Goal: Task Accomplishment & Management: Complete application form

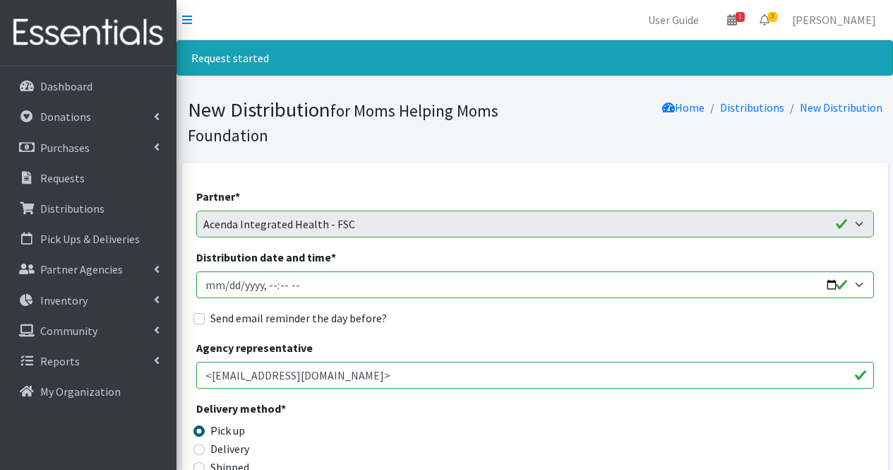
scroll to position [1308, 0]
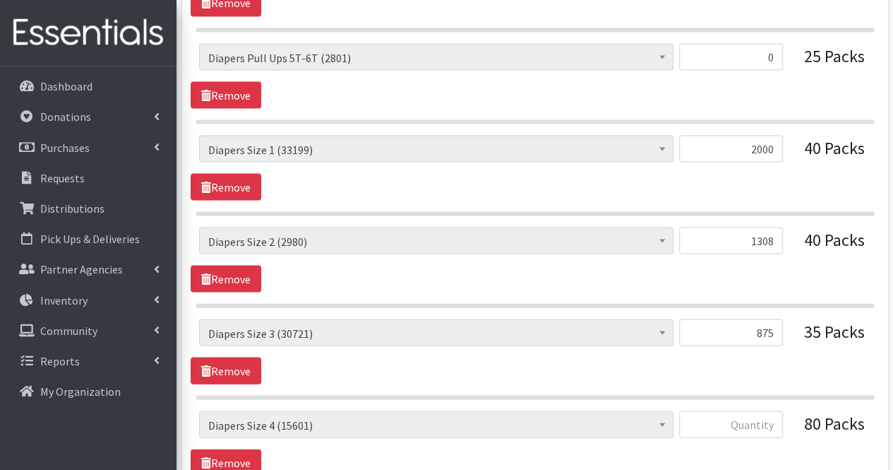
type input "875"
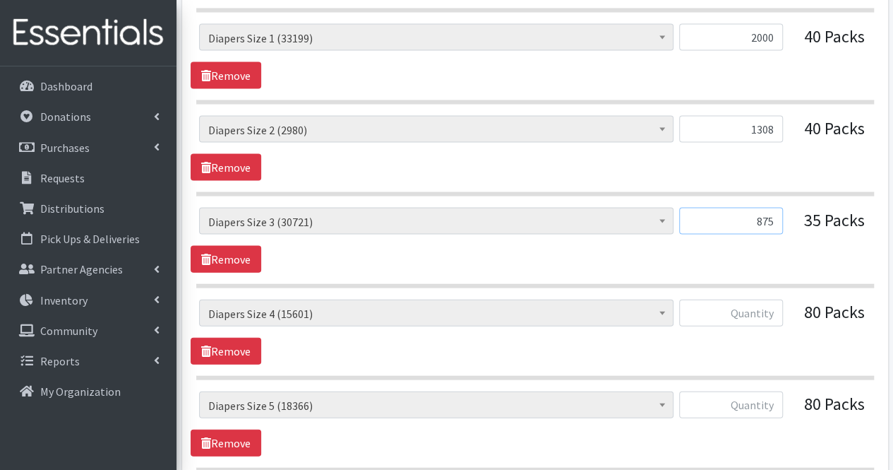
scroll to position [1459, 0]
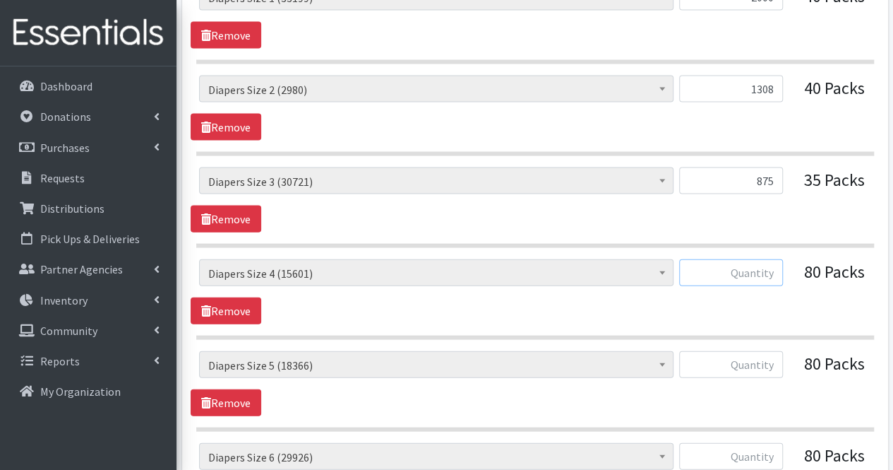
click at [751, 259] on input "text" at bounding box center [731, 272] width 104 height 27
type input "1500"
click at [773, 357] on input "text" at bounding box center [731, 364] width 104 height 27
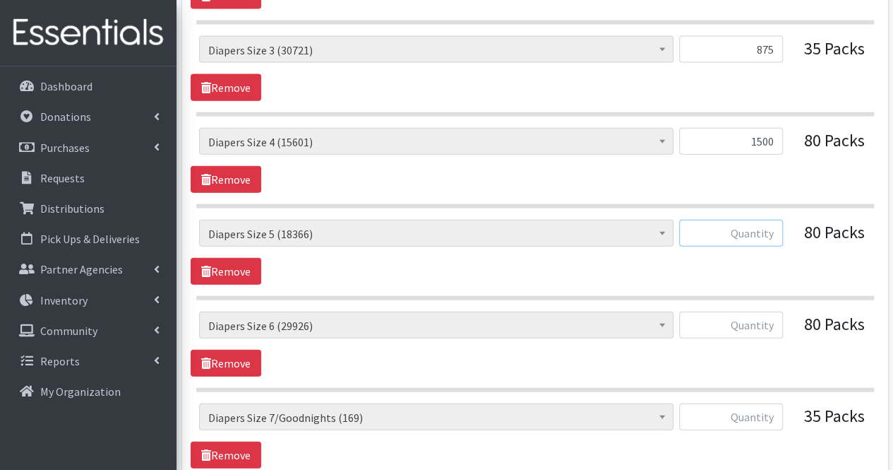
scroll to position [1589, 0]
click at [764, 235] on input "text" at bounding box center [731, 233] width 104 height 27
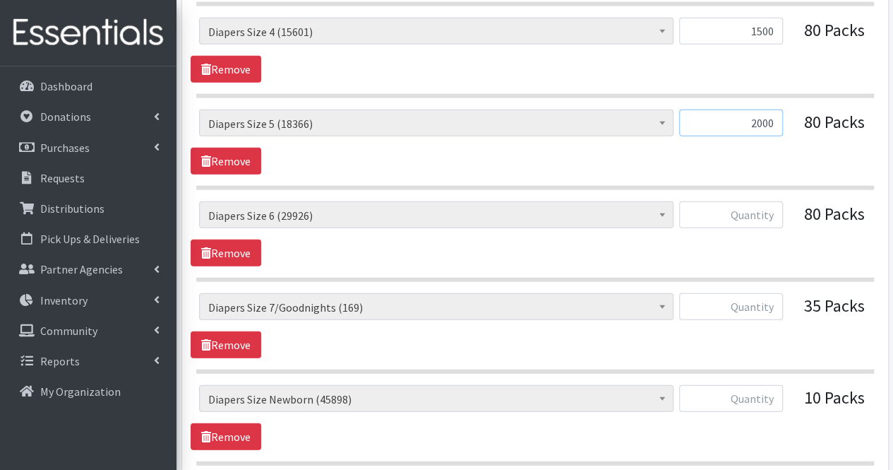
scroll to position [1704, 0]
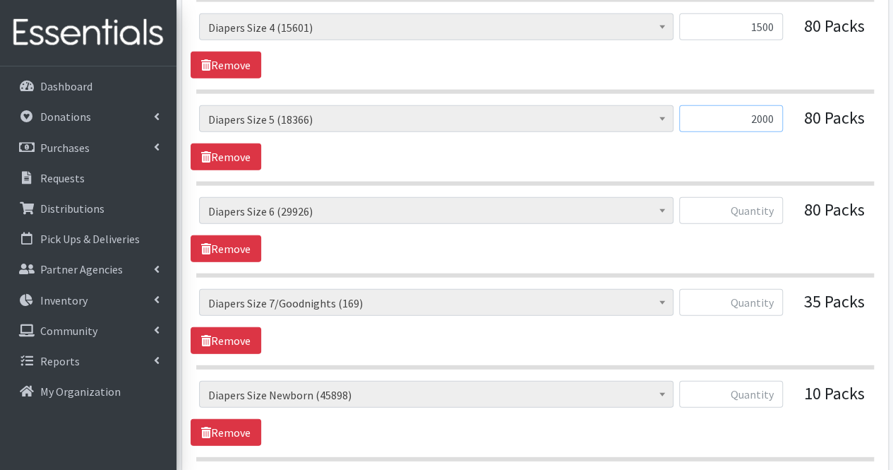
type input "2000"
click at [757, 205] on input "text" at bounding box center [731, 210] width 104 height 27
type input "2000"
click at [770, 297] on input "text" at bounding box center [731, 302] width 104 height 27
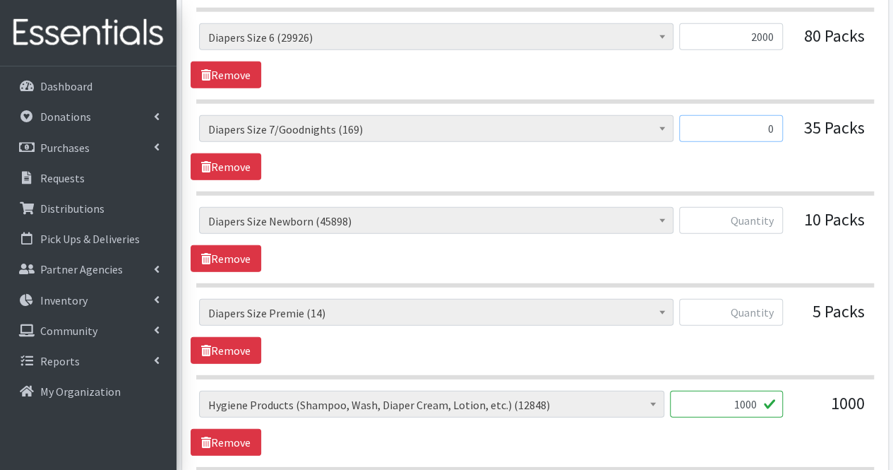
scroll to position [1886, 0]
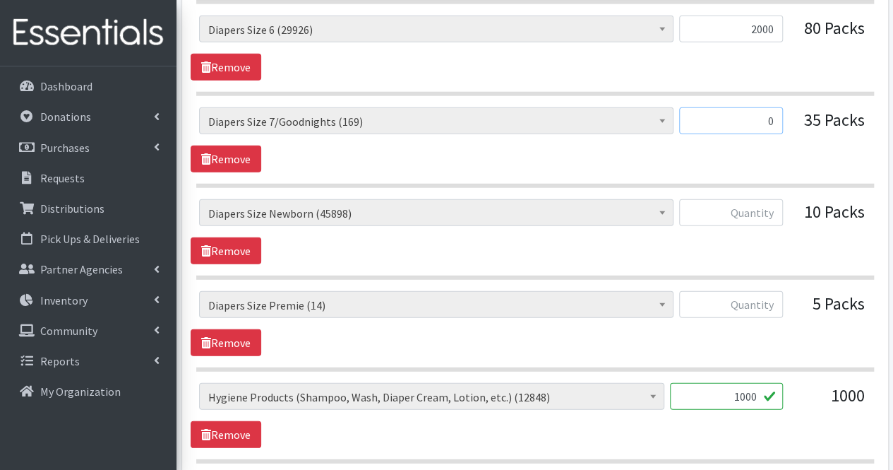
type input "0"
click at [750, 294] on input "text" at bounding box center [731, 304] width 104 height 27
type input "65"
click at [756, 205] on input "text" at bounding box center [731, 212] width 104 height 27
type input "500"
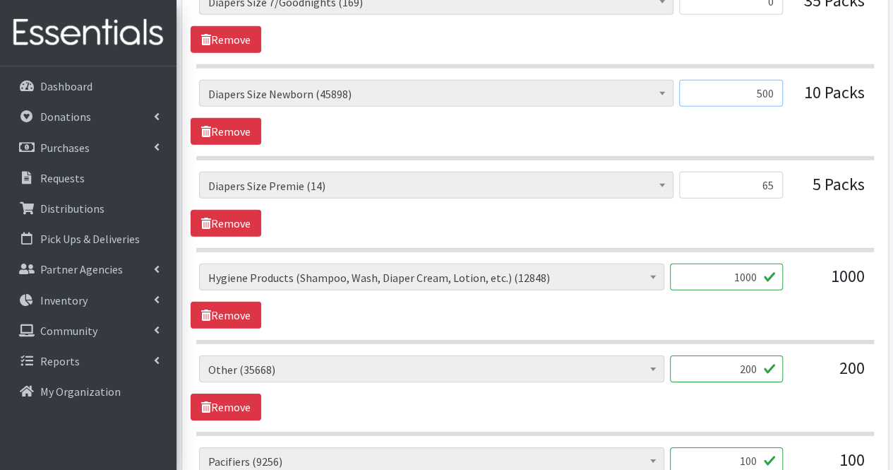
scroll to position [2012, 0]
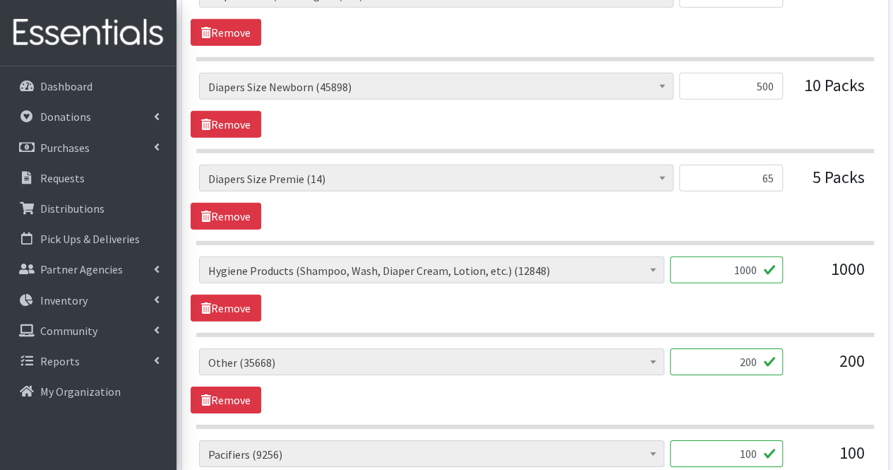
click at [749, 256] on input "1000" at bounding box center [726, 269] width 113 height 27
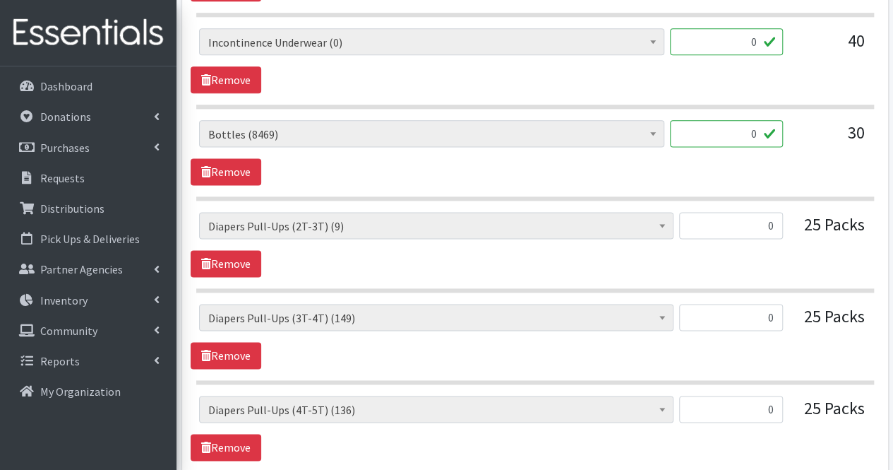
scroll to position [864, 0]
type input "0"
drag, startPoint x: 691, startPoint y: 273, endPoint x: 700, endPoint y: 368, distance: 95.1
click at [700, 368] on section "# of Children this order will serve (77529) # of Individuals Living in Househol…" at bounding box center [535, 343] width 678 height 80
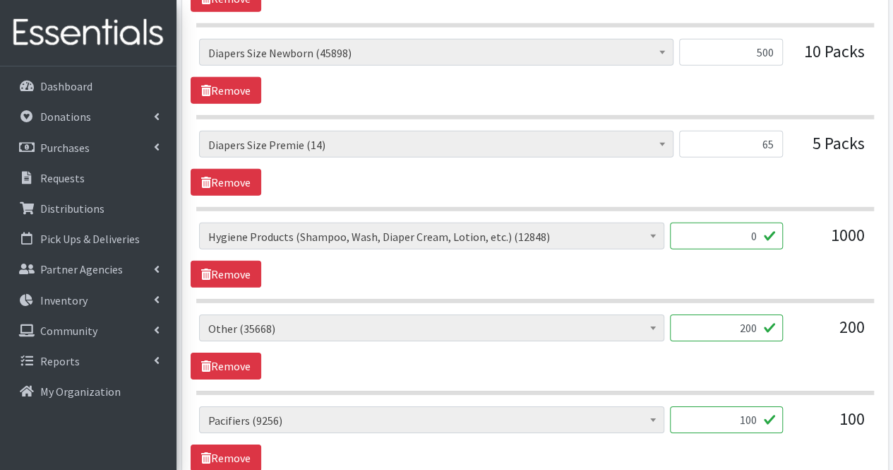
scroll to position [2048, 0]
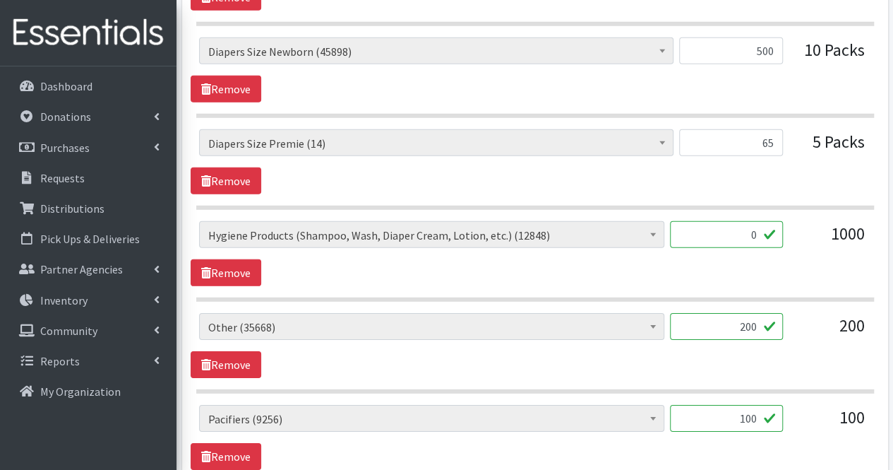
click at [752, 318] on input "200" at bounding box center [726, 326] width 113 height 27
type input "2"
type input "144"
click at [757, 407] on input "100" at bounding box center [726, 418] width 113 height 27
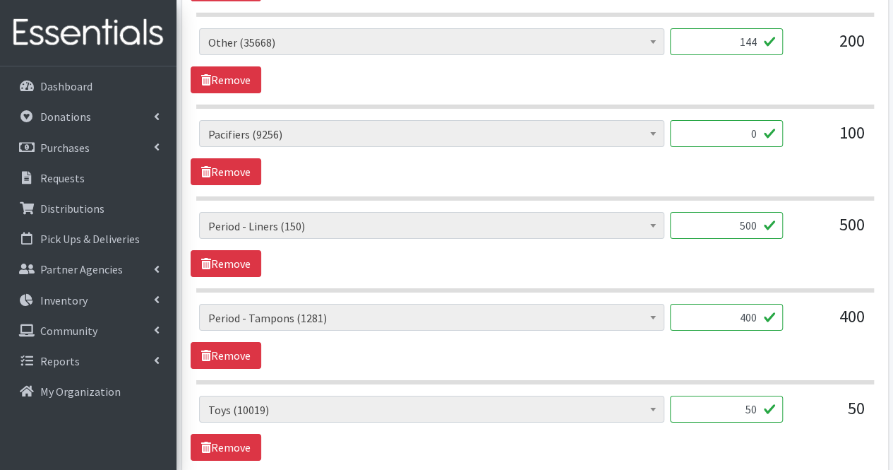
scroll to position [2333, 0]
type input "0"
click at [743, 214] on input "500" at bounding box center [726, 224] width 113 height 27
type input "0"
click at [753, 306] on input "400" at bounding box center [726, 316] width 113 height 27
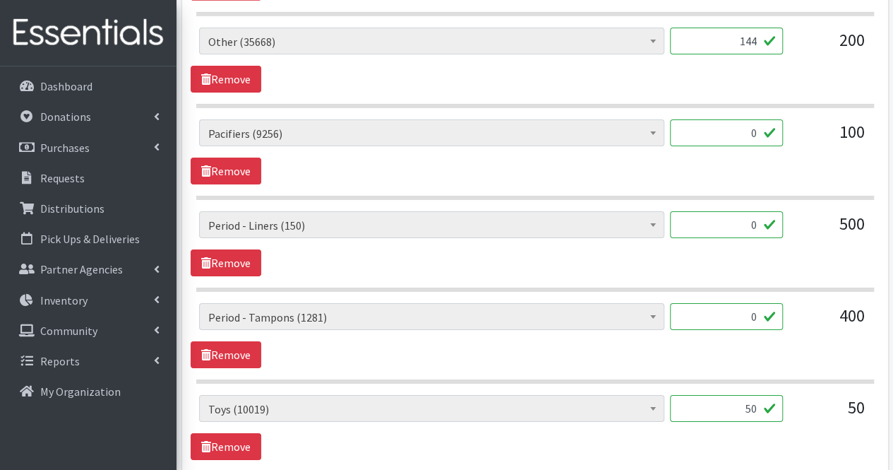
type input "0"
click at [730, 395] on input "50" at bounding box center [726, 408] width 113 height 27
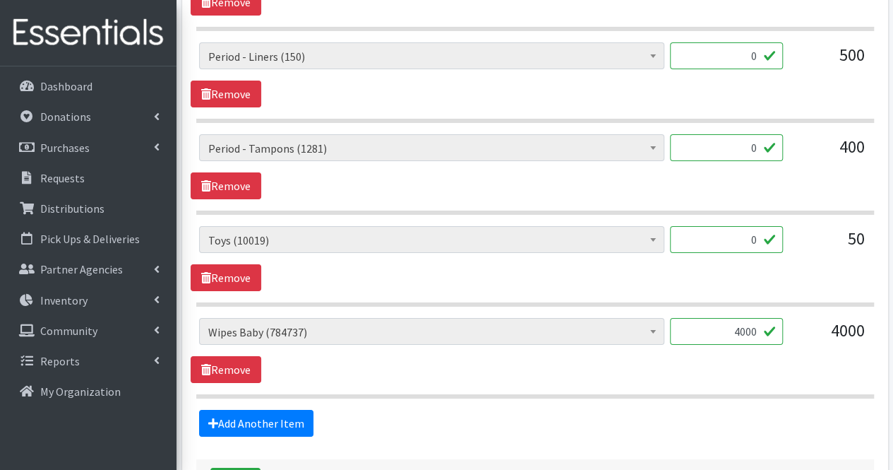
scroll to position [2502, 0]
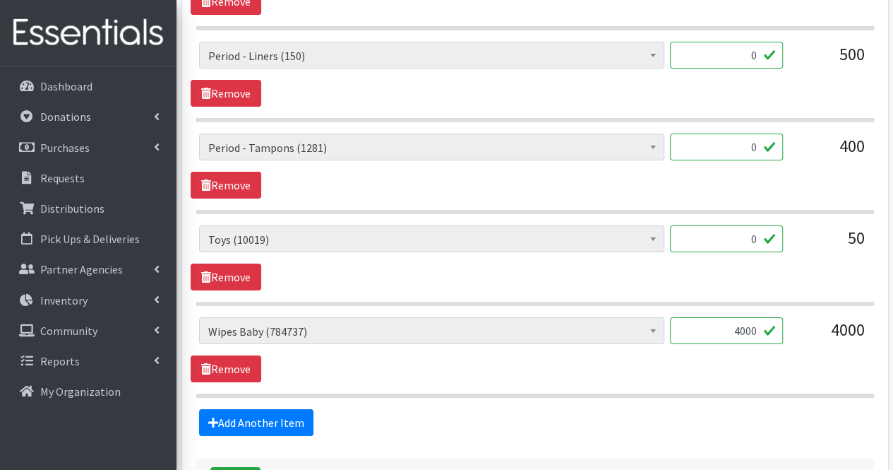
type input "0"
click at [723, 317] on input "4000" at bounding box center [726, 330] width 113 height 27
type input "4000"
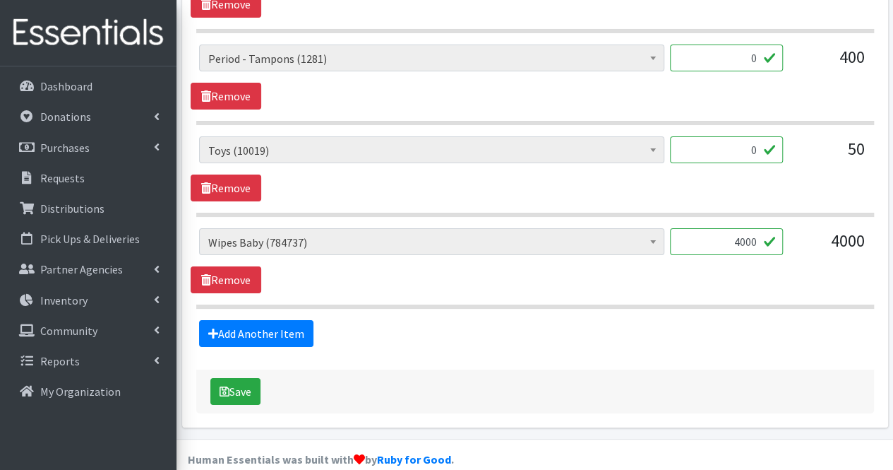
scroll to position [2594, 0]
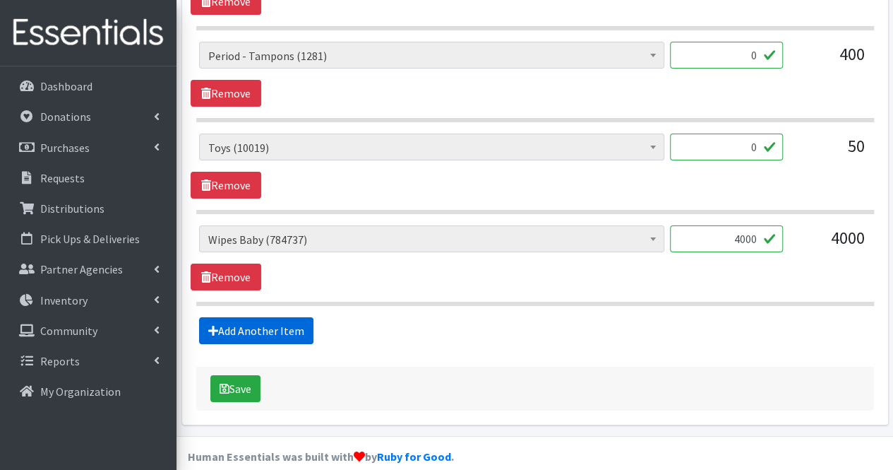
click at [284, 317] on link "Add Another Item" at bounding box center [256, 330] width 114 height 27
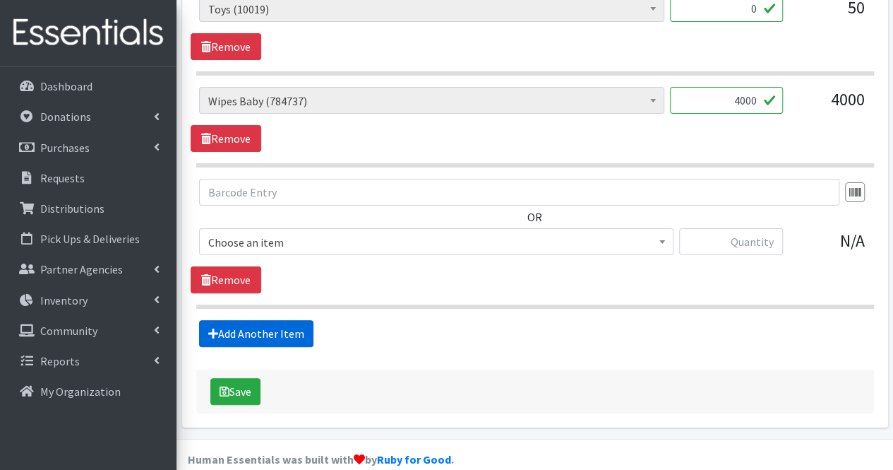
scroll to position [2735, 0]
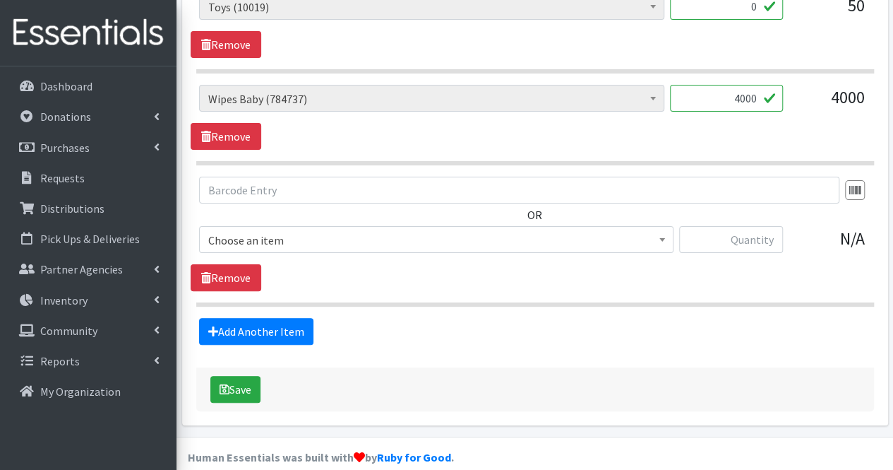
click at [287, 230] on span "Choose an item" at bounding box center [436, 240] width 456 height 20
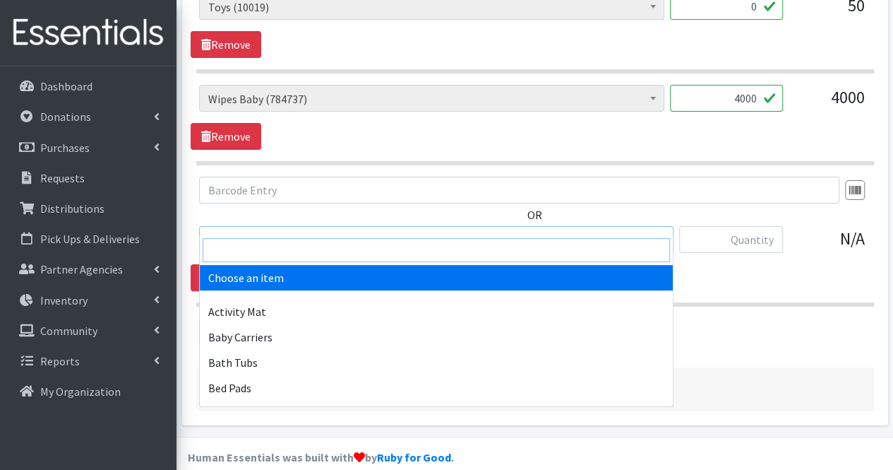
click at [281, 253] on input "search" at bounding box center [436, 250] width 467 height 24
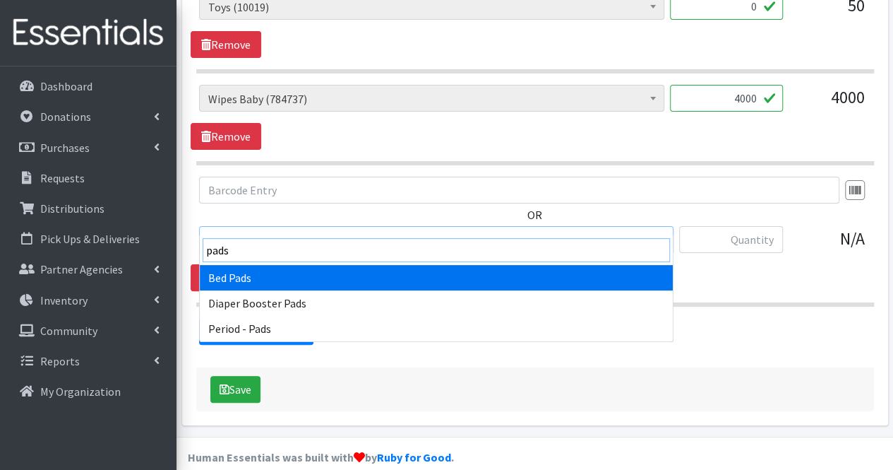
type input "pads"
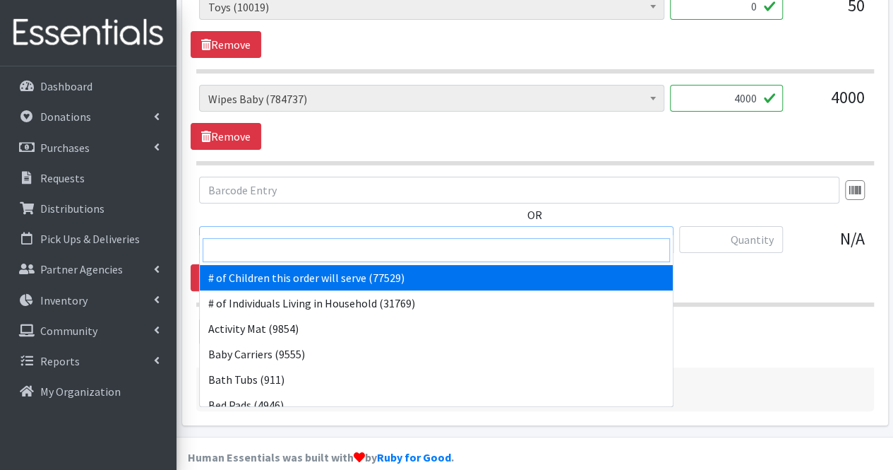
click at [281, 253] on input "search" at bounding box center [436, 250] width 467 height 24
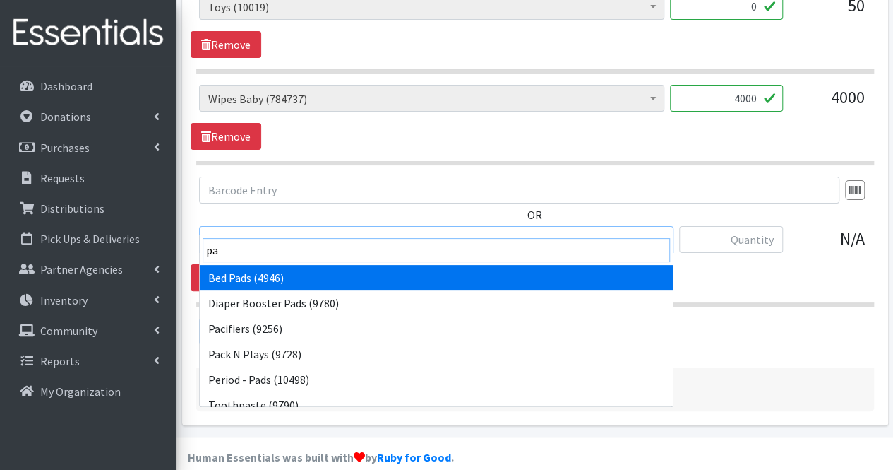
type input "pad"
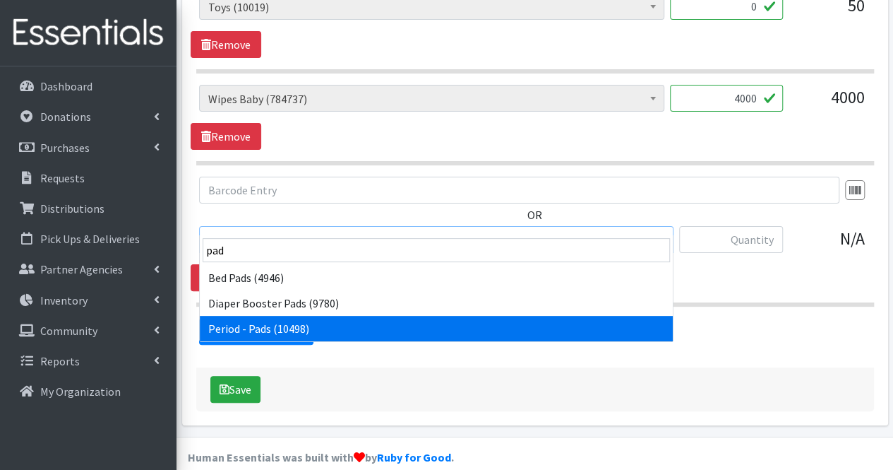
select select "5772"
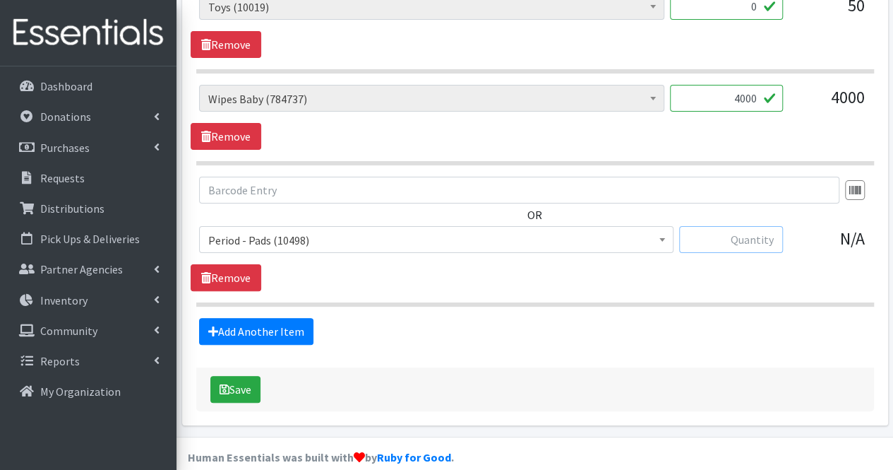
click at [758, 226] on input "text" at bounding box center [731, 239] width 104 height 27
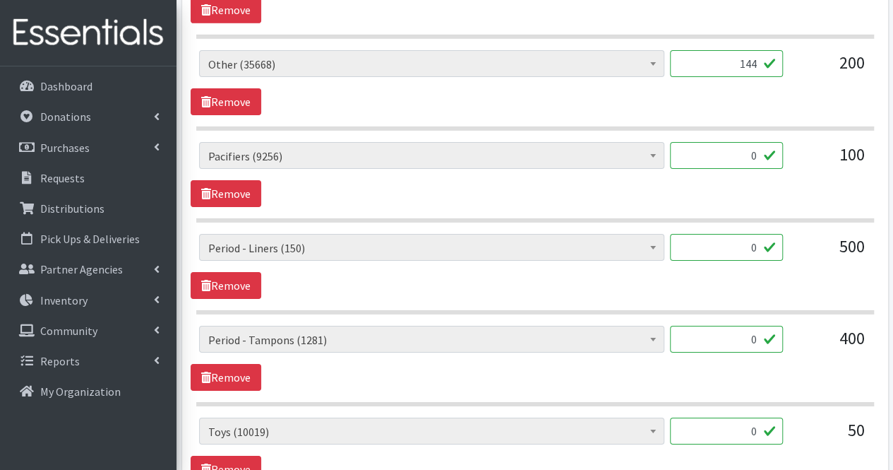
scroll to position [2310, 0]
type input "576"
click at [752, 51] on input "144" at bounding box center [726, 64] width 113 height 27
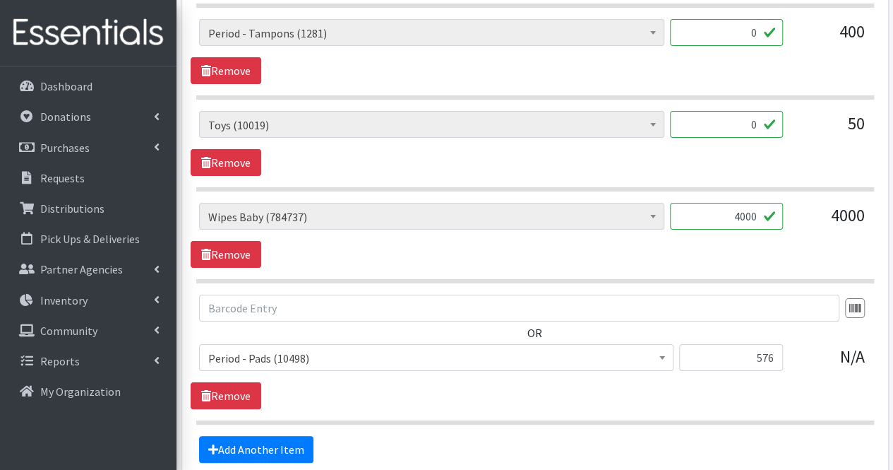
scroll to position [2735, 0]
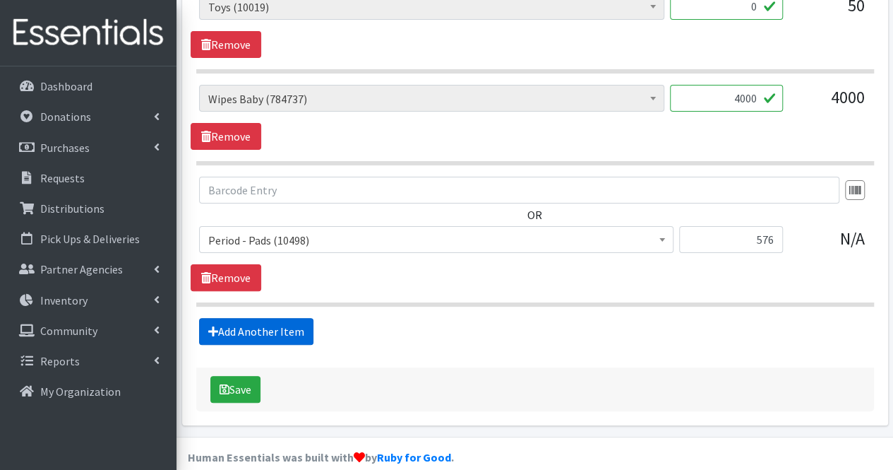
type input "164"
click at [282, 318] on link "Add Another Item" at bounding box center [256, 331] width 114 height 27
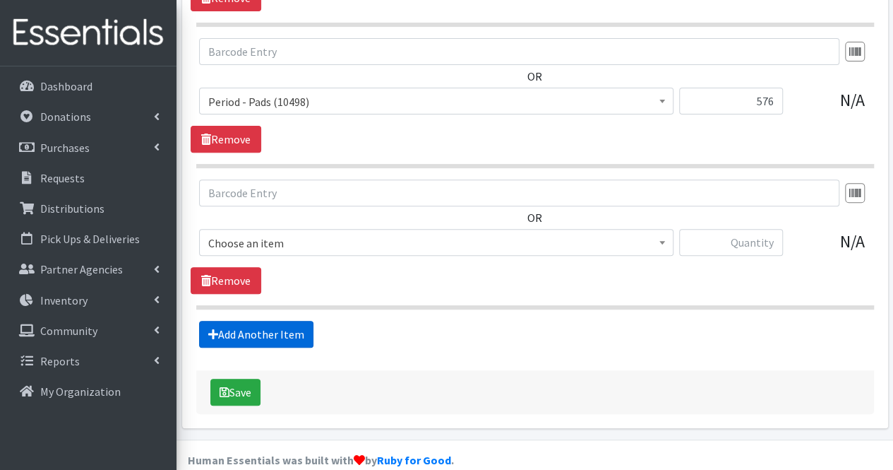
scroll to position [2875, 0]
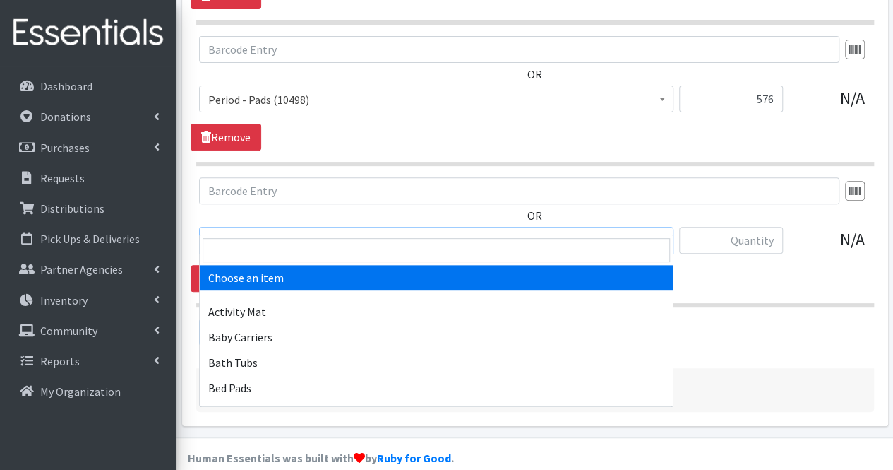
click at [260, 231] on span "Choose an item" at bounding box center [436, 241] width 456 height 20
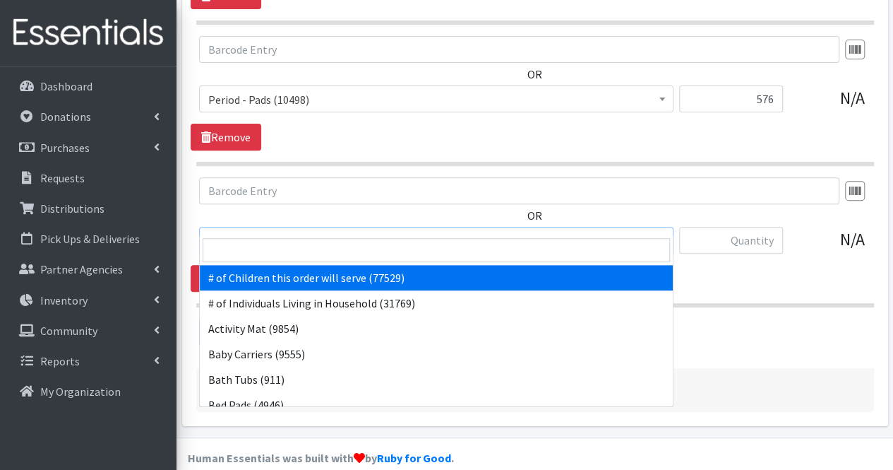
click at [253, 244] on input "search" at bounding box center [436, 250] width 467 height 24
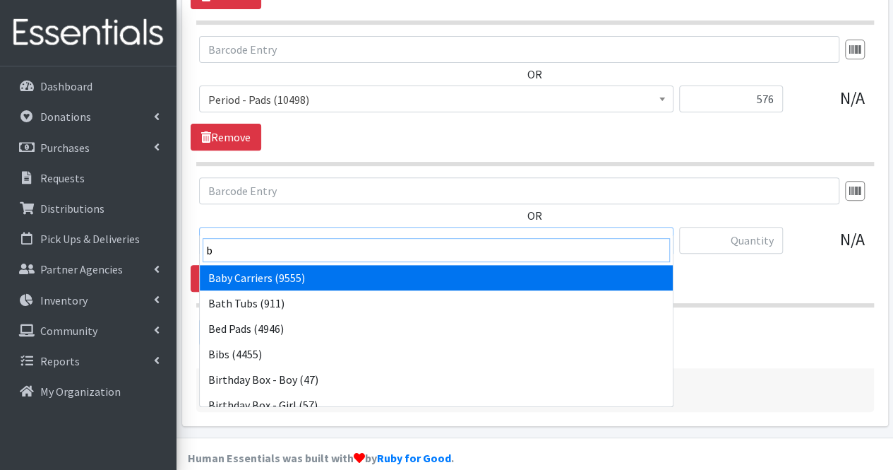
type input "bl"
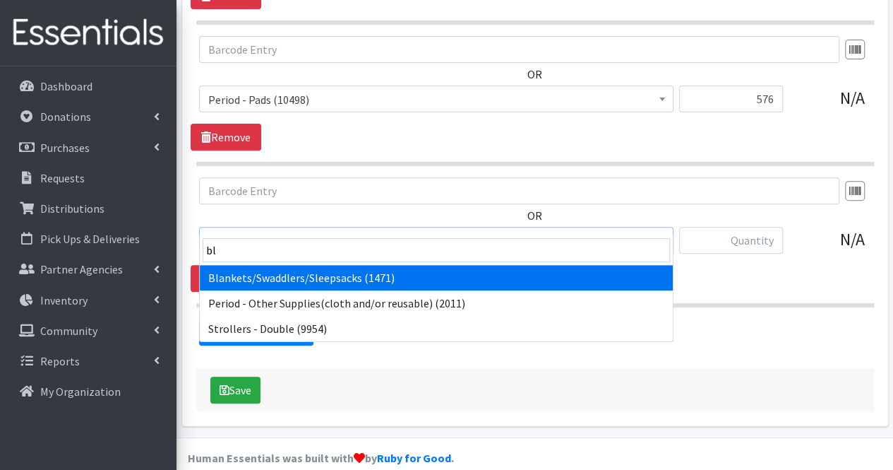
select select "1933"
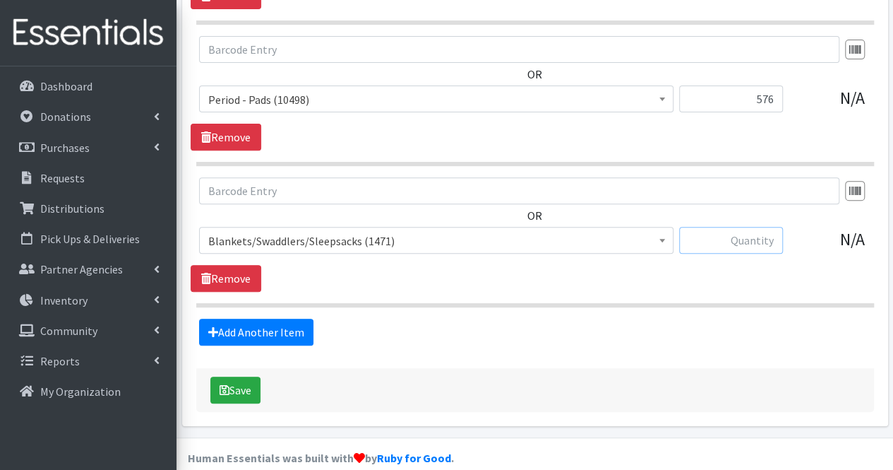
click at [763, 227] on input "text" at bounding box center [731, 240] width 104 height 27
click at [501, 177] on input "text" at bounding box center [519, 190] width 640 height 27
click at [770, 227] on input "20" at bounding box center [731, 240] width 104 height 27
type input "30"
click at [268, 320] on link "Add Another Item" at bounding box center [256, 331] width 114 height 27
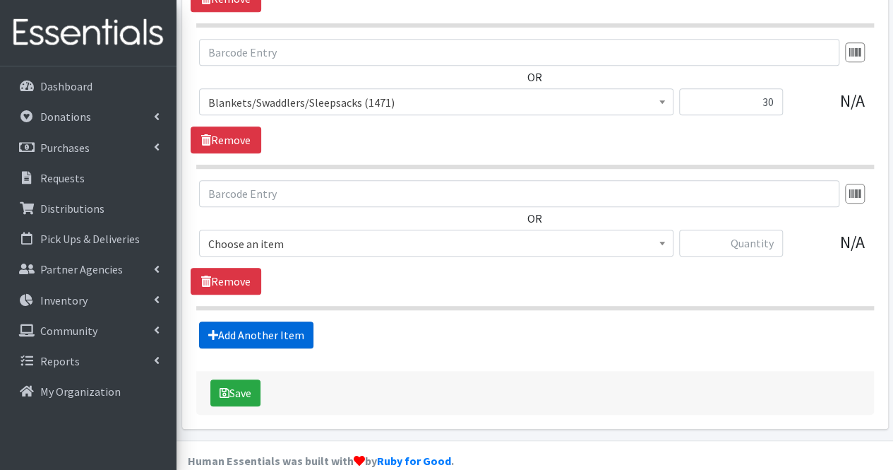
scroll to position [3016, 0]
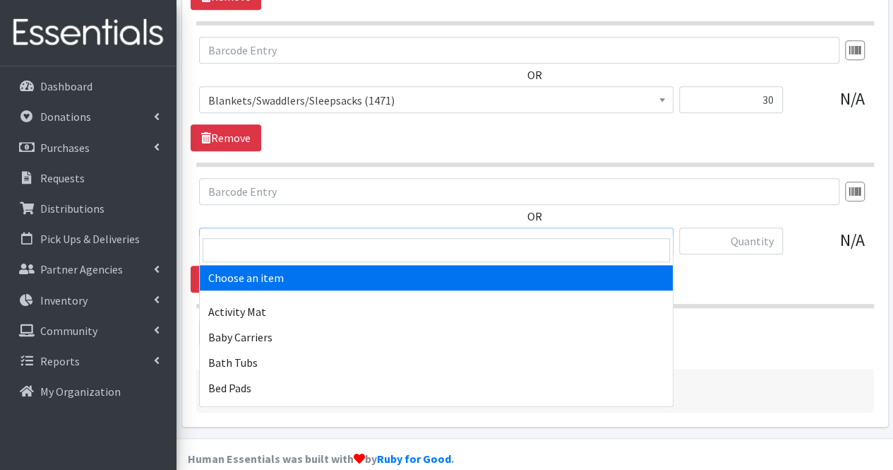
click at [267, 232] on span "Choose an item" at bounding box center [436, 242] width 456 height 20
click at [265, 241] on input "search" at bounding box center [436, 250] width 467 height 24
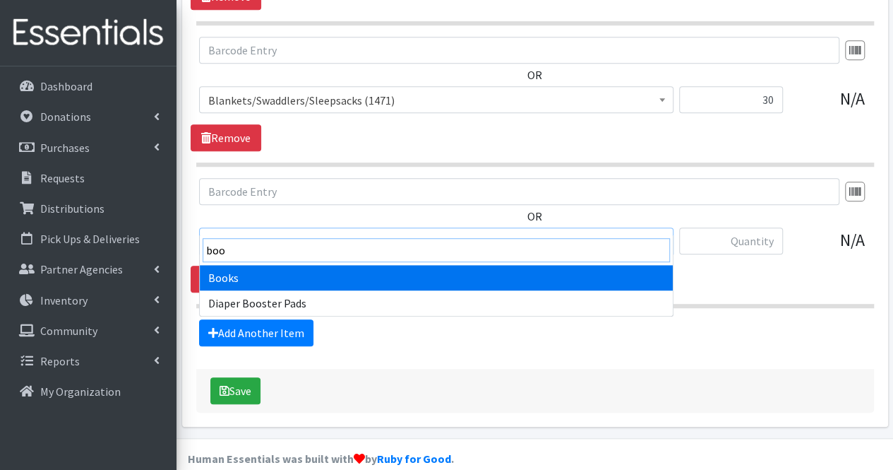
type input "boo"
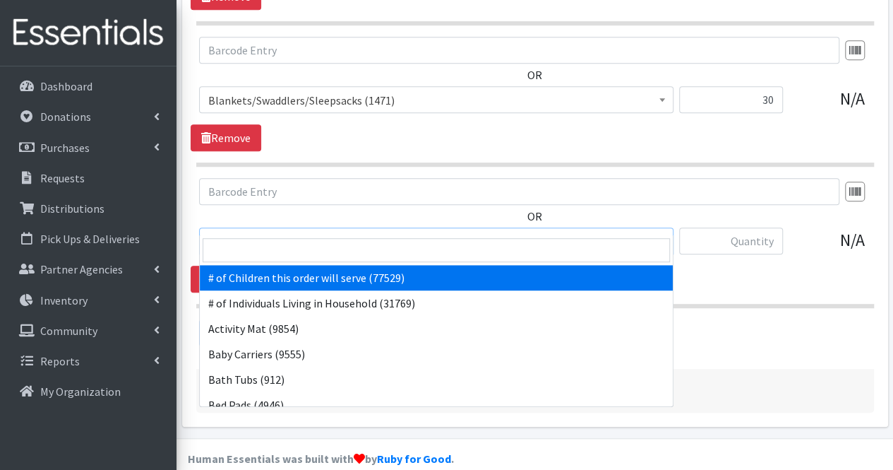
click at [263, 232] on span "# of Children this order will serve (77529)" at bounding box center [436, 242] width 456 height 20
click at [258, 251] on input "search" at bounding box center [436, 250] width 467 height 24
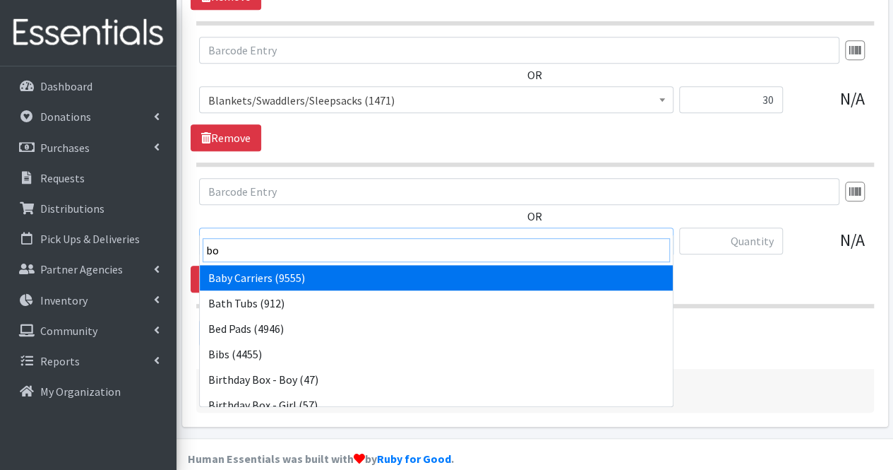
type input "boo"
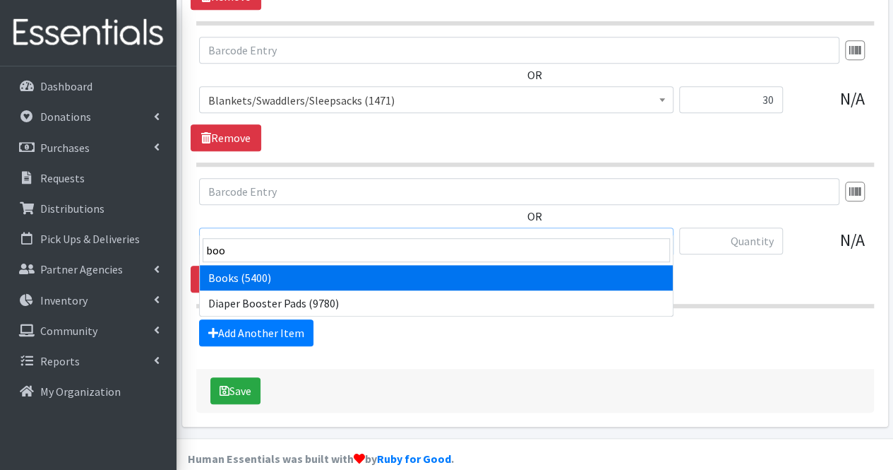
select select "1947"
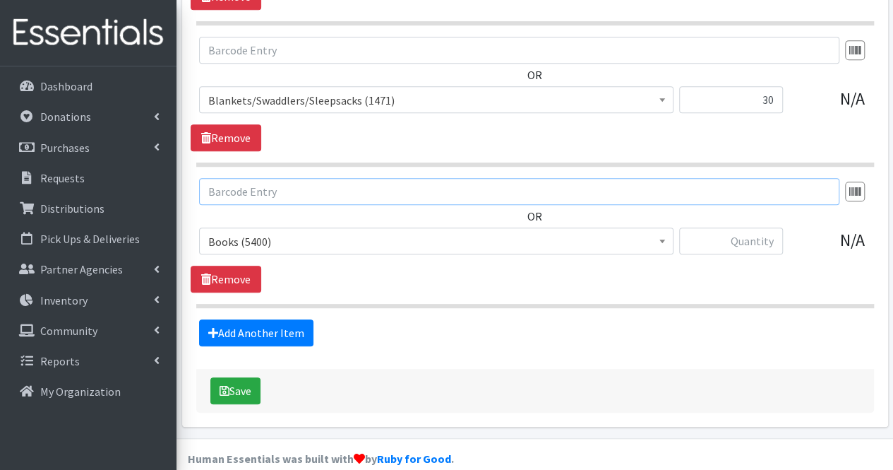
click at [724, 178] on input "text" at bounding box center [519, 191] width 640 height 27
click at [740, 227] on input "text" at bounding box center [731, 240] width 104 height 27
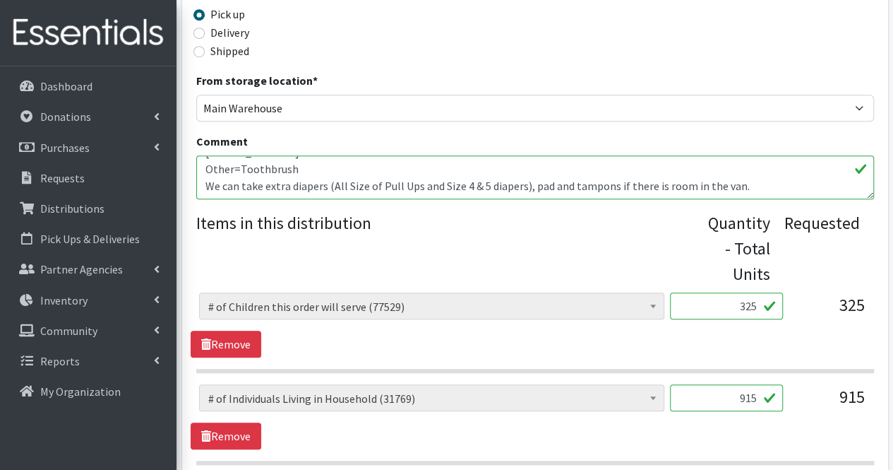
scroll to position [417, 0]
type input "30"
click at [756, 189] on textarea "Order for Orchards FSC, Delivery Address: [STREET_ADDRESS][GEOGRAPHIC_DATA] Con…" at bounding box center [535, 177] width 678 height 44
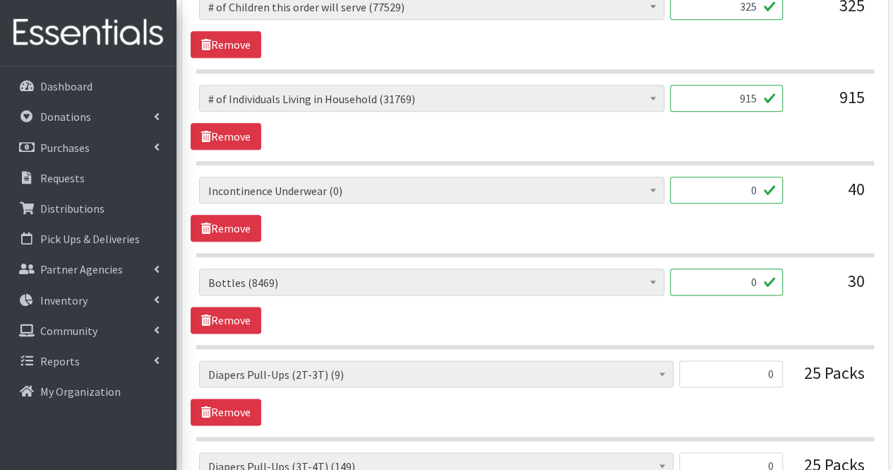
scroll to position [716, 0]
type textarea "Order for Orchards FSC, Delivery Address: 416 Sicklerville Rd, A-2, Sicklervill…"
click at [249, 228] on link "Remove" at bounding box center [226, 227] width 71 height 27
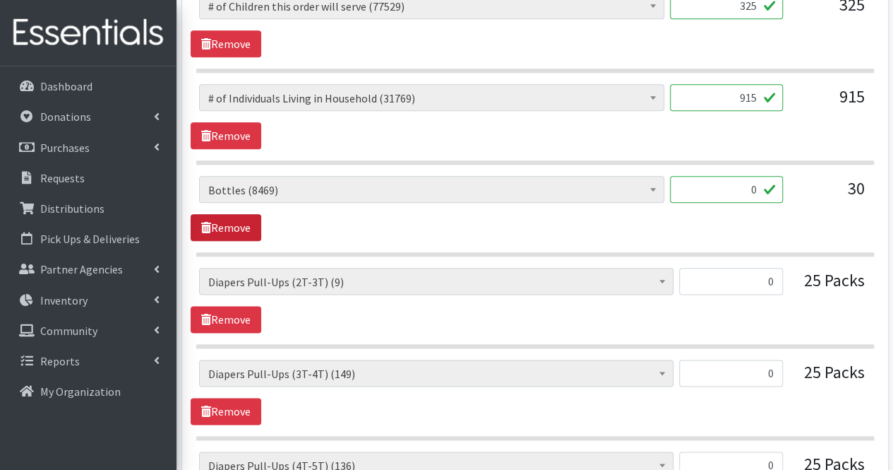
click at [249, 228] on link "Remove" at bounding box center [226, 227] width 71 height 27
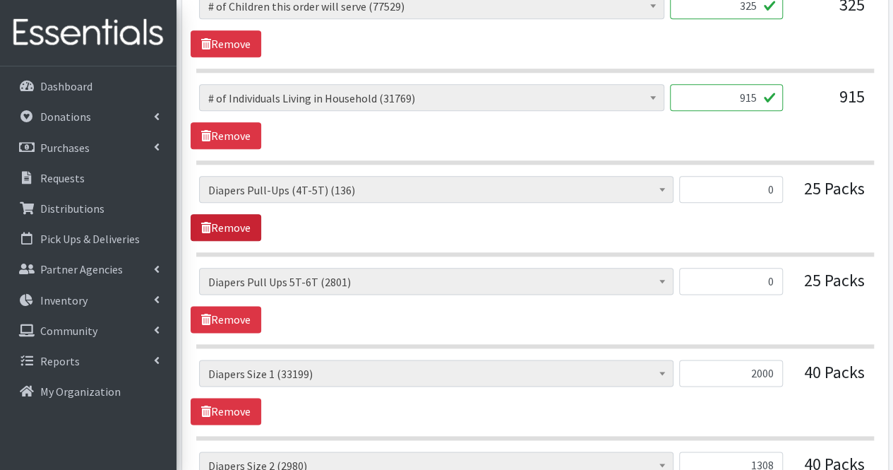
click at [249, 228] on link "Remove" at bounding box center [226, 227] width 71 height 27
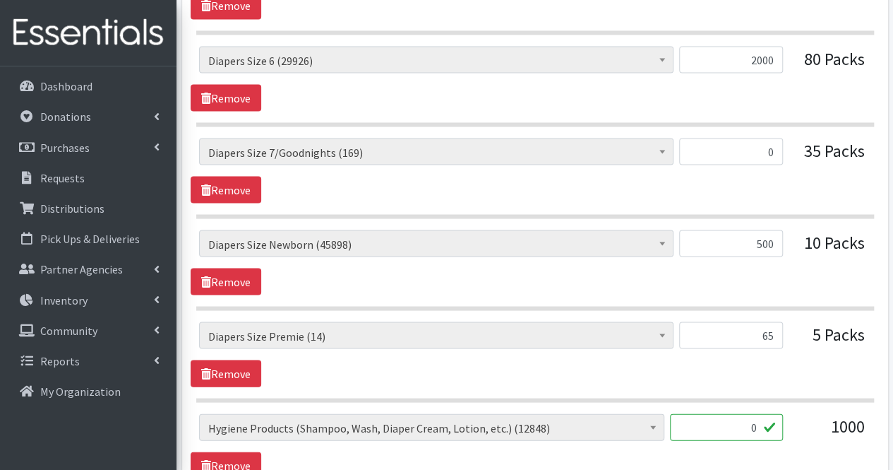
scroll to position [1307, 0]
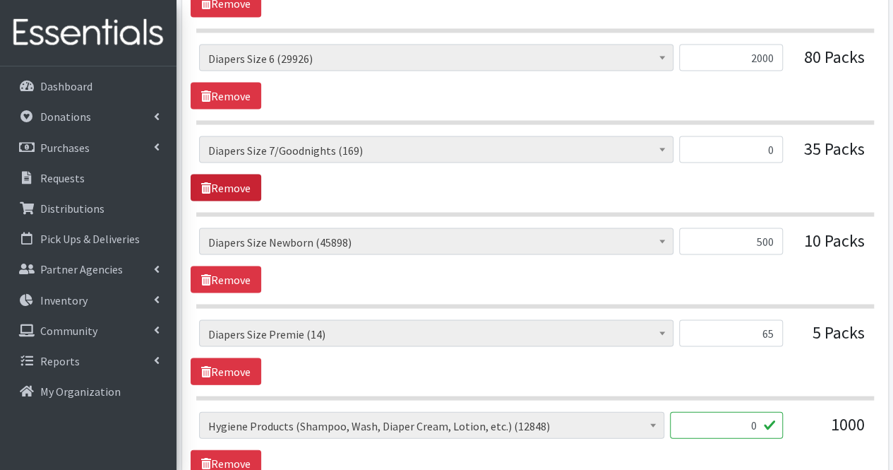
click at [250, 189] on link "Remove" at bounding box center [226, 187] width 71 height 27
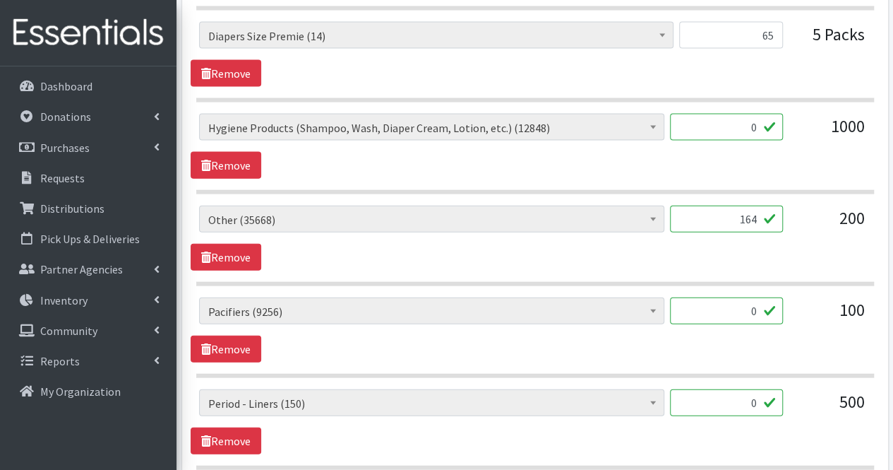
scroll to position [1520, 0]
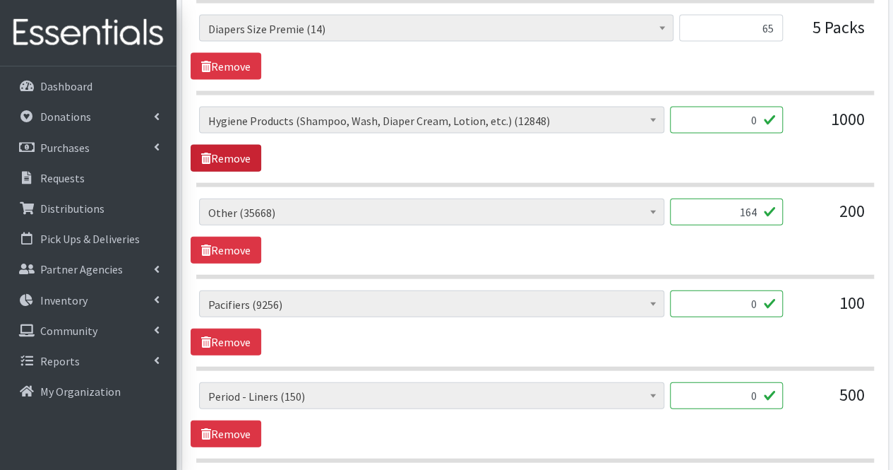
click at [248, 154] on link "Remove" at bounding box center [226, 158] width 71 height 27
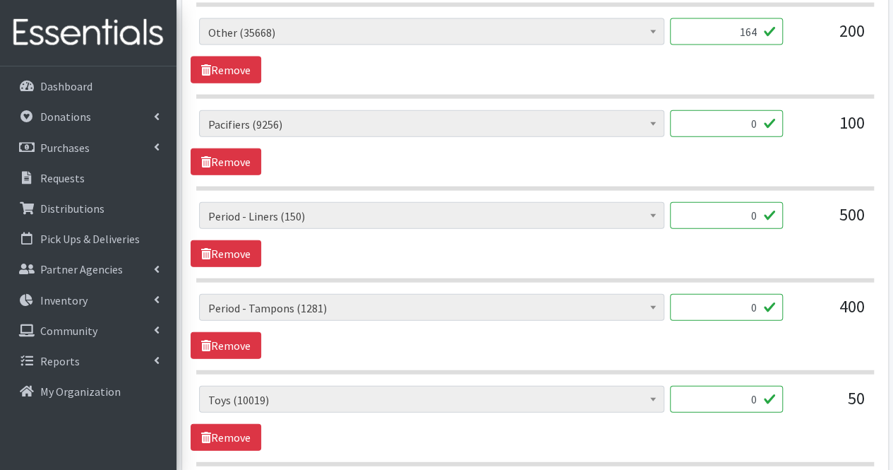
scroll to position [1608, 0]
click at [248, 154] on link "Remove" at bounding box center [226, 161] width 71 height 27
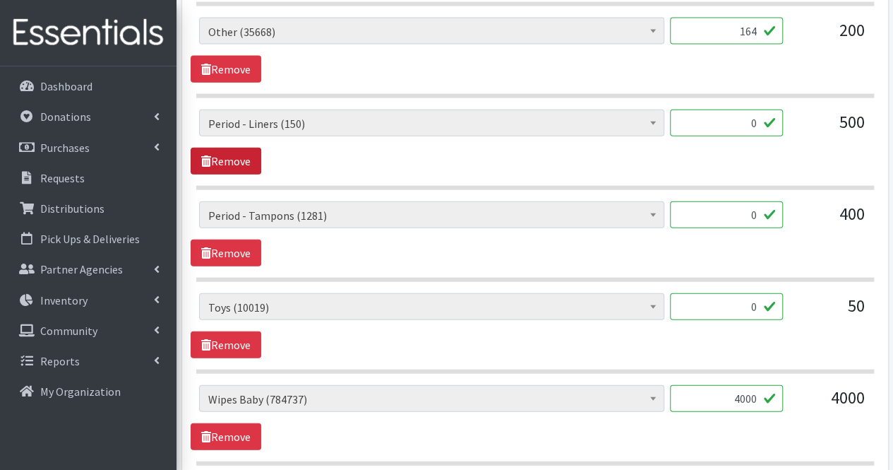
click at [248, 154] on link "Remove" at bounding box center [226, 161] width 71 height 27
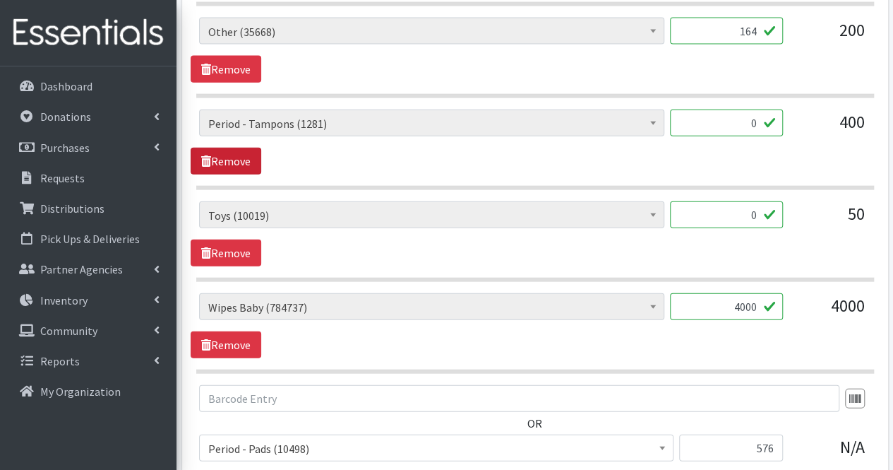
click at [248, 154] on link "Remove" at bounding box center [226, 161] width 71 height 27
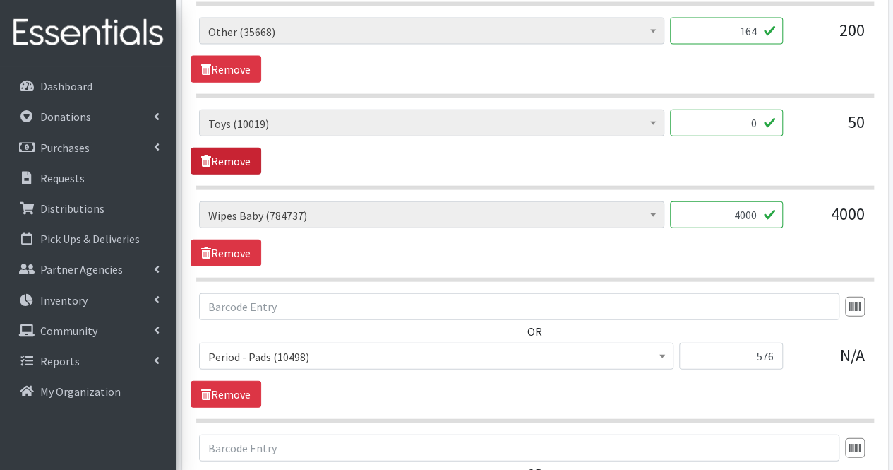
click at [248, 154] on link "Remove" at bounding box center [226, 161] width 71 height 27
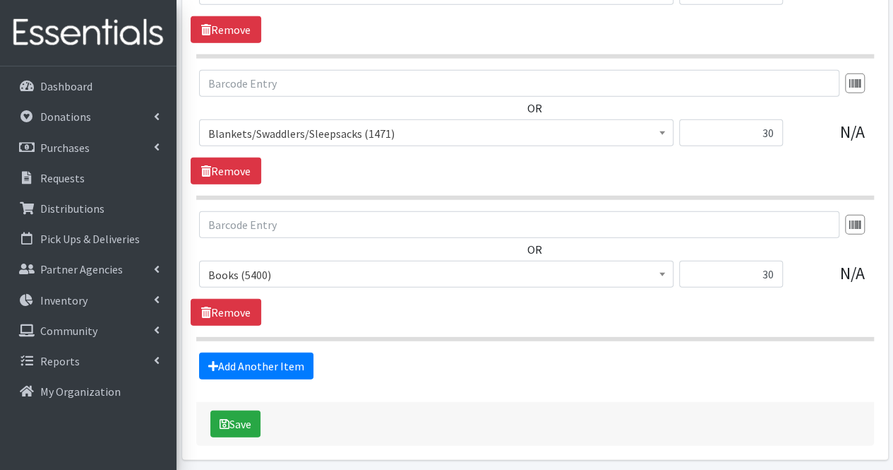
scroll to position [1923, 0]
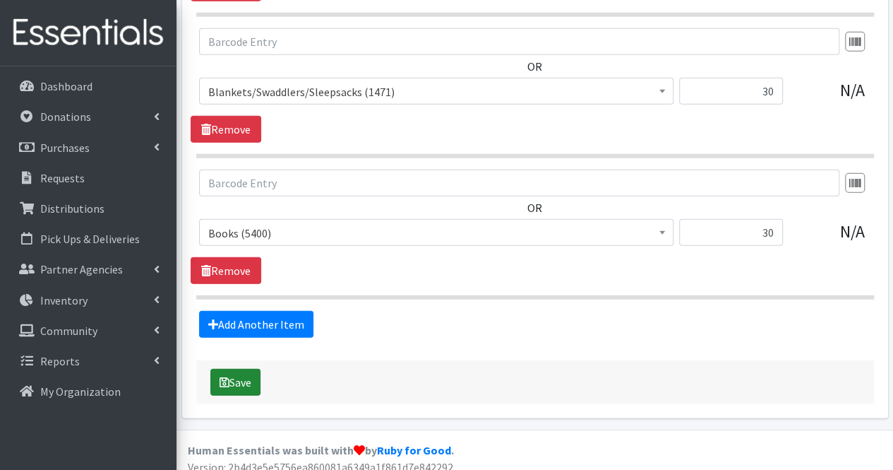
click at [239, 369] on button "Save" at bounding box center [235, 382] width 50 height 27
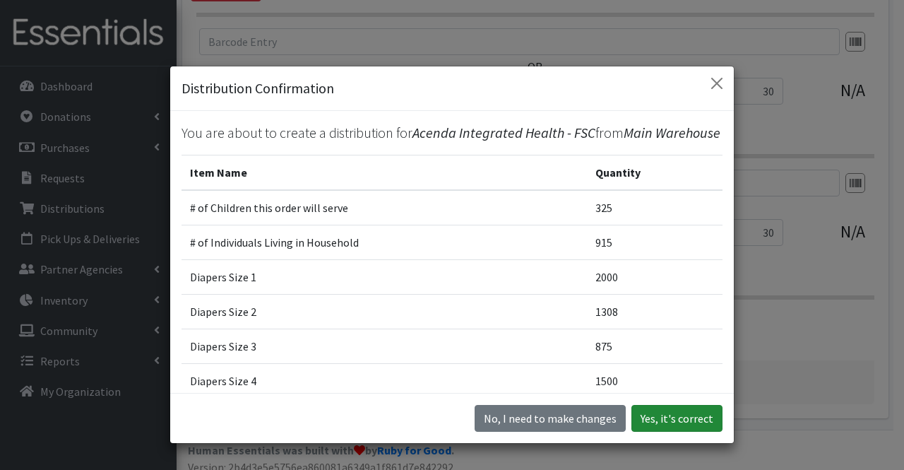
click at [677, 419] on button "Yes, it's correct" at bounding box center [676, 418] width 91 height 27
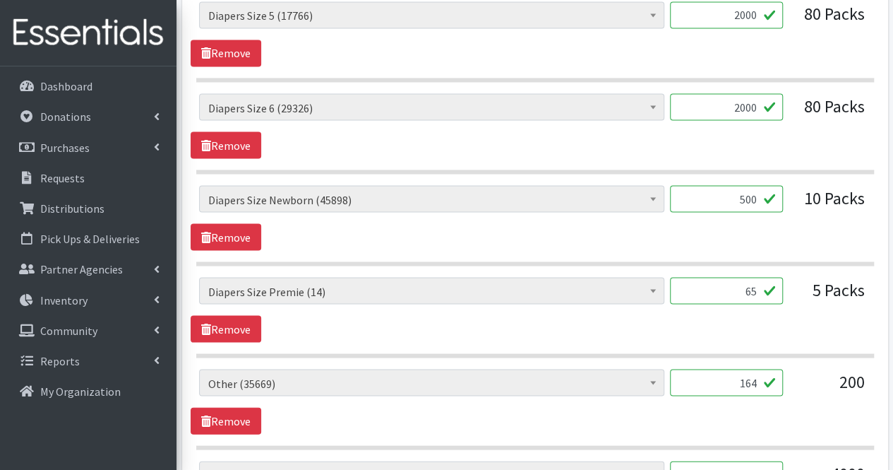
scroll to position [1275, 0]
click at [758, 285] on input "65" at bounding box center [726, 289] width 113 height 27
type input "6"
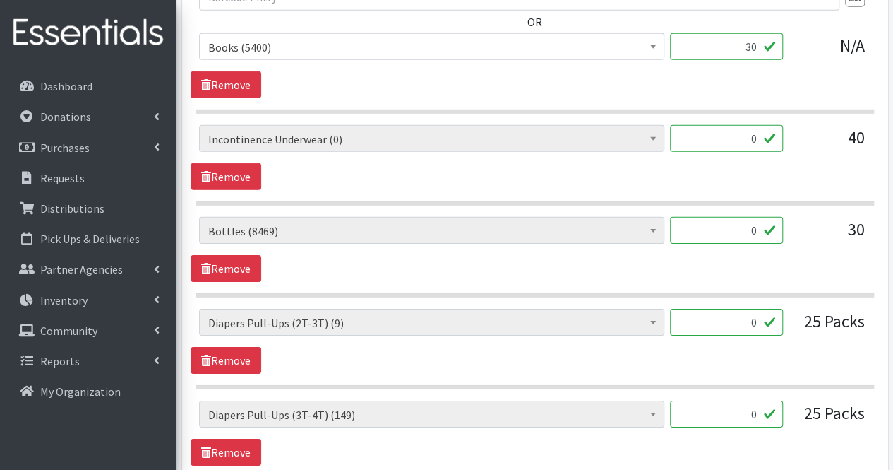
scroll to position [2125, 0]
type input "14"
click at [243, 165] on link "Remove" at bounding box center [226, 177] width 71 height 27
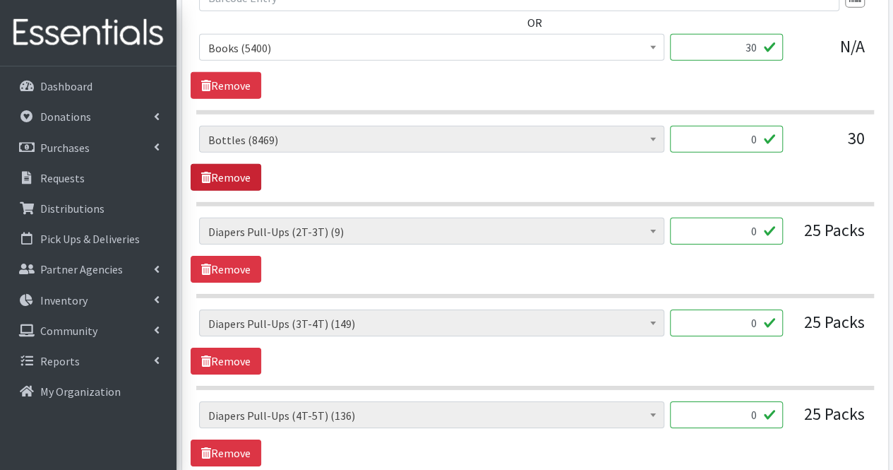
click at [243, 165] on link "Remove" at bounding box center [226, 177] width 71 height 27
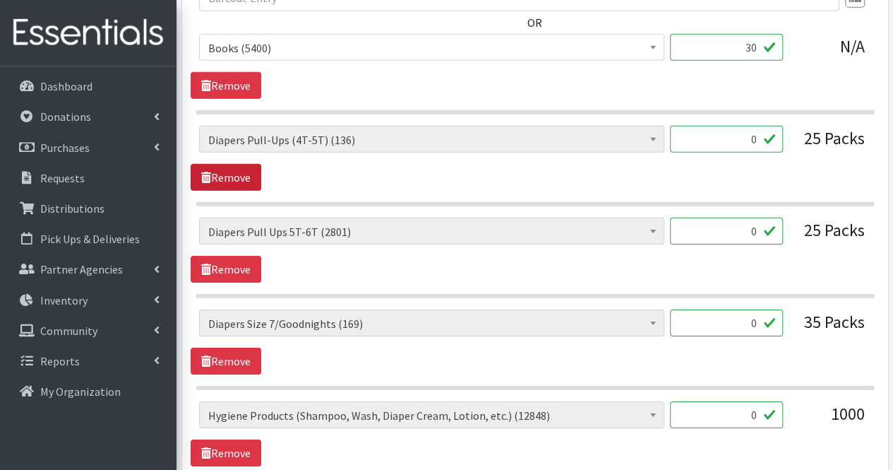
click at [243, 165] on link "Remove" at bounding box center [226, 177] width 71 height 27
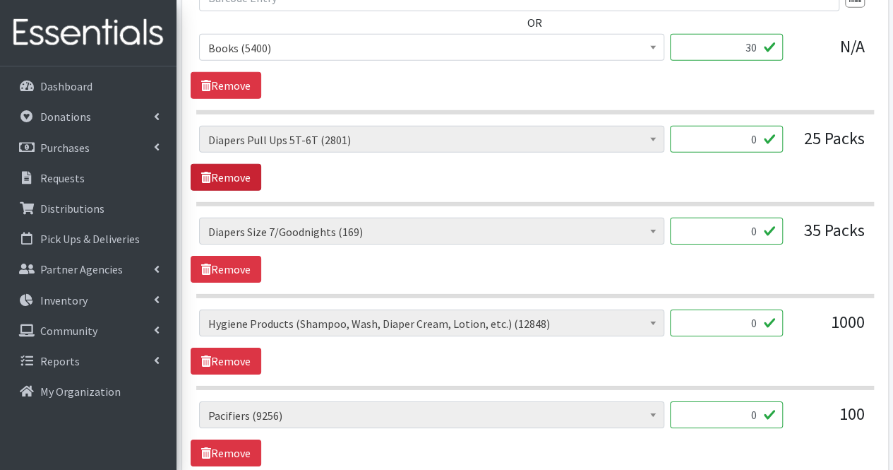
click at [243, 165] on link "Remove" at bounding box center [226, 177] width 71 height 27
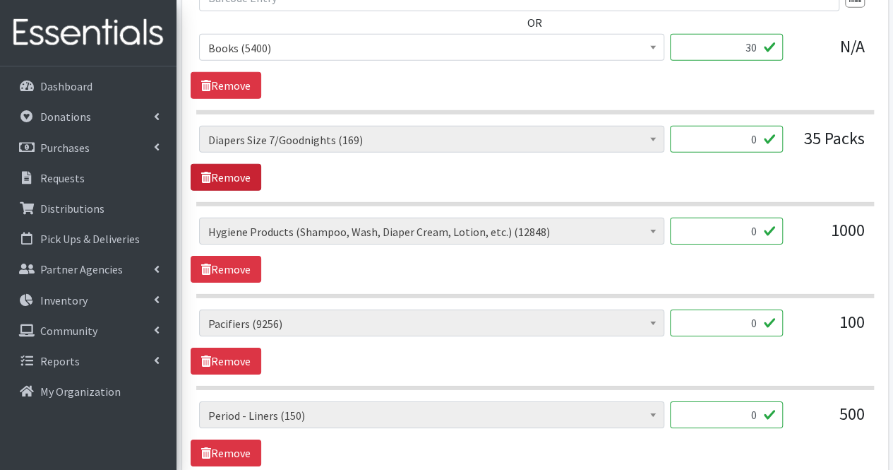
click at [243, 165] on link "Remove" at bounding box center [226, 177] width 71 height 27
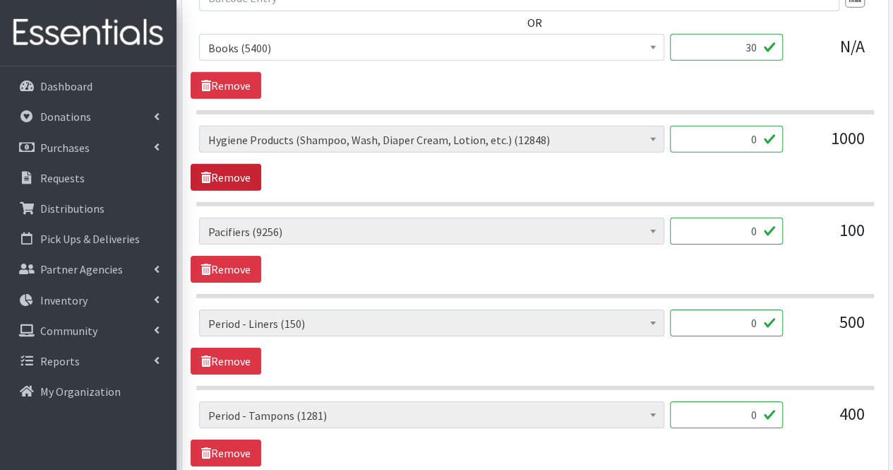
click at [243, 165] on link "Remove" at bounding box center [226, 177] width 71 height 27
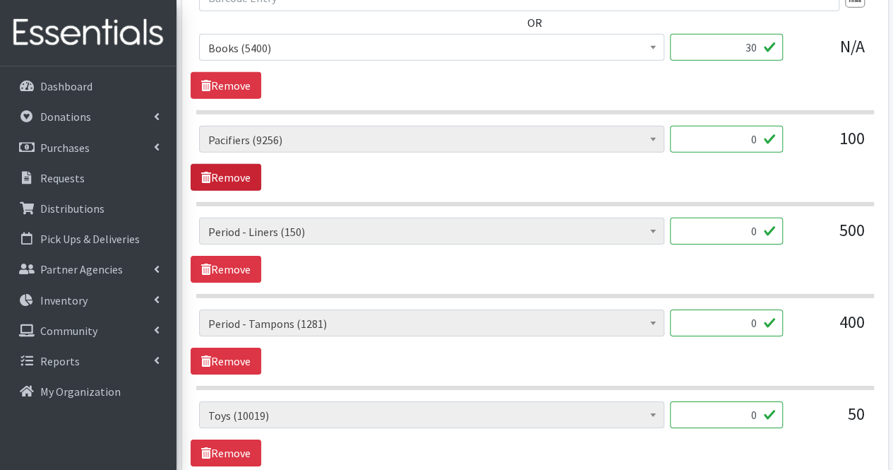
click at [243, 165] on link "Remove" at bounding box center [226, 177] width 71 height 27
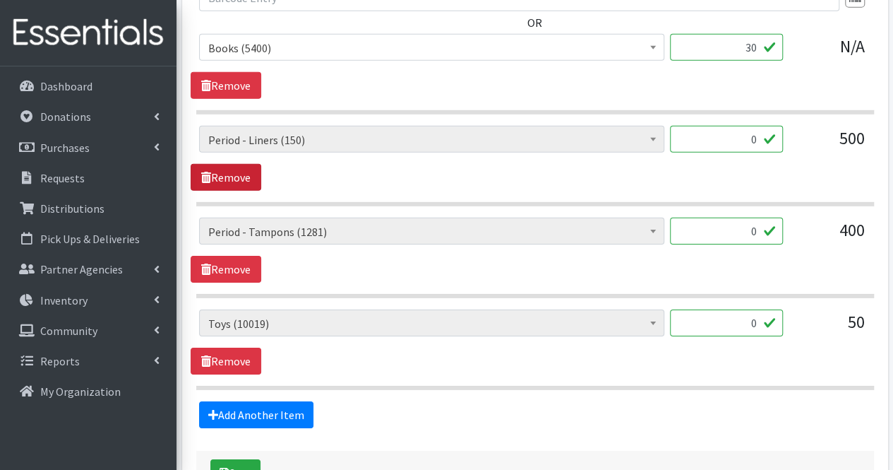
click at [243, 165] on link "Remove" at bounding box center [226, 177] width 71 height 27
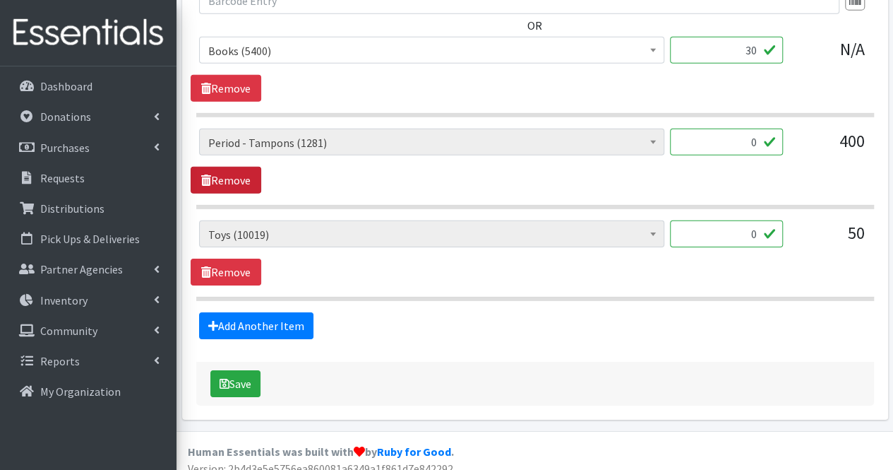
click at [243, 167] on link "Remove" at bounding box center [226, 180] width 71 height 27
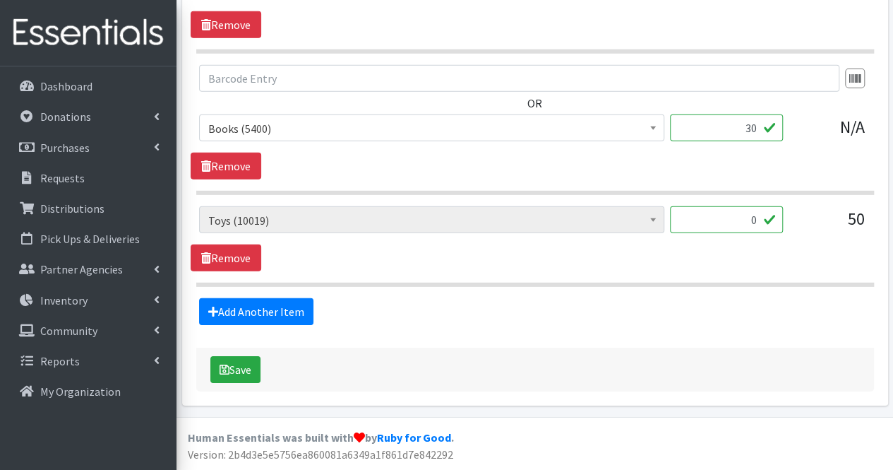
scroll to position [2031, 0]
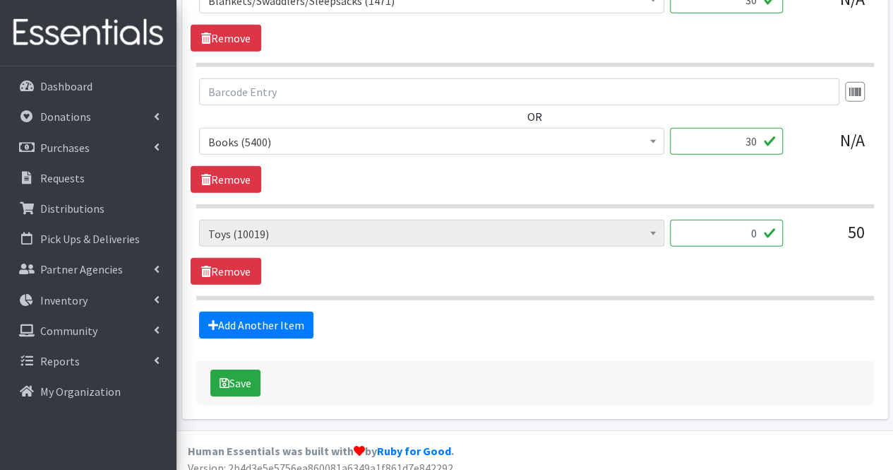
click at [254, 273] on section "# of Children this order will serve (77529) # of Individuals Living in Househol…" at bounding box center [535, 260] width 678 height 80
click at [251, 268] on link "Remove" at bounding box center [226, 271] width 71 height 27
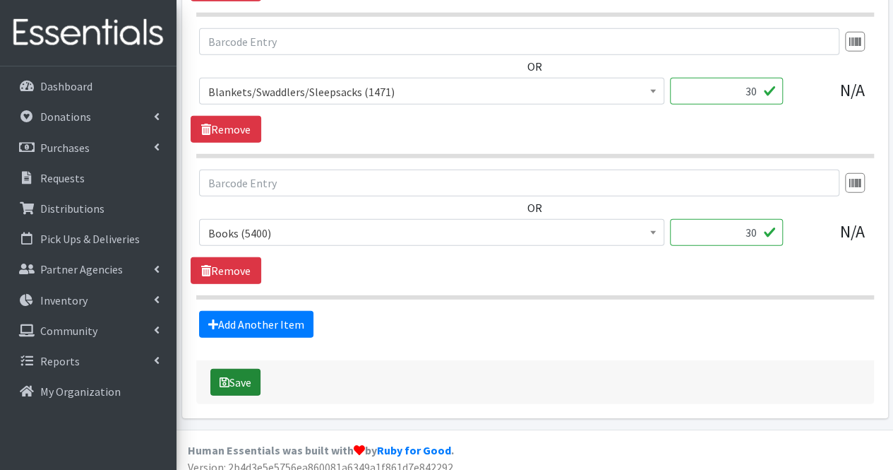
click at [232, 380] on button "Save" at bounding box center [235, 382] width 50 height 27
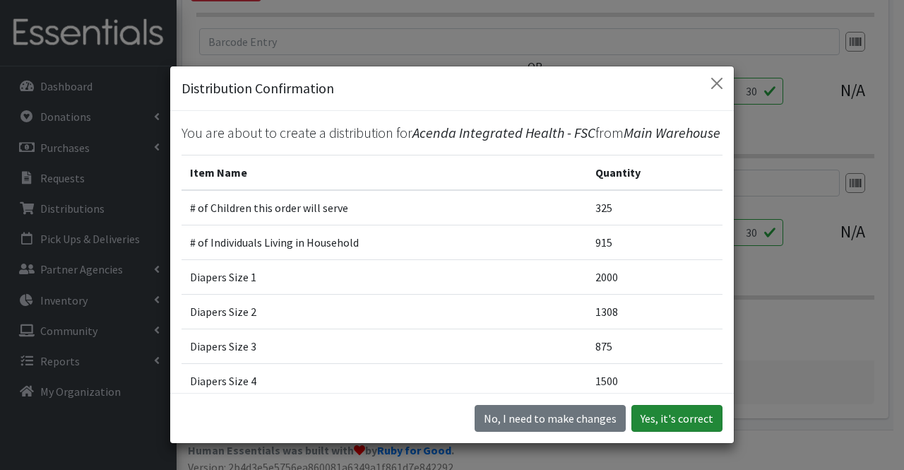
click at [656, 409] on button "Yes, it's correct" at bounding box center [676, 418] width 91 height 27
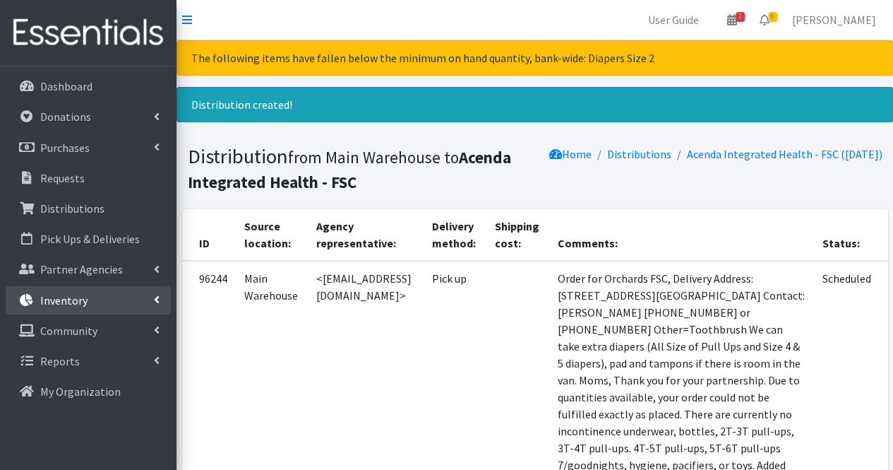
click at [121, 311] on link "Inventory" at bounding box center [88, 300] width 165 height 28
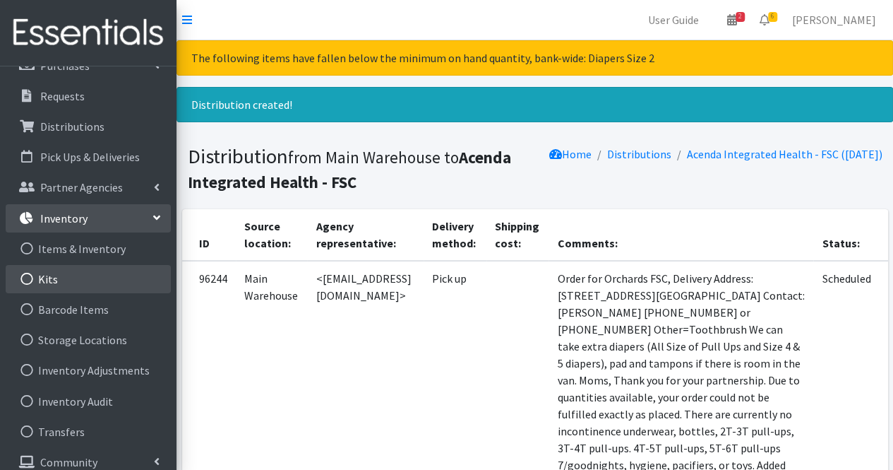
scroll to position [88, 0]
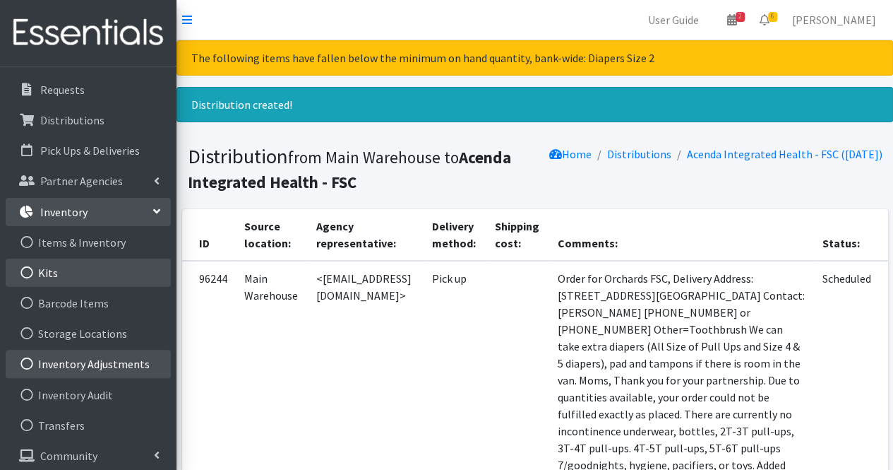
click at [123, 362] on link "Inventory Adjustments" at bounding box center [88, 364] width 165 height 28
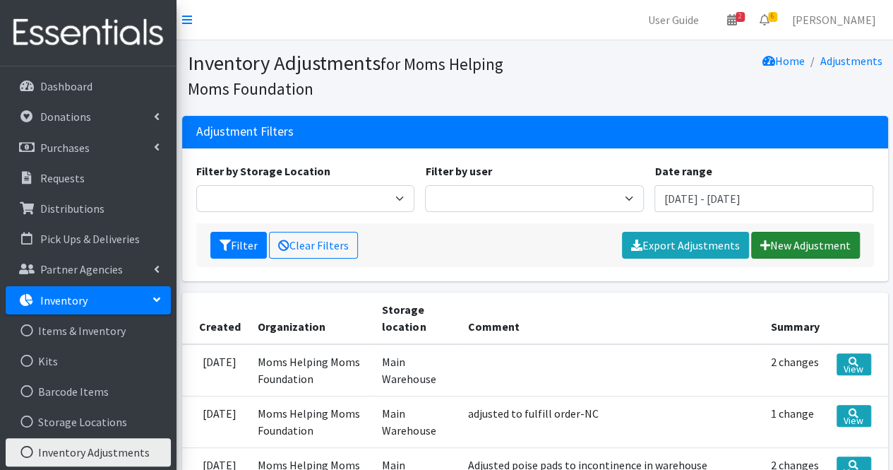
click at [763, 250] on link "New Adjustment" at bounding box center [805, 245] width 109 height 27
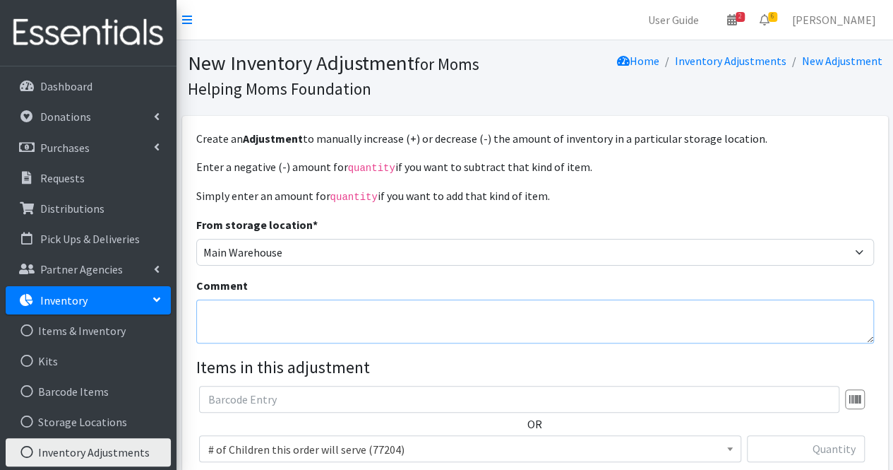
click at [327, 314] on textarea "Comment" at bounding box center [535, 321] width 678 height 44
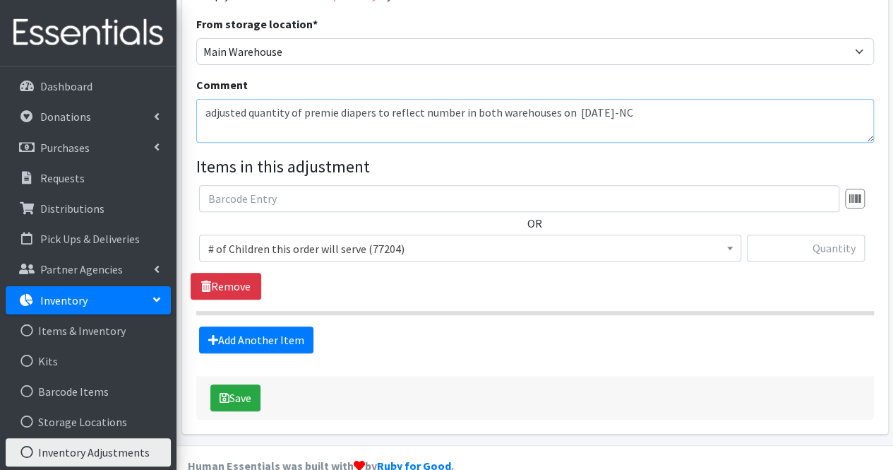
scroll to position [203, 0]
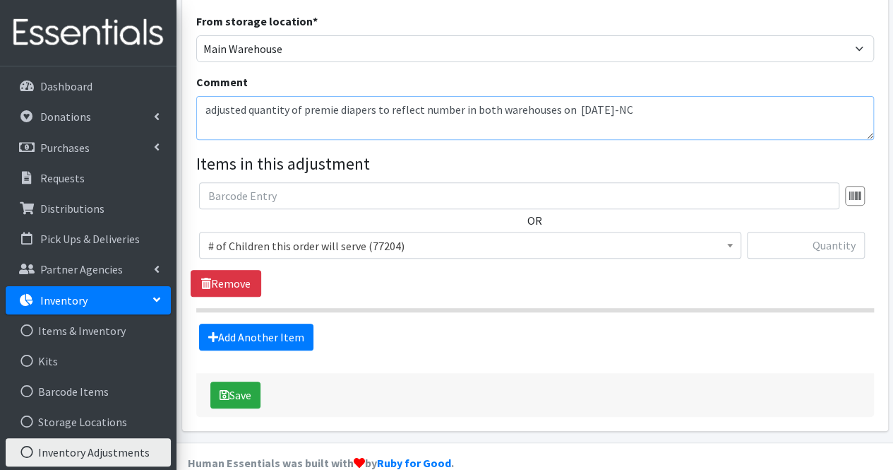
type textarea "adjusted quantity of premie diapers to reflect number in both warehouses on 9/8…"
click at [340, 245] on span "# of Children this order will serve (77204)" at bounding box center [470, 246] width 524 height 20
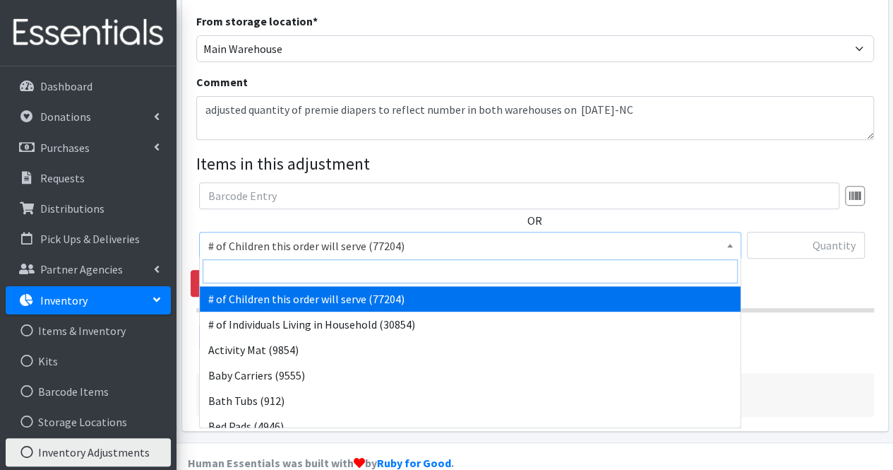
click at [334, 259] on input "search" at bounding box center [470, 271] width 535 height 24
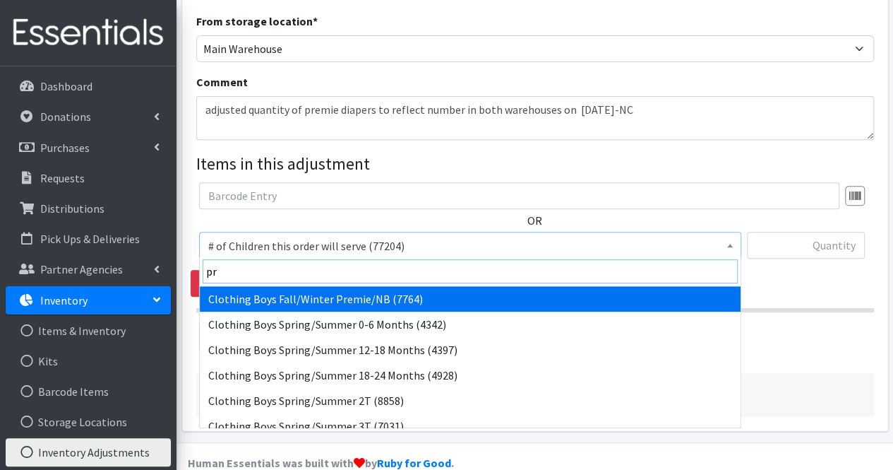
type input "pre"
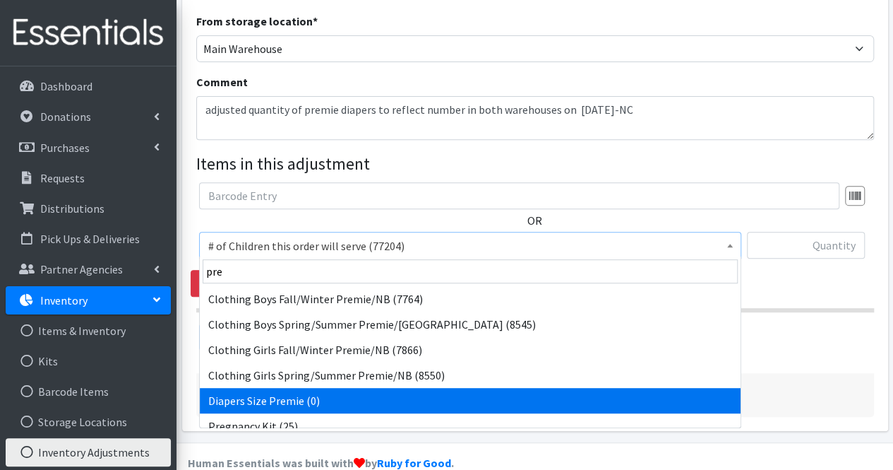
select select "5701"
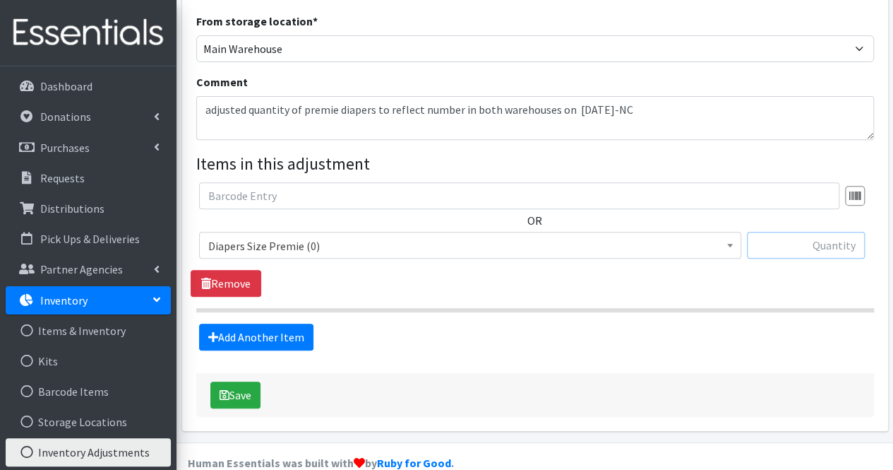
click at [830, 241] on input "text" at bounding box center [806, 245] width 118 height 27
type input "51"
click at [249, 391] on button "Save" at bounding box center [235, 394] width 50 height 27
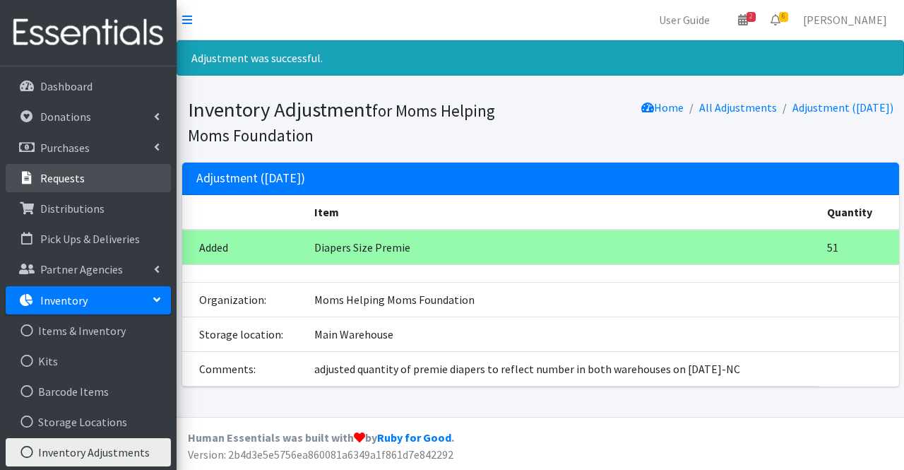
click at [91, 167] on link "Requests" at bounding box center [88, 178] width 165 height 28
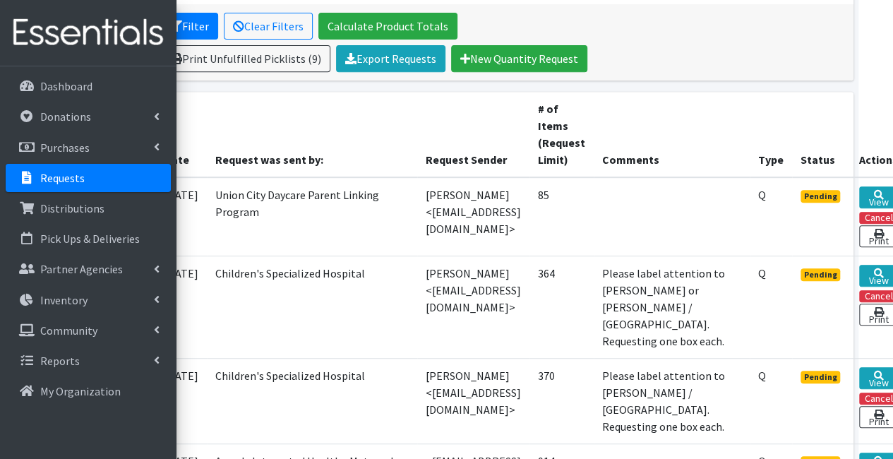
scroll to position [270, 13]
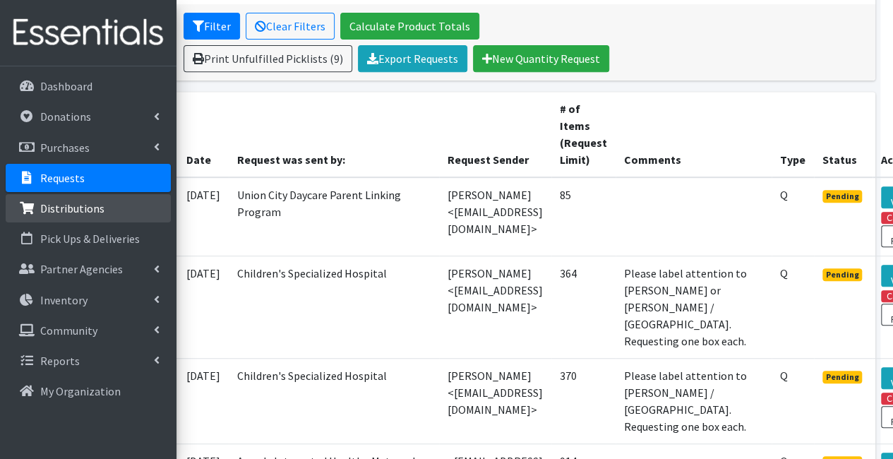
click at [95, 217] on link "Distributions" at bounding box center [88, 208] width 165 height 28
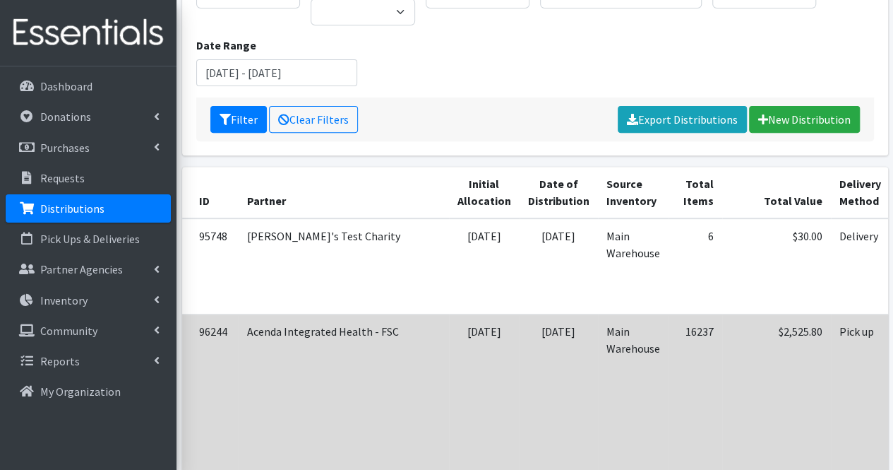
scroll to position [0, 229]
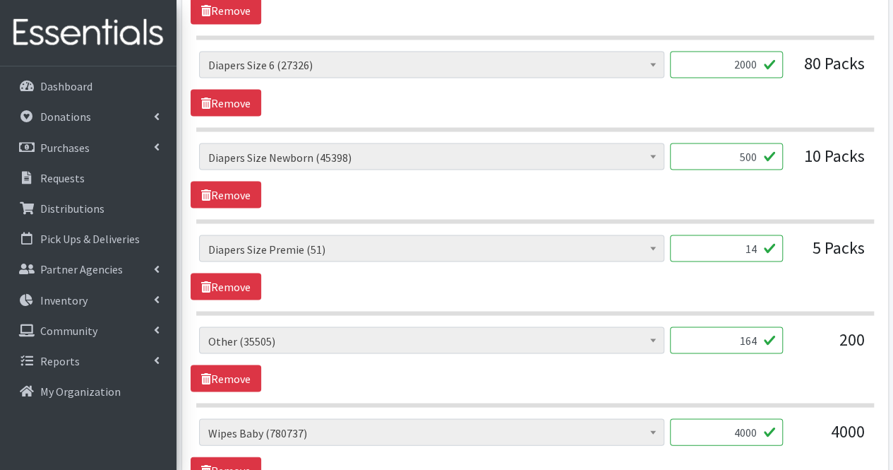
scroll to position [1254, 0]
click at [755, 245] on input "14" at bounding box center [726, 247] width 113 height 27
type input "1"
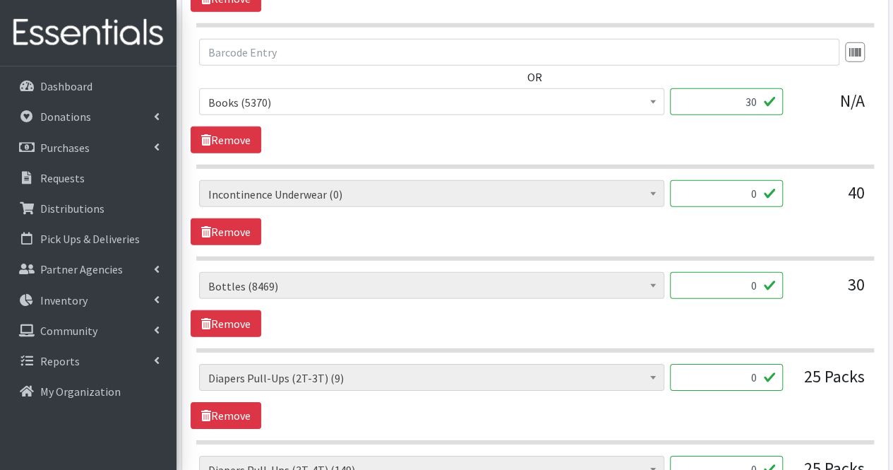
scroll to position [2007, 0]
type input "65"
click at [245, 222] on link "Remove" at bounding box center [226, 230] width 71 height 27
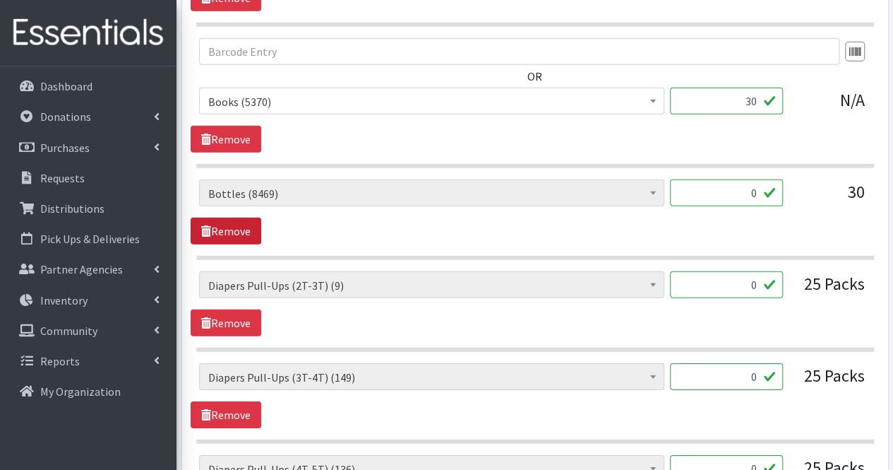
click at [245, 222] on link "Remove" at bounding box center [226, 230] width 71 height 27
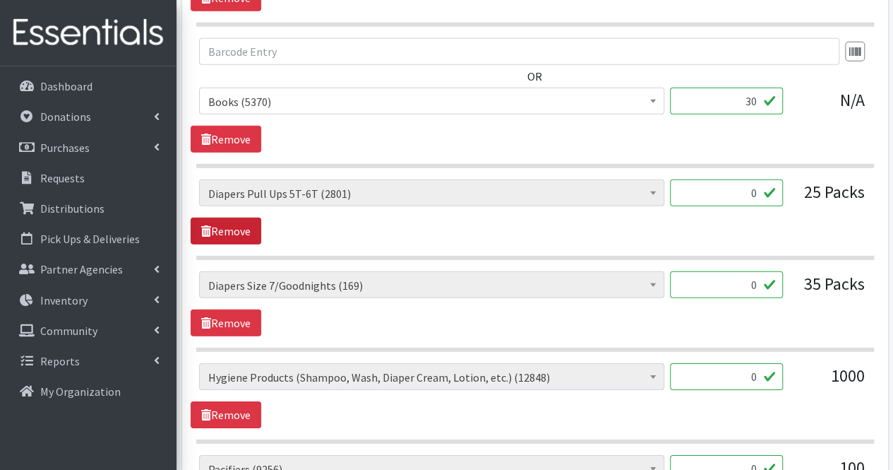
click at [245, 222] on link "Remove" at bounding box center [226, 230] width 71 height 27
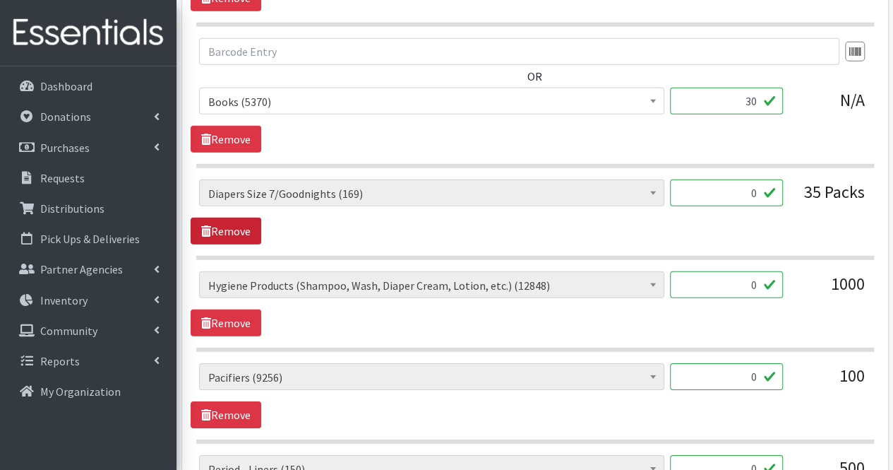
click at [245, 222] on link "Remove" at bounding box center [226, 230] width 71 height 27
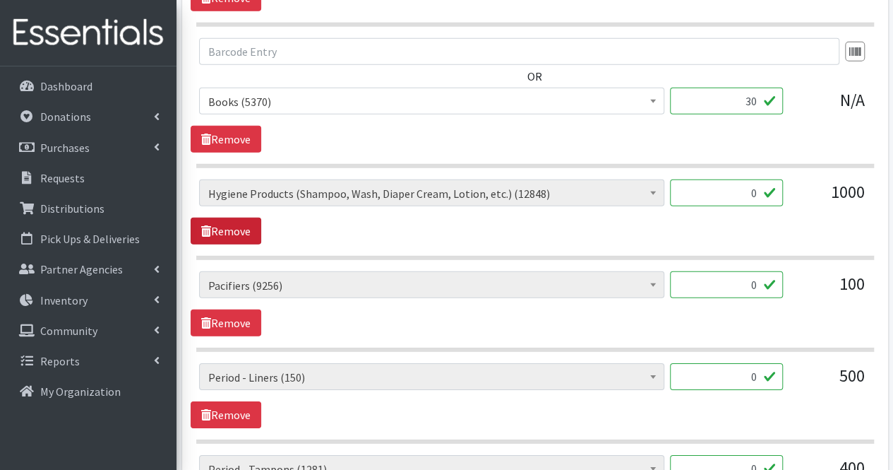
click at [245, 222] on link "Remove" at bounding box center [226, 230] width 71 height 27
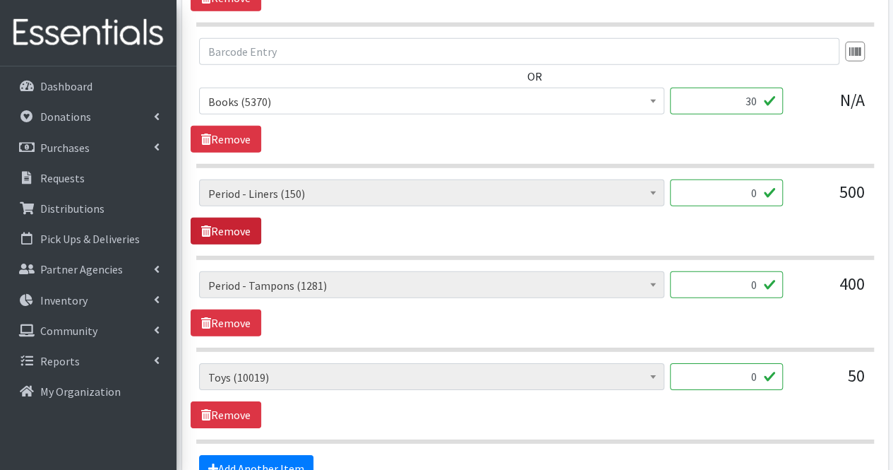
click at [245, 222] on link "Remove" at bounding box center [226, 230] width 71 height 27
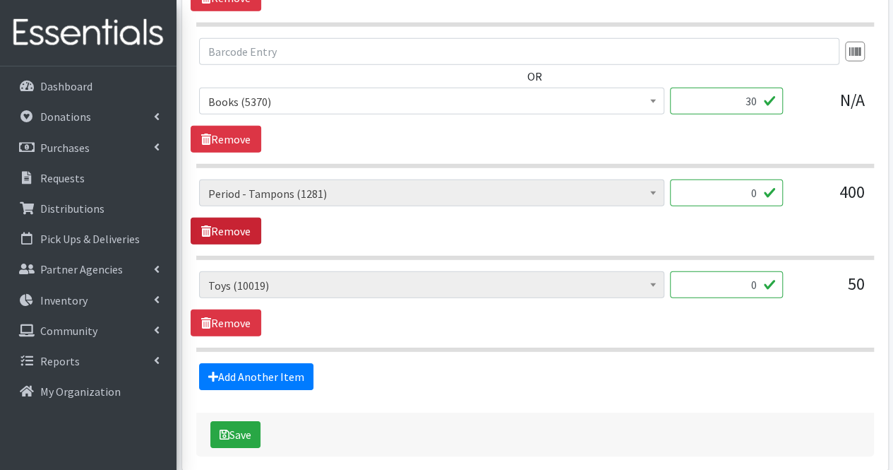
click at [245, 222] on link "Remove" at bounding box center [226, 230] width 71 height 27
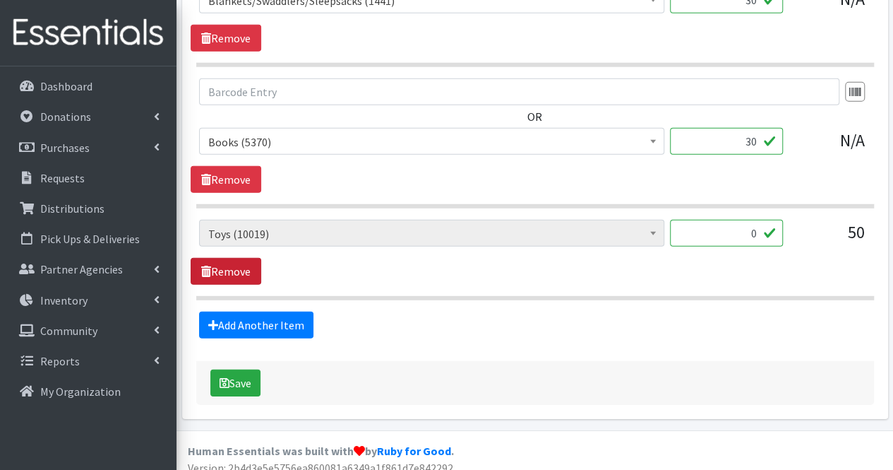
click at [245, 258] on link "Remove" at bounding box center [226, 271] width 71 height 27
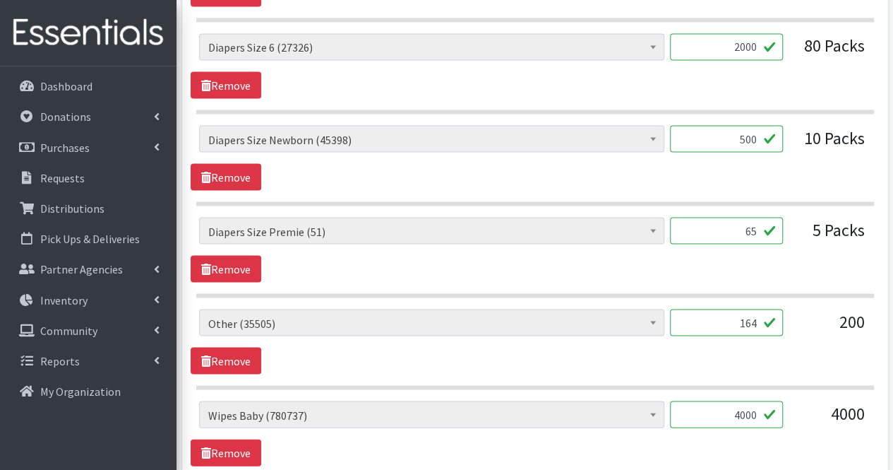
scroll to position [1260, 0]
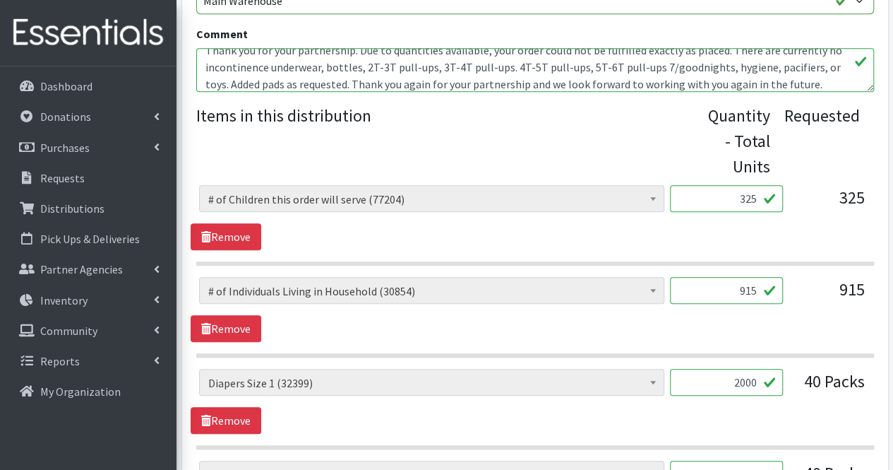
scroll to position [114, 0]
click at [805, 66] on textarea "Order for Orchards FSC, Delivery Address: [STREET_ADDRESS][GEOGRAPHIC_DATA] Con…" at bounding box center [535, 70] width 678 height 44
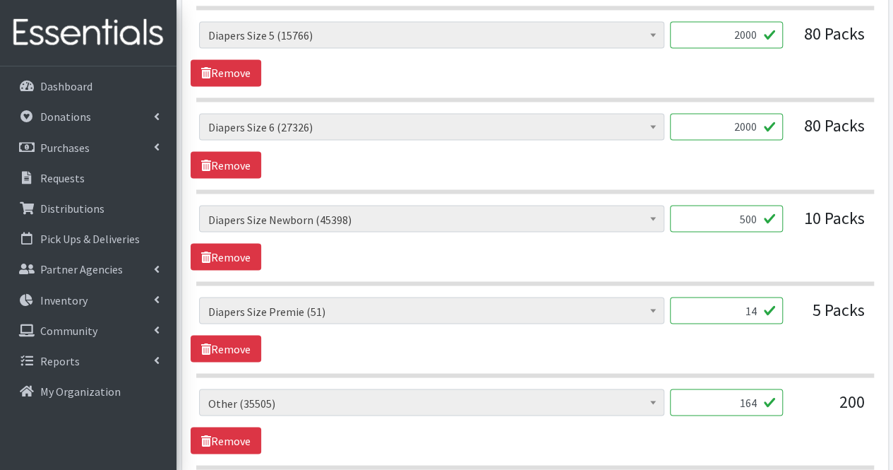
scroll to position [1192, 0]
click at [762, 304] on input "14" at bounding box center [726, 309] width 113 height 27
type input "1"
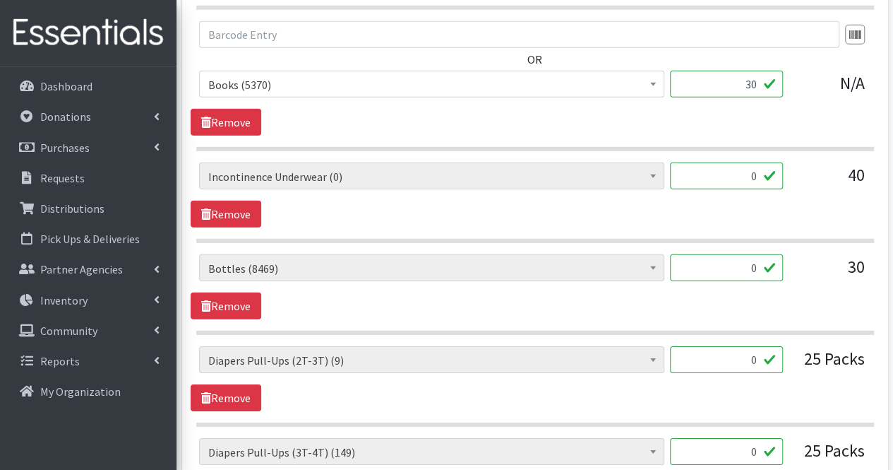
scroll to position [2025, 0]
type input "65"
click at [231, 207] on link "Remove" at bounding box center [226, 213] width 71 height 27
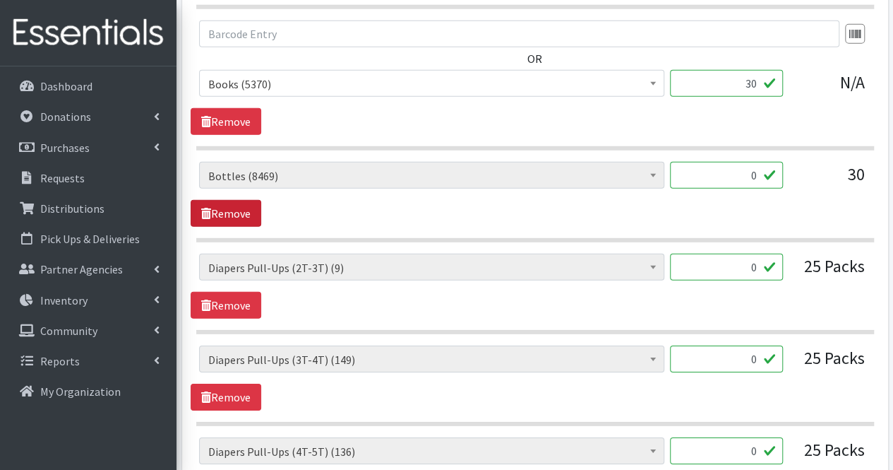
click at [231, 207] on link "Remove" at bounding box center [226, 213] width 71 height 27
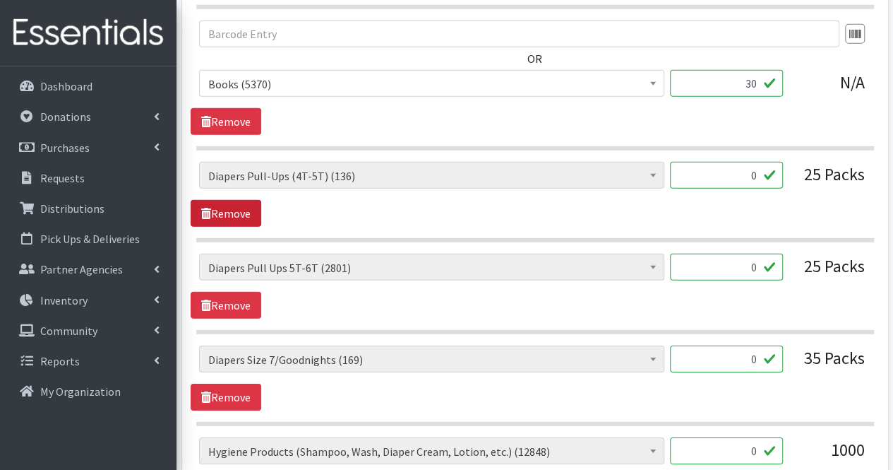
click at [231, 207] on link "Remove" at bounding box center [226, 213] width 71 height 27
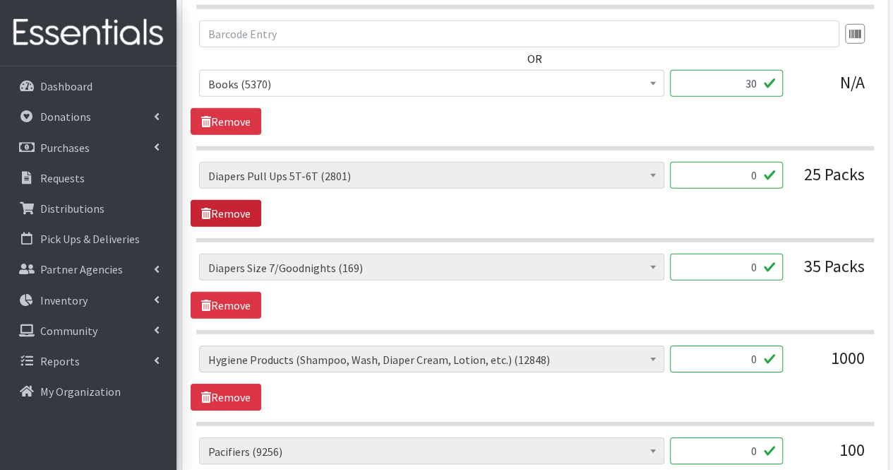
click at [231, 207] on link "Remove" at bounding box center [226, 213] width 71 height 27
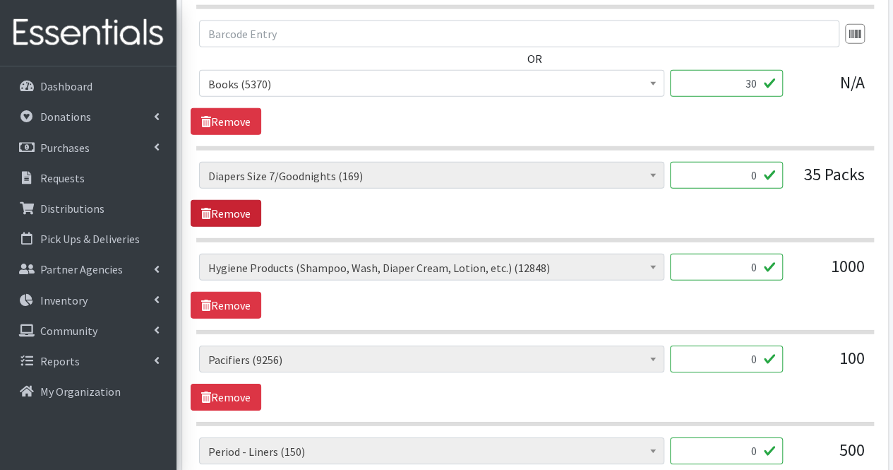
click at [231, 207] on link "Remove" at bounding box center [226, 213] width 71 height 27
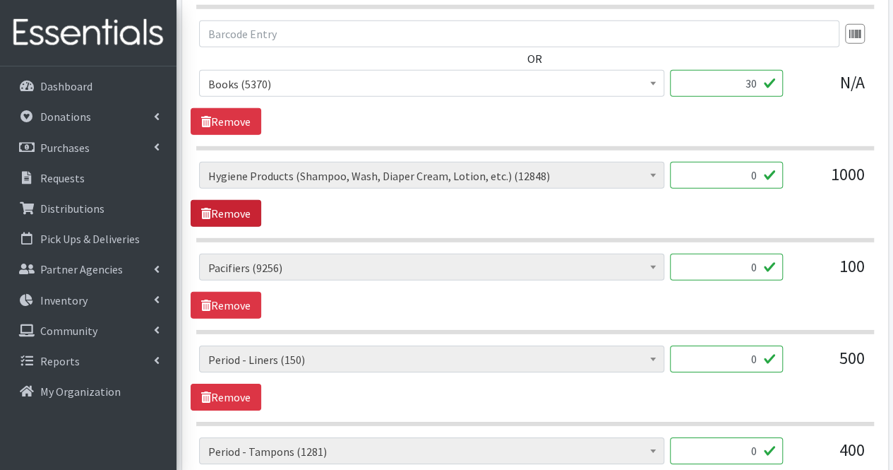
click at [231, 207] on link "Remove" at bounding box center [226, 213] width 71 height 27
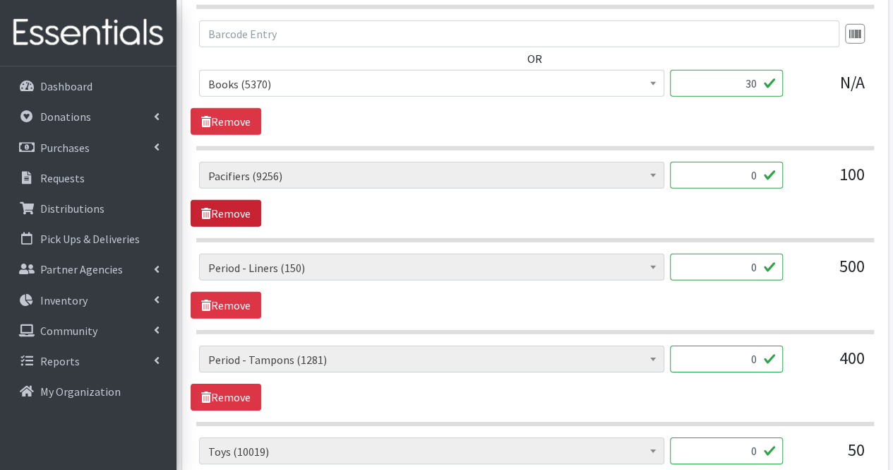
click at [231, 207] on link "Remove" at bounding box center [226, 213] width 71 height 27
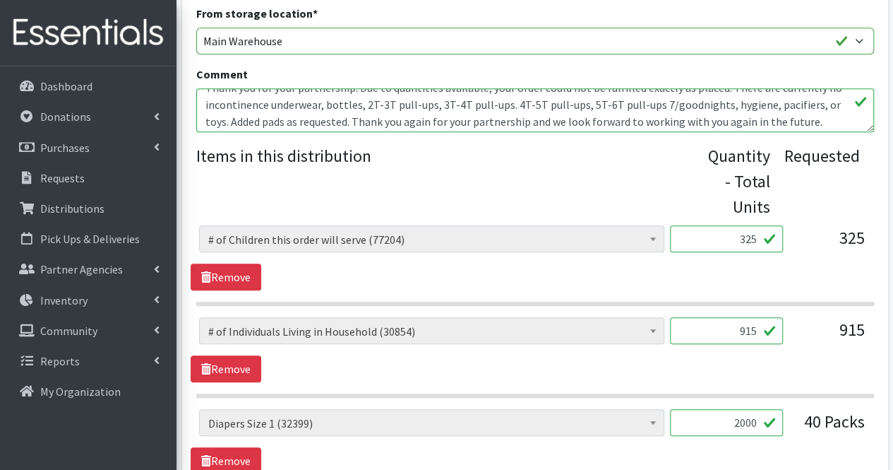
scroll to position [112, 0]
click at [760, 109] on textarea "Order for Orchards FSC, Delivery Address: 416 Sicklerville Rd, A-2, Sicklervill…" at bounding box center [535, 110] width 678 height 44
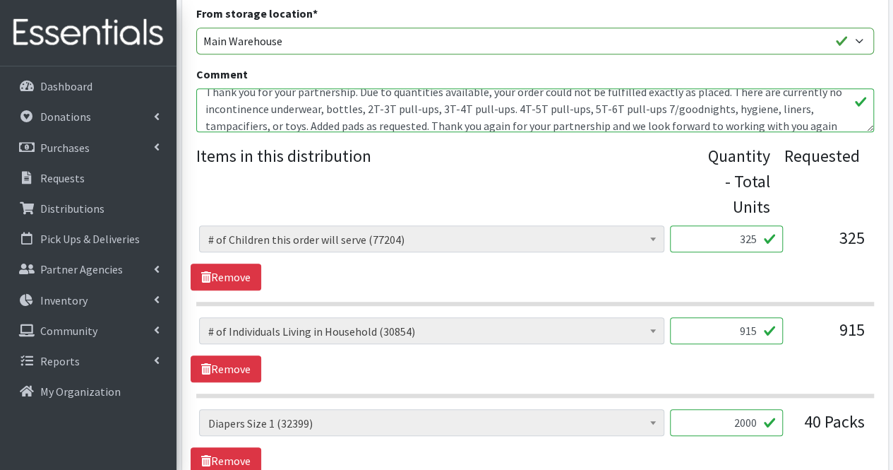
scroll to position [113, 0]
type textarea "Order for Orchards FSC, Delivery Address: [STREET_ADDRESS][GEOGRAPHIC_DATA] Con…"
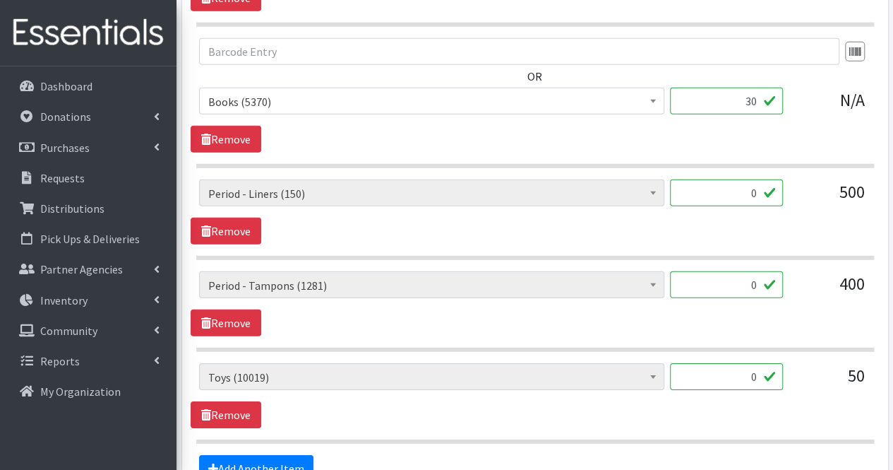
scroll to position [2149, 0]
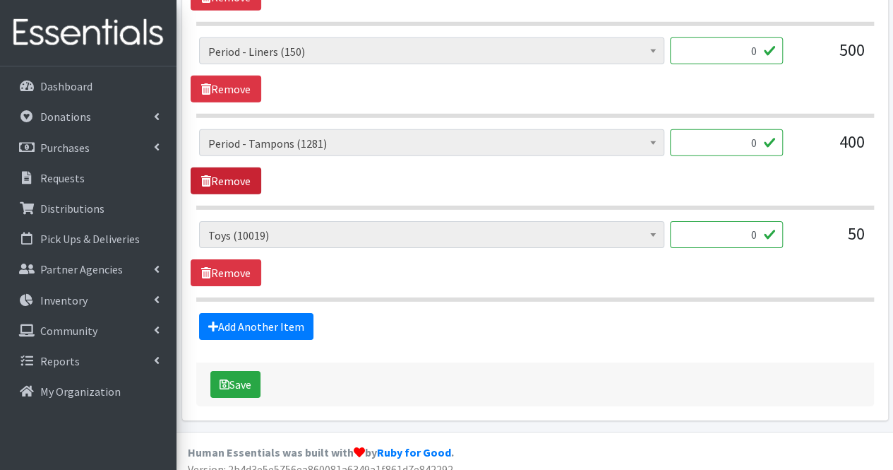
click at [251, 170] on link "Remove" at bounding box center [226, 180] width 71 height 27
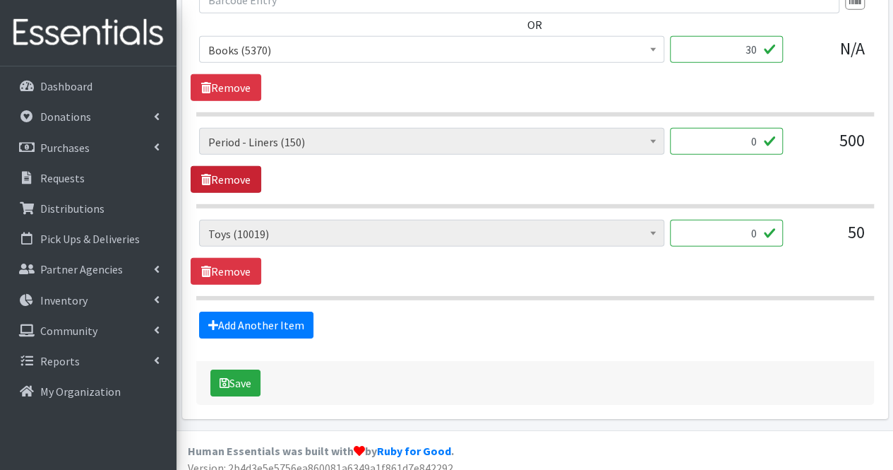
click at [251, 170] on link "Remove" at bounding box center [226, 179] width 71 height 27
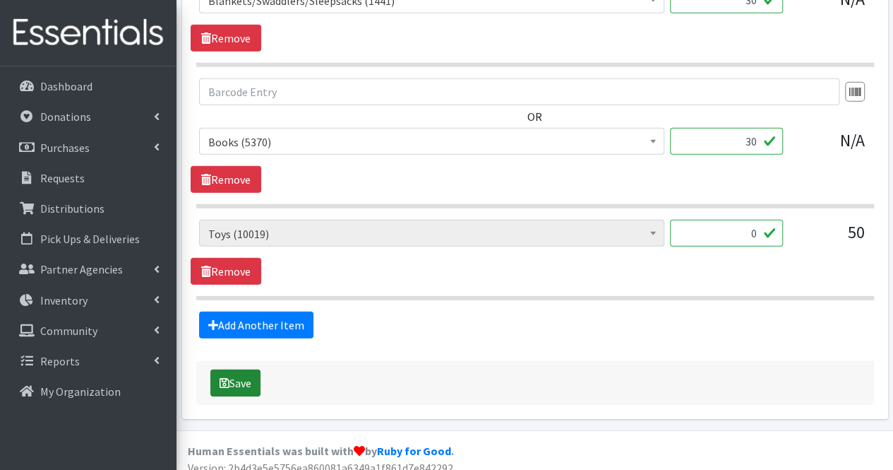
click at [236, 374] on button "Save" at bounding box center [235, 382] width 50 height 27
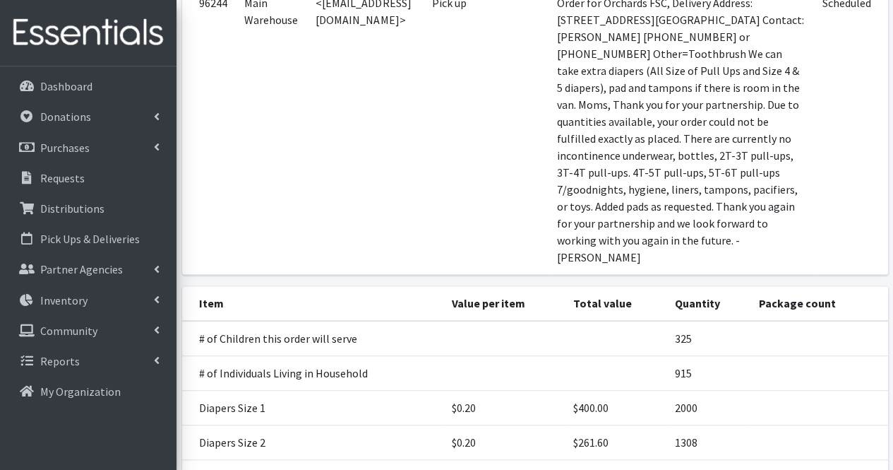
scroll to position [276, 0]
click at [80, 176] on p "Requests" at bounding box center [62, 178] width 44 height 14
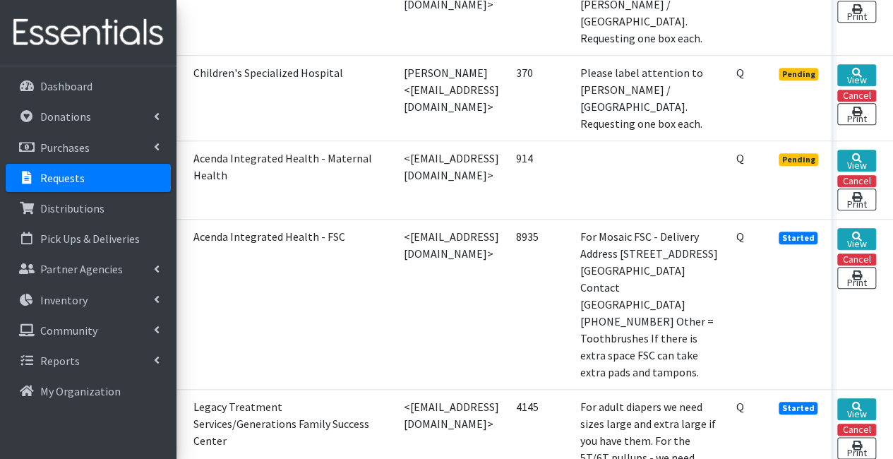
scroll to position [573, 0]
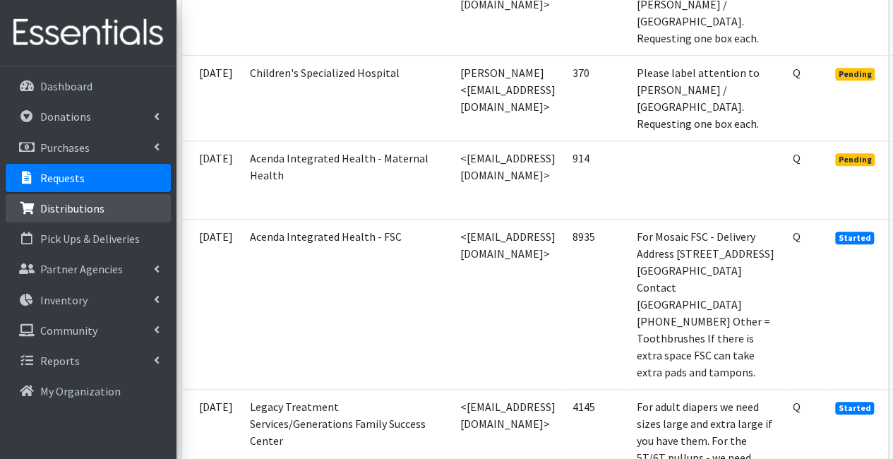
click at [55, 222] on li "Distributions" at bounding box center [88, 209] width 165 height 30
click at [117, 213] on link "Distributions" at bounding box center [88, 208] width 165 height 28
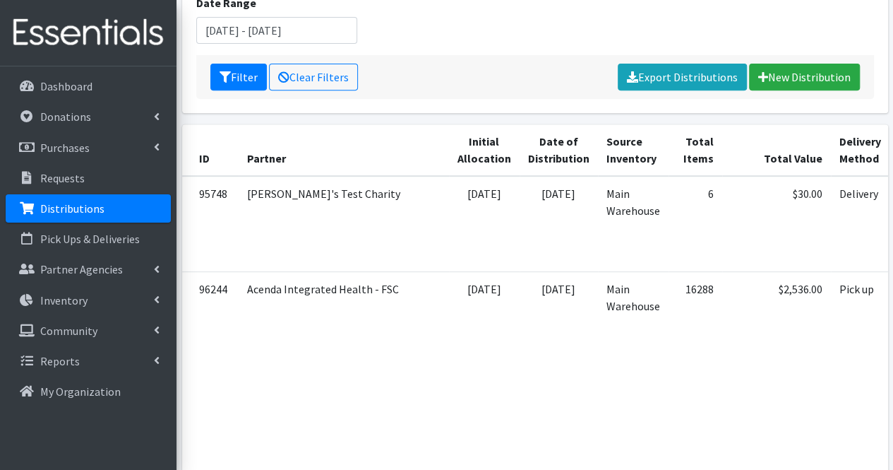
scroll to position [0, 229]
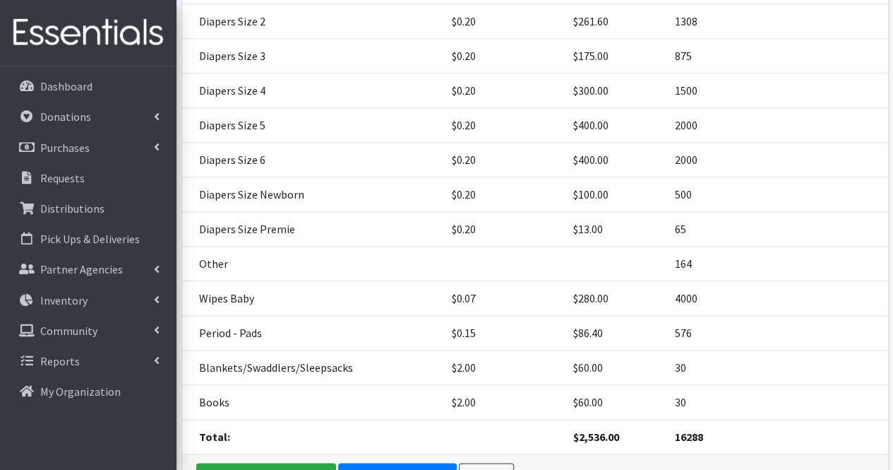
scroll to position [691, 0]
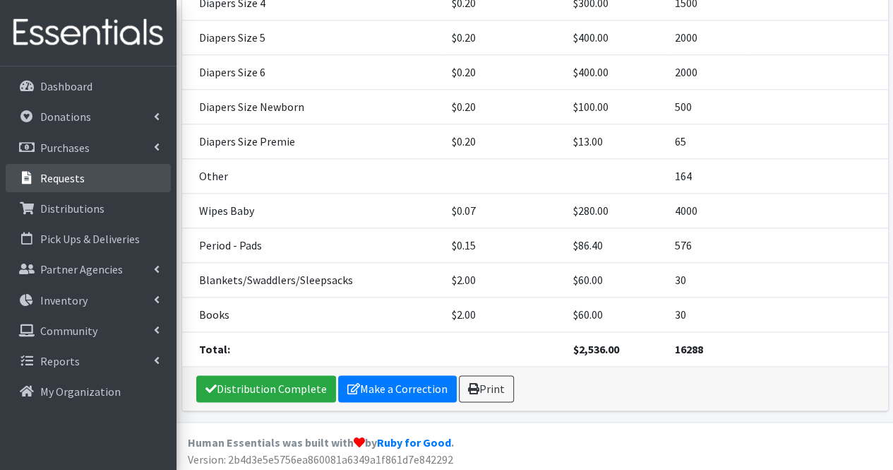
click at [107, 185] on link "Requests" at bounding box center [88, 178] width 165 height 28
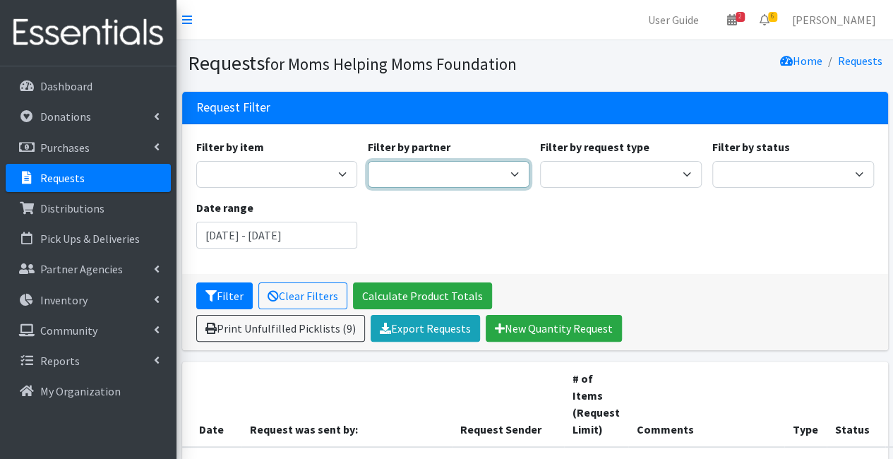
click at [472, 177] on select "A Better Choice Empowerment Center Acenda Integrated Health - FSC Acenda Integr…" at bounding box center [449, 174] width 162 height 27
select select "4278"
click at [368, 161] on select "A Better Choice Empowerment Center Acenda Integrated Health - FSC Acenda Integr…" at bounding box center [449, 174] width 162 height 27
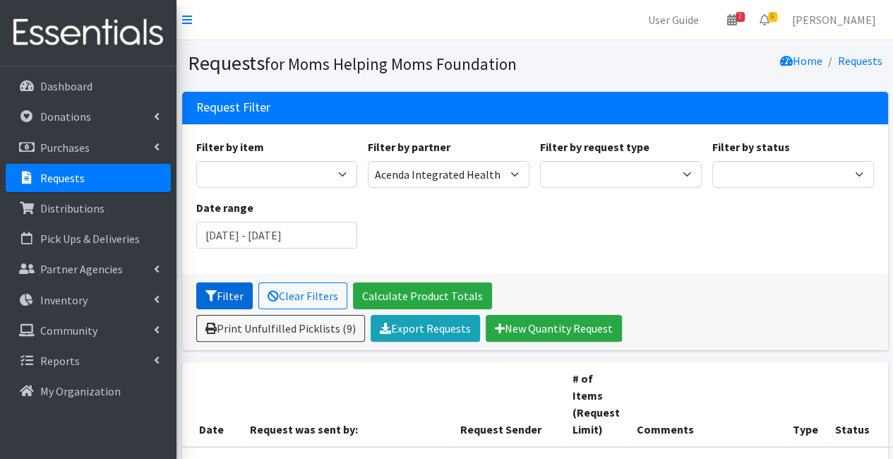
click at [222, 302] on button "Filter" at bounding box center [224, 295] width 56 height 27
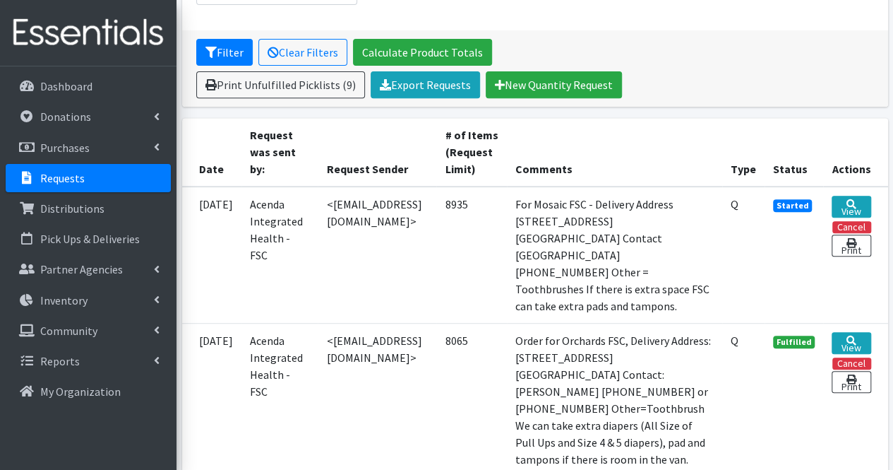
scroll to position [245, 0]
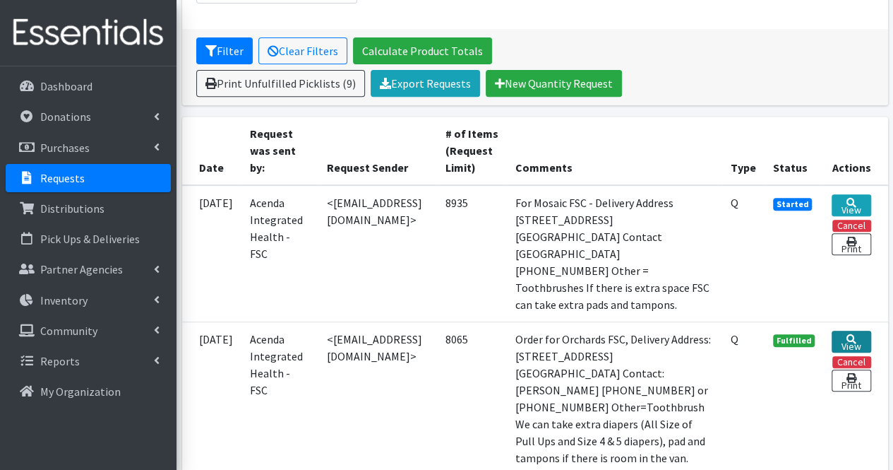
click at [845, 330] on link "View" at bounding box center [851, 341] width 39 height 22
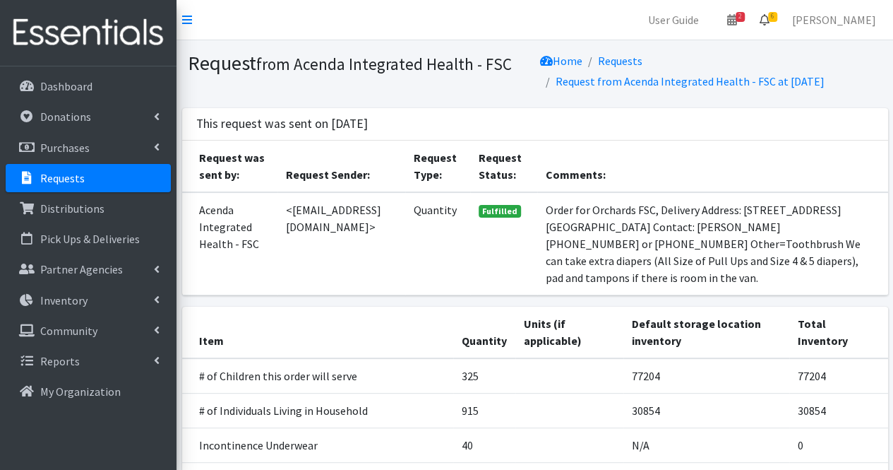
click at [781, 11] on link "6" at bounding box center [764, 20] width 32 height 28
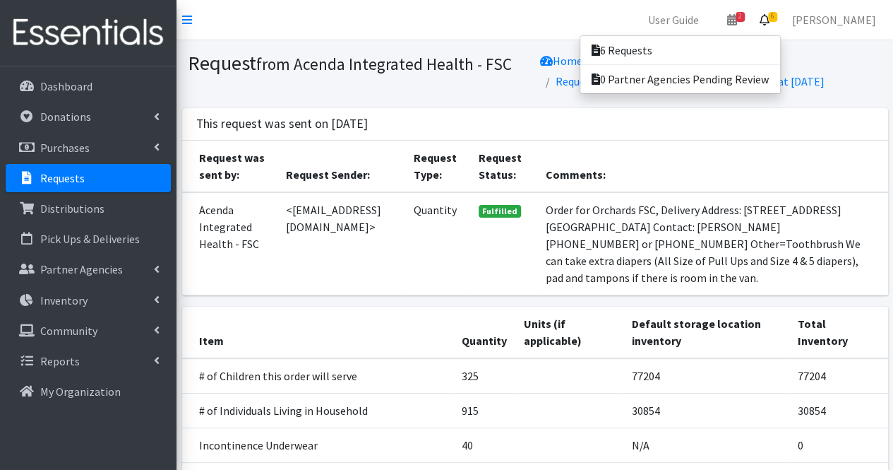
click at [777, 16] on span "6" at bounding box center [772, 17] width 9 height 10
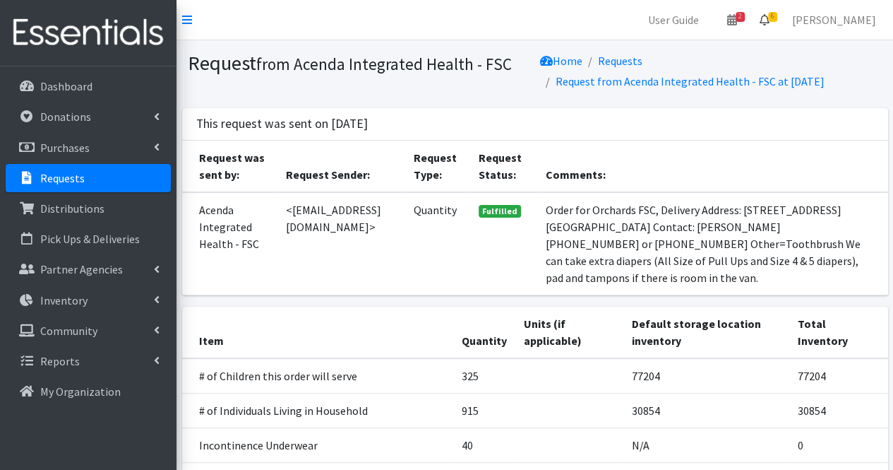
click at [770, 23] on icon at bounding box center [765, 19] width 10 height 11
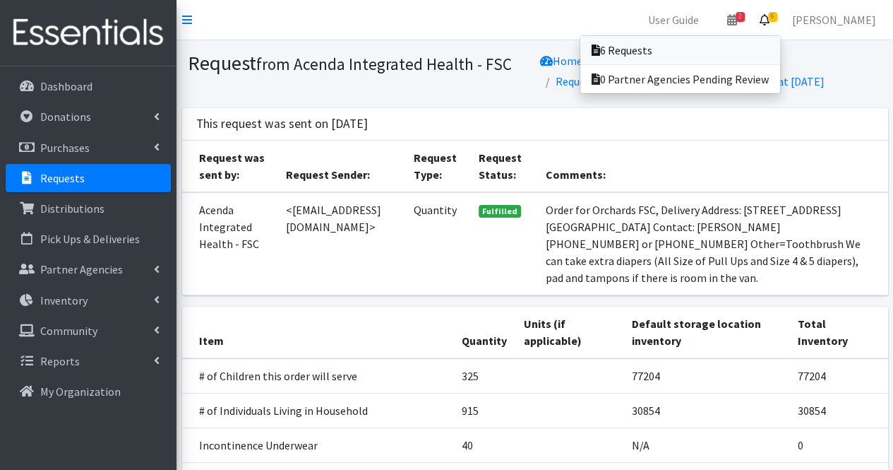
click at [751, 61] on link "6 Requests" at bounding box center [680, 50] width 200 height 28
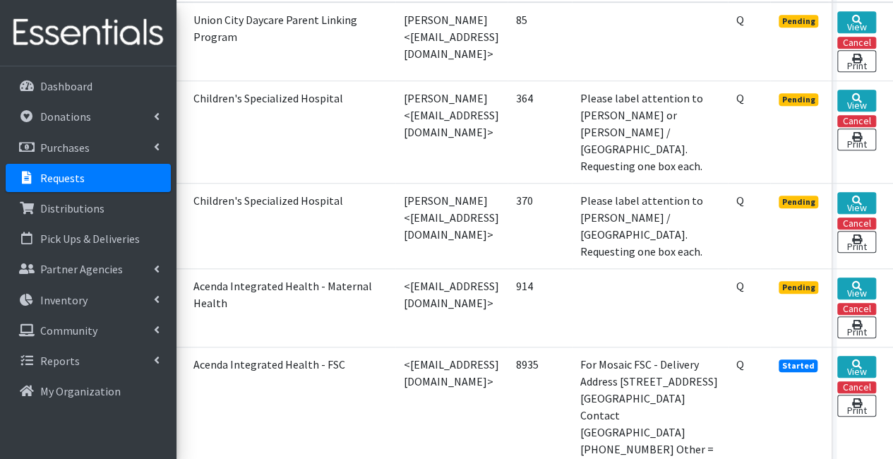
scroll to position [445, 101]
click at [846, 277] on link "View" at bounding box center [856, 288] width 39 height 22
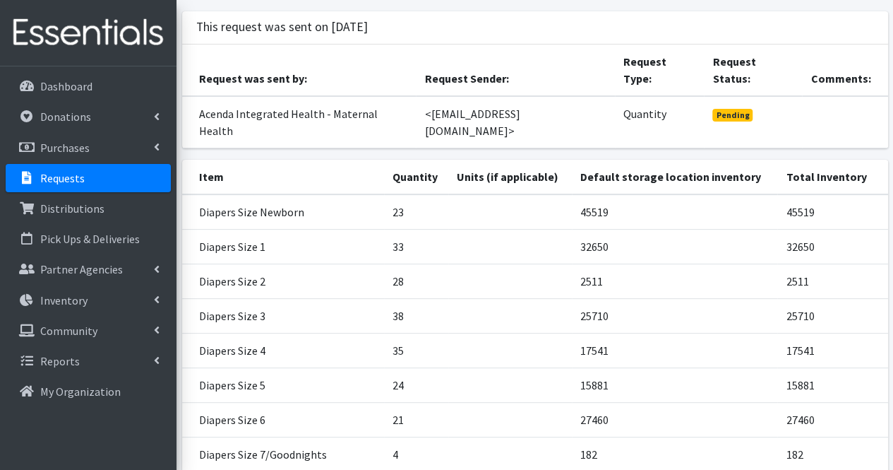
scroll to position [116, 0]
click at [113, 186] on link "Requests" at bounding box center [88, 178] width 165 height 28
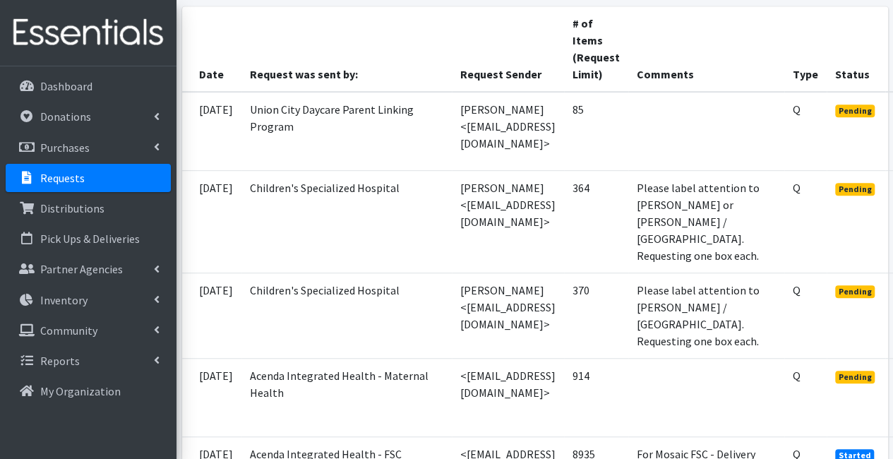
scroll to position [355, 101]
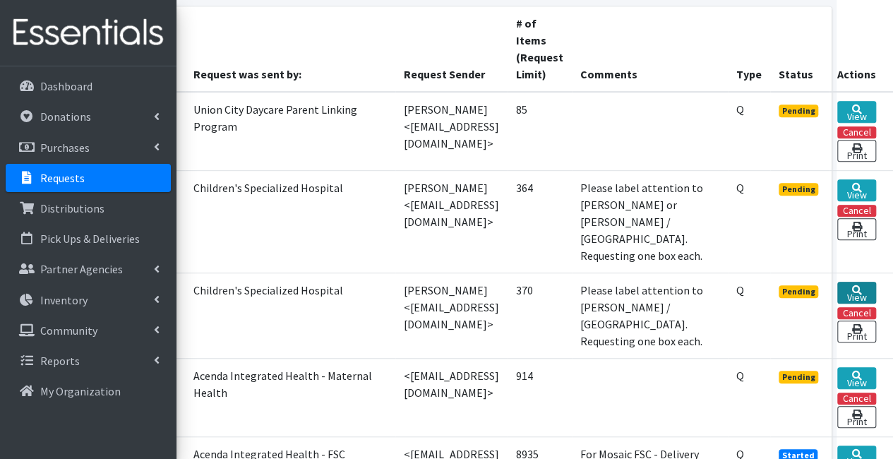
click at [848, 282] on link "View" at bounding box center [856, 293] width 39 height 22
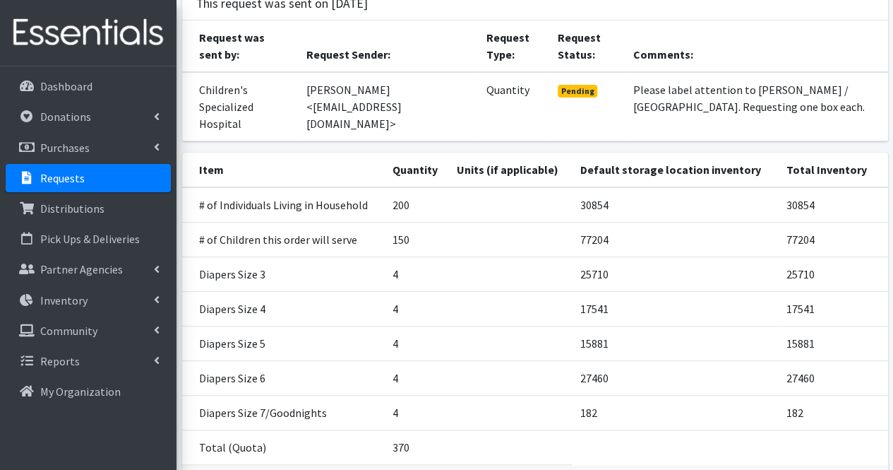
scroll to position [121, 0]
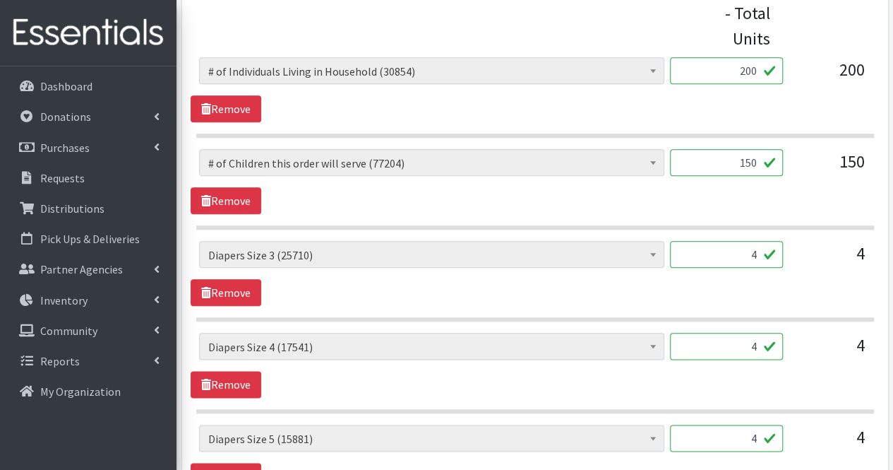
scroll to position [653, 0]
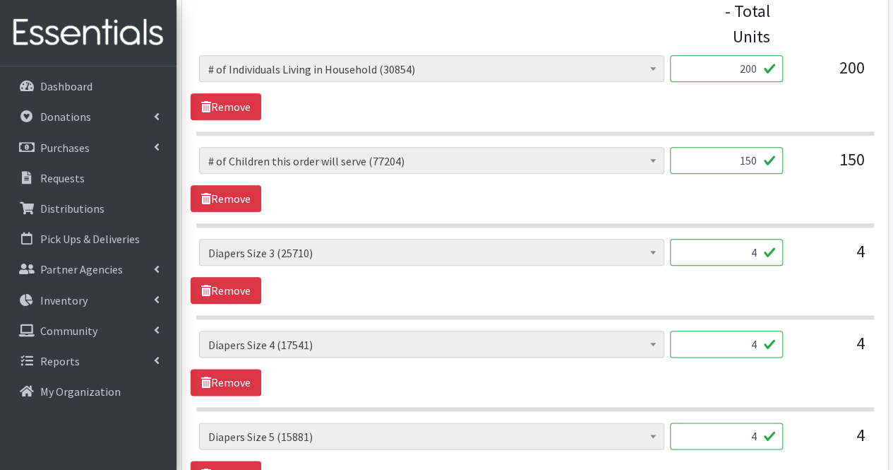
click at [757, 246] on input "4" at bounding box center [726, 252] width 113 height 27
type input "200"
click at [742, 348] on input "4" at bounding box center [726, 343] width 113 height 27
click at [89, 115] on link "Donations" at bounding box center [88, 116] width 165 height 28
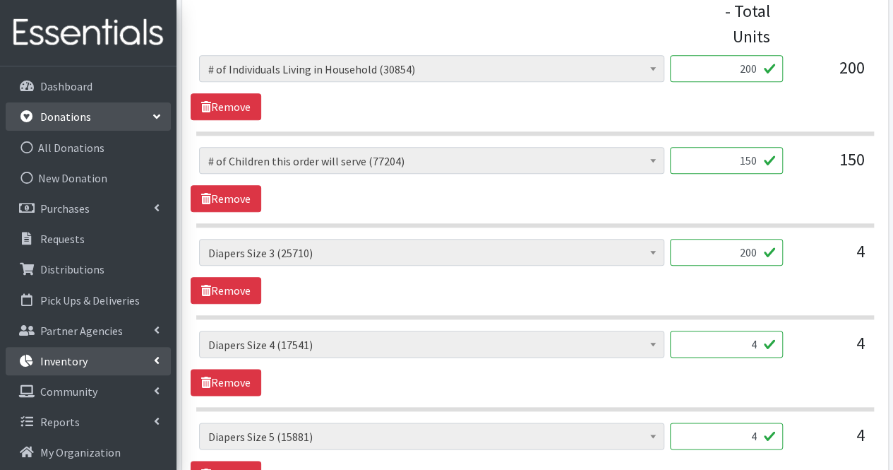
click at [89, 364] on link "Inventory" at bounding box center [88, 361] width 165 height 28
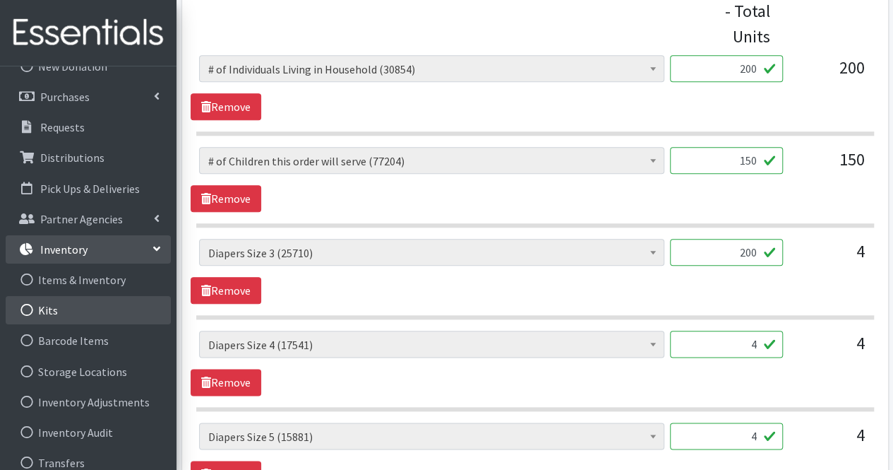
scroll to position [113, 0]
click at [129, 408] on link "Inventory Adjustments" at bounding box center [88, 400] width 165 height 28
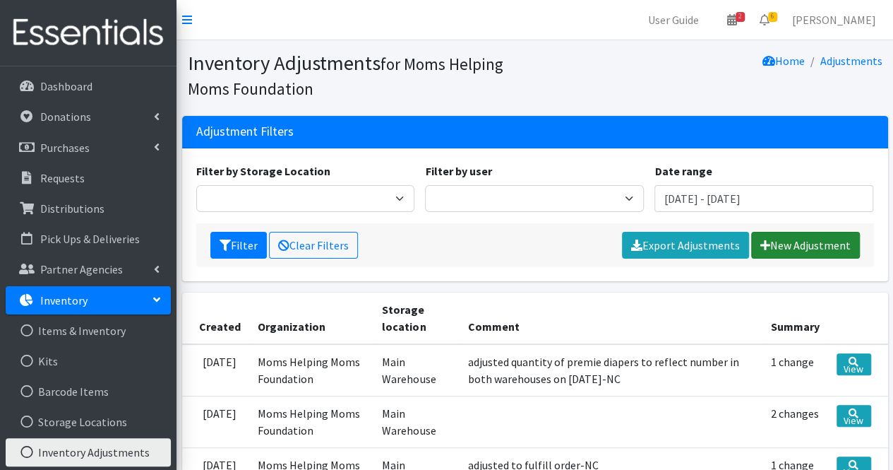
click at [811, 240] on link "New Adjustment" at bounding box center [805, 245] width 109 height 27
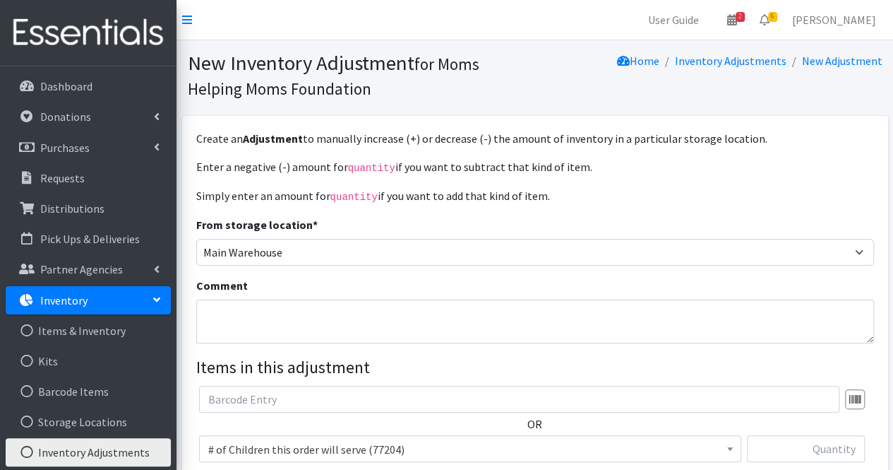
scroll to position [225, 0]
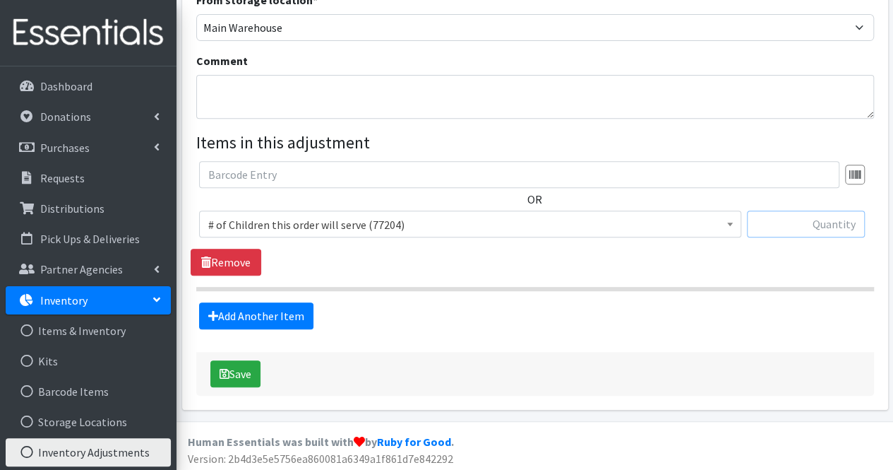
click at [796, 217] on input "text" at bounding box center [806, 223] width 118 height 27
type input "825"
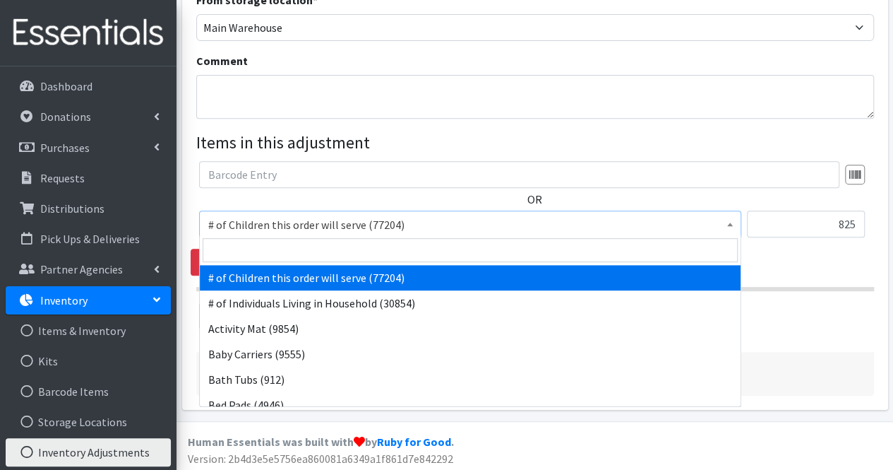
click at [695, 225] on span "# of Children this order will serve (77204)" at bounding box center [470, 225] width 524 height 20
click at [593, 257] on input "search" at bounding box center [470, 250] width 535 height 24
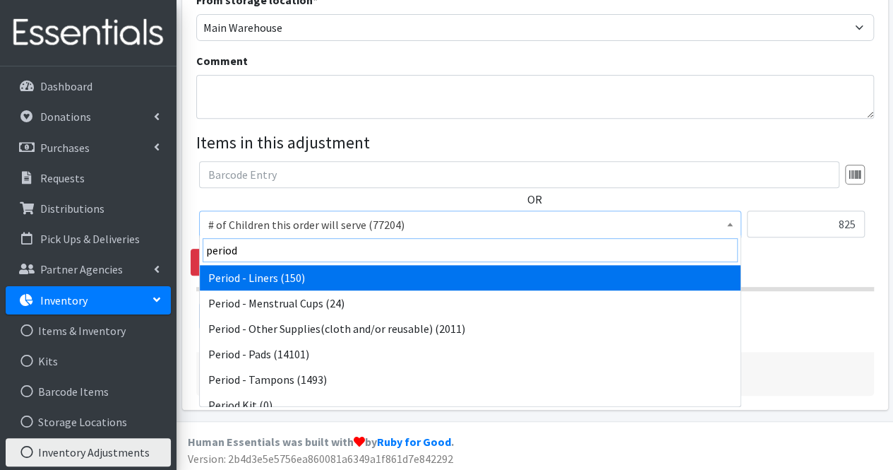
type input "period"
select select "5774"
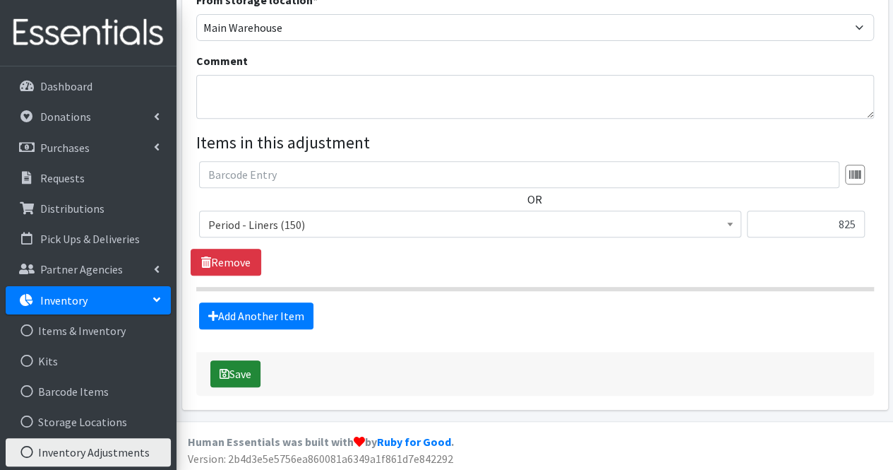
click at [242, 371] on button "Save" at bounding box center [235, 373] width 50 height 27
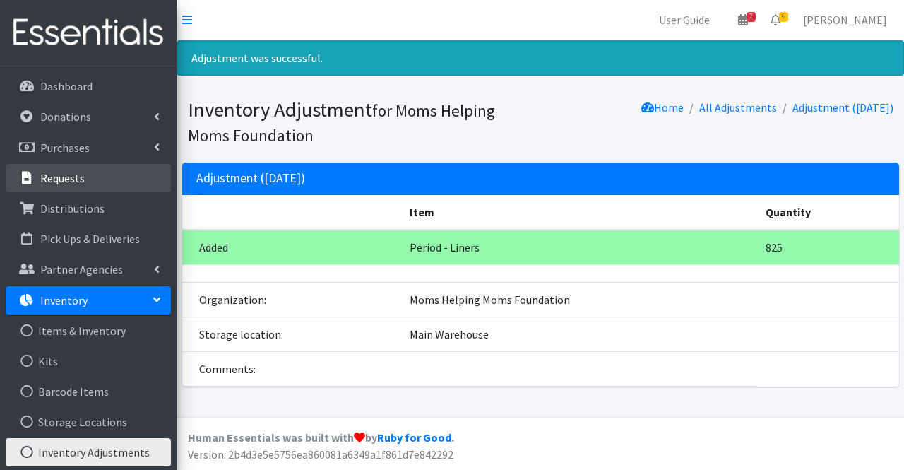
click at [109, 176] on link "Requests" at bounding box center [88, 178] width 165 height 28
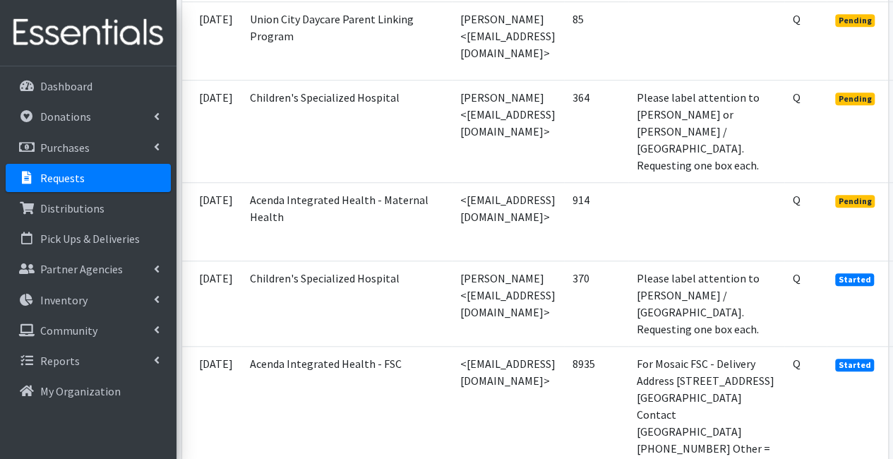
scroll to position [524, 101]
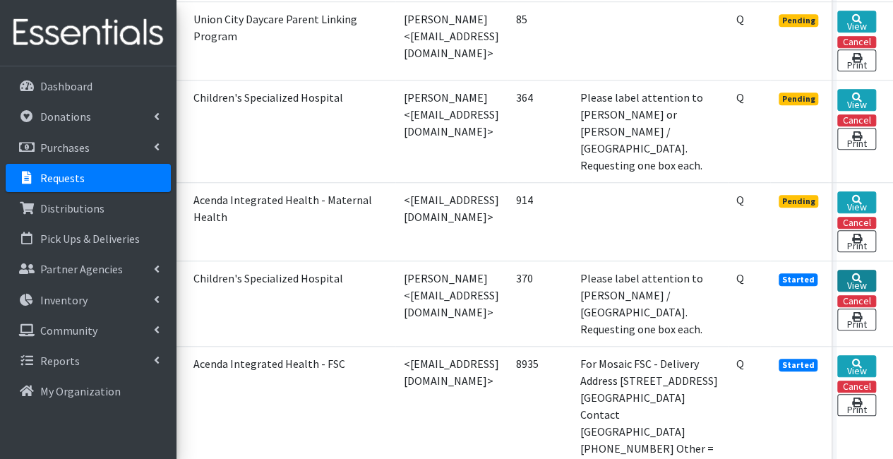
click at [873, 270] on link "View" at bounding box center [856, 281] width 39 height 22
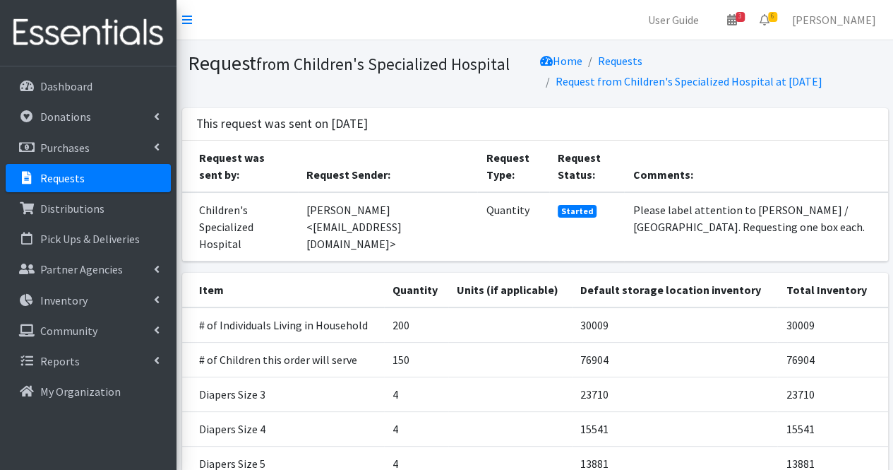
scroll to position [203, 0]
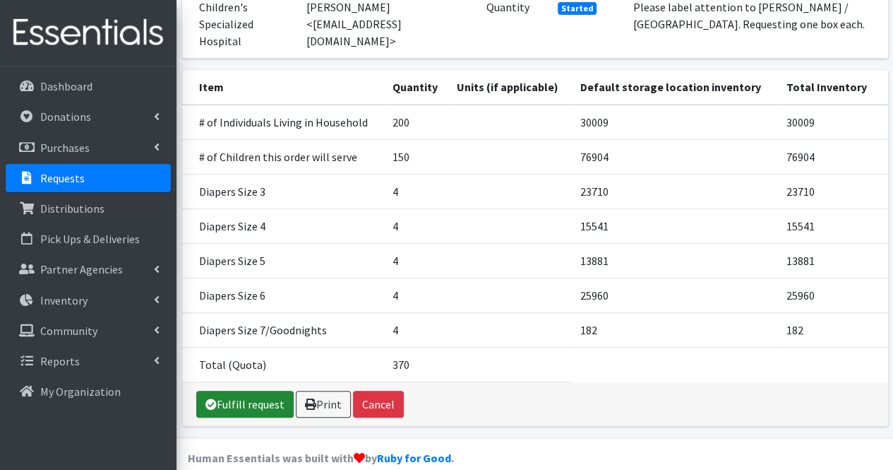
click at [261, 390] on link "Fulfill request" at bounding box center [244, 403] width 97 height 27
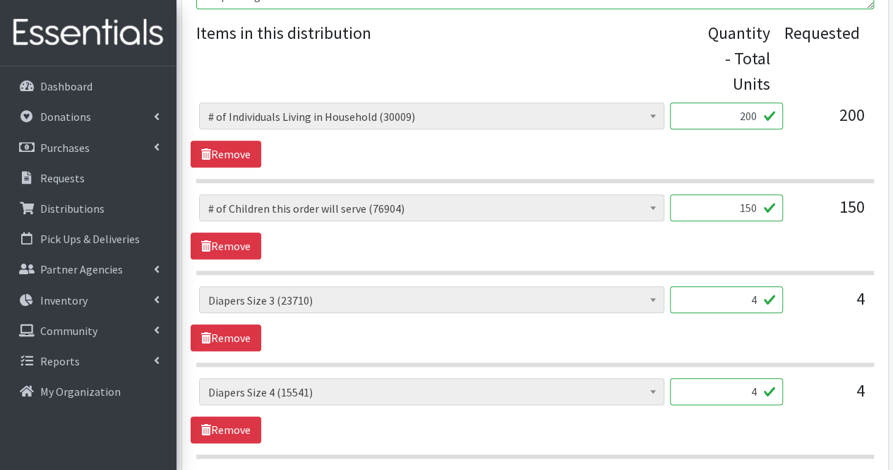
scroll to position [624, 0]
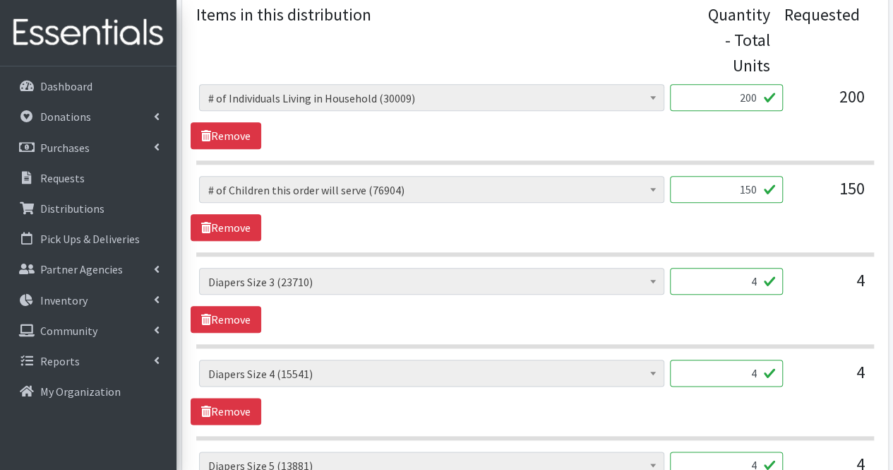
click at [760, 286] on input "4" at bounding box center [726, 281] width 113 height 27
type input "200"
click at [744, 380] on input "4" at bounding box center [726, 372] width 113 height 27
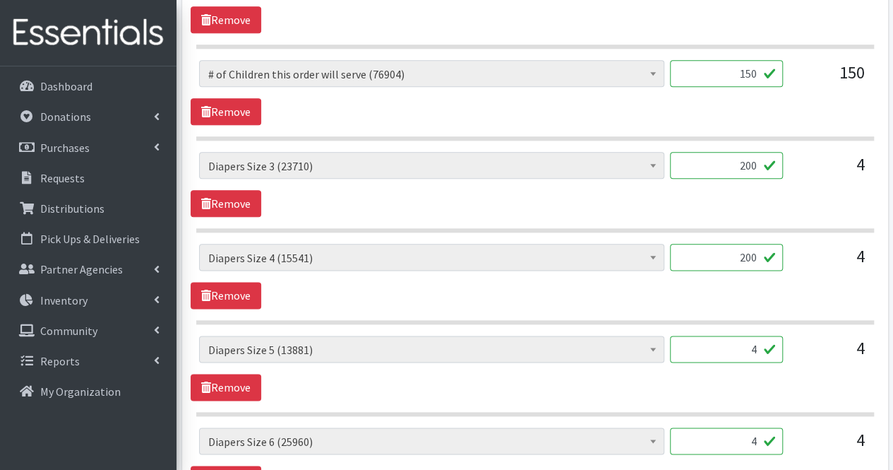
scroll to position [754, 0]
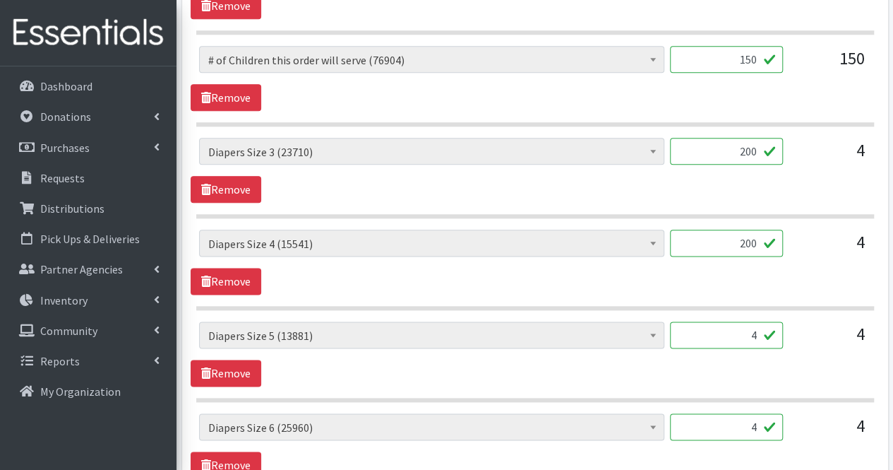
type input "200"
click at [741, 337] on input "4" at bounding box center [726, 334] width 113 height 27
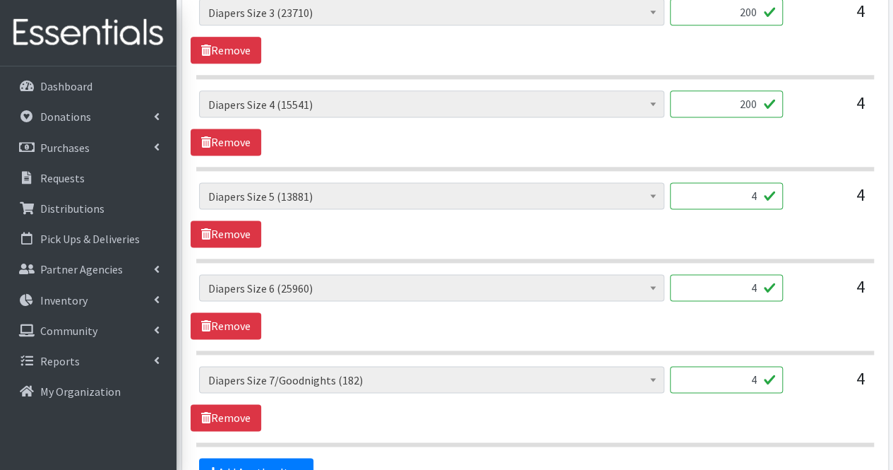
scroll to position [894, 0]
click at [753, 366] on input "4" at bounding box center [726, 378] width 113 height 27
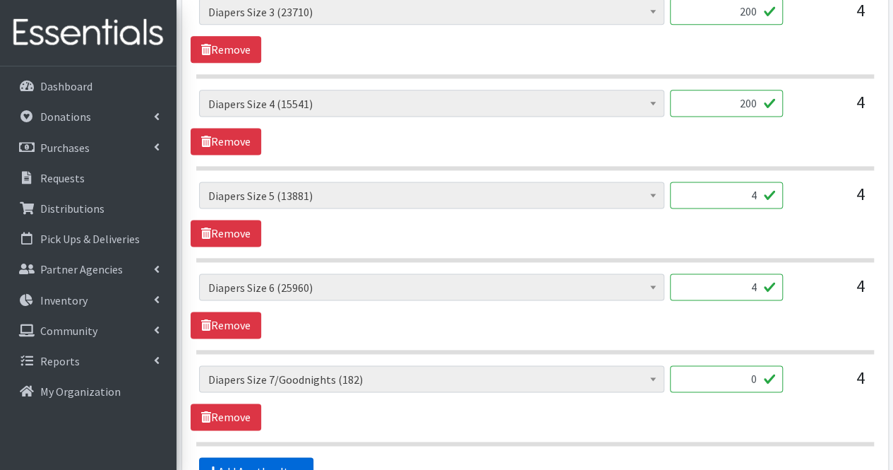
type input "0"
click at [263, 458] on link "Add Another Item" at bounding box center [256, 470] width 114 height 27
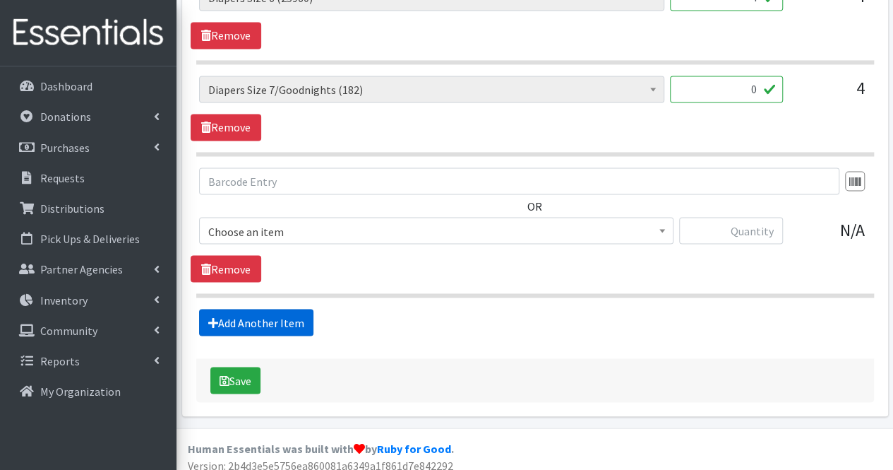
scroll to position [1186, 0]
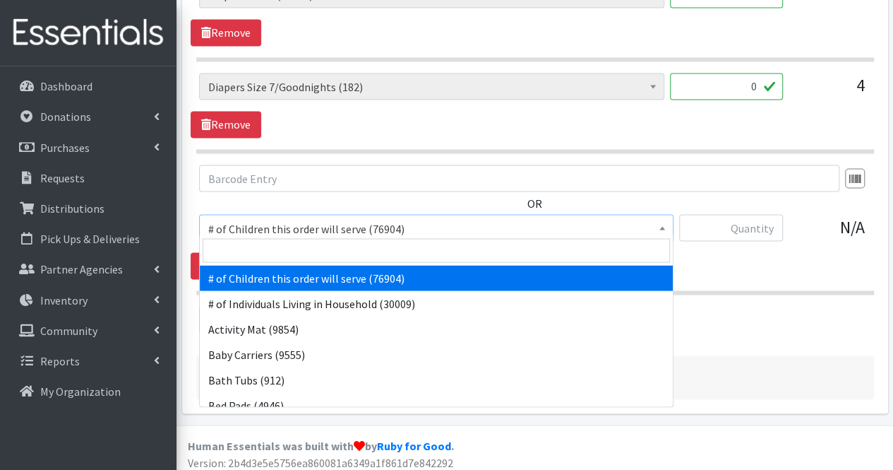
click at [293, 225] on span "# of Children this order will serve (76904)" at bounding box center [436, 228] width 456 height 20
click at [281, 247] on input "search" at bounding box center [436, 250] width 467 height 24
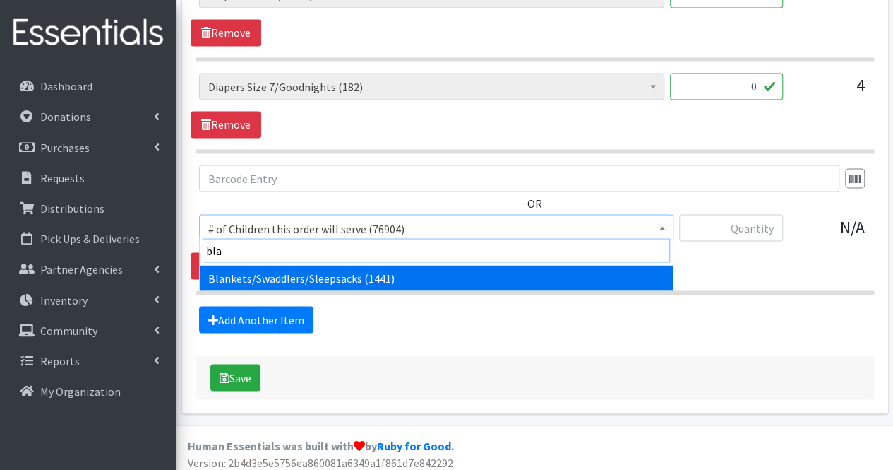
type input "[PERSON_NAME]"
select select "1933"
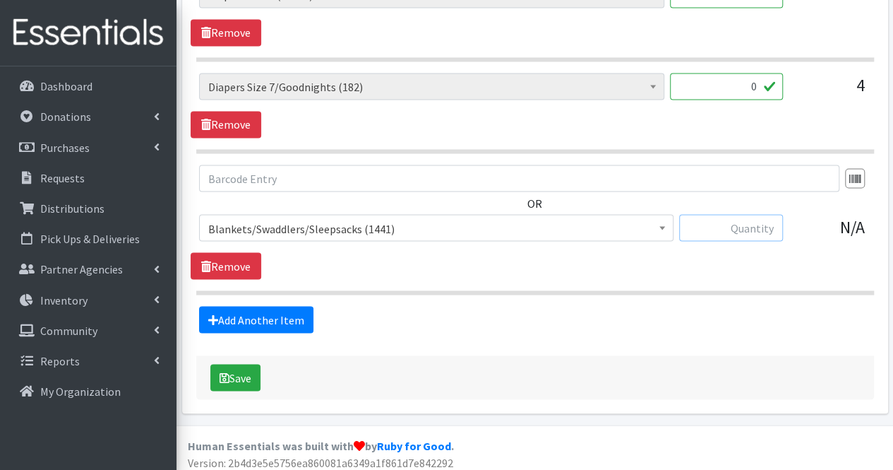
click at [751, 222] on input "text" at bounding box center [731, 227] width 104 height 27
type input "5"
click at [261, 309] on link "Add Another Item" at bounding box center [256, 319] width 114 height 27
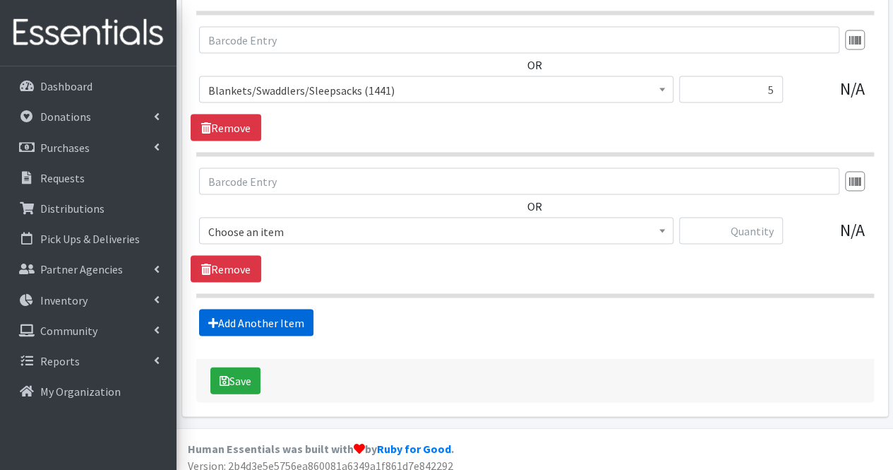
scroll to position [1327, 0]
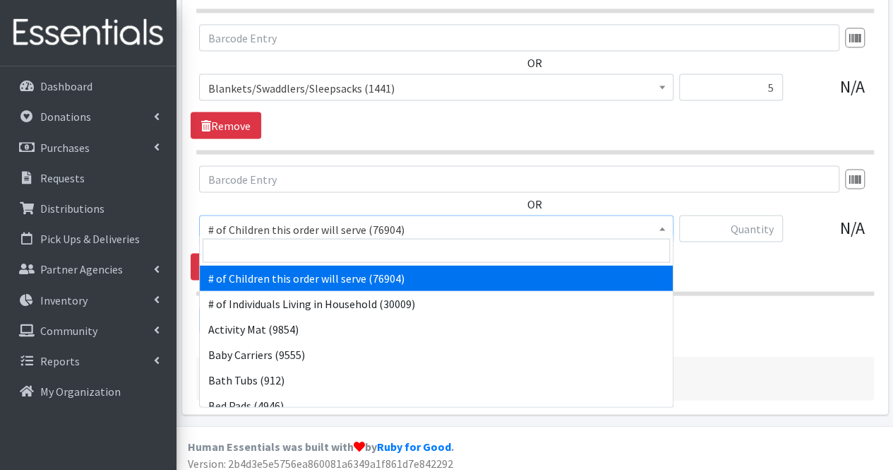
click at [261, 220] on span "# of Children this order will serve (76904)" at bounding box center [436, 229] width 456 height 20
click at [264, 246] on input "search" at bounding box center [436, 250] width 467 height 24
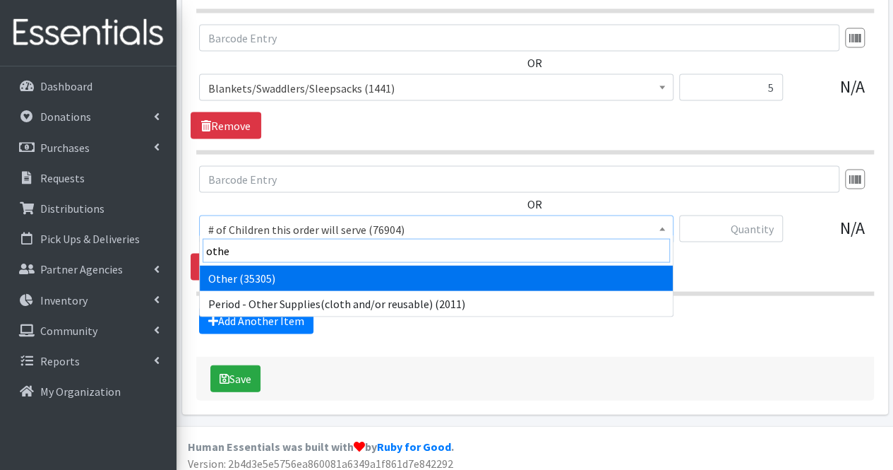
type input "other"
select select "316"
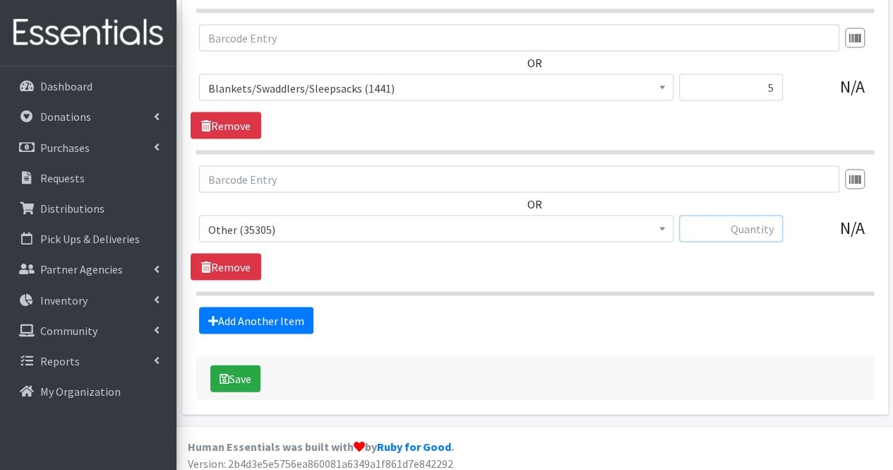
click at [768, 223] on input "text" at bounding box center [731, 228] width 104 height 27
type input "5"
click at [304, 311] on link "Add Another Item" at bounding box center [256, 319] width 114 height 27
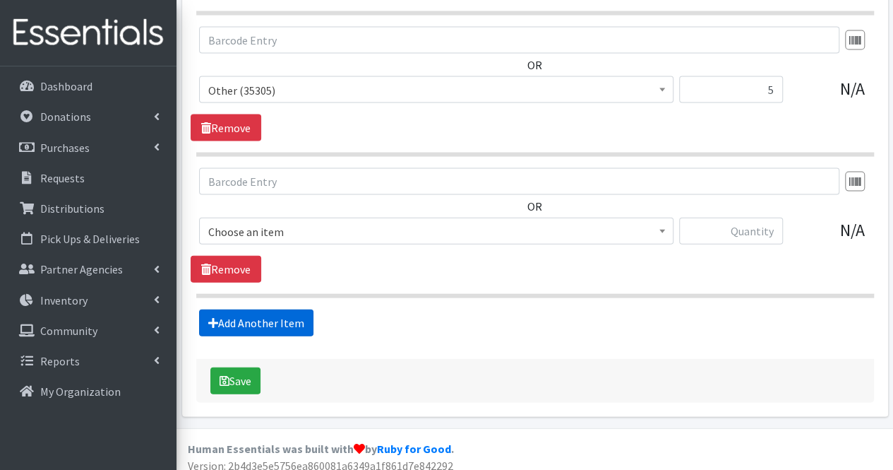
scroll to position [1467, 0]
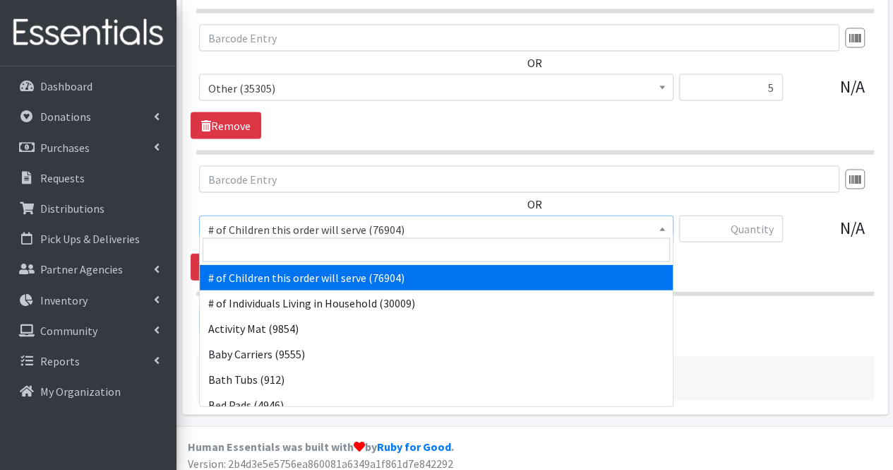
drag, startPoint x: 286, startPoint y: 232, endPoint x: 297, endPoint y: 253, distance: 24.6
click at [297, 253] on input "search" at bounding box center [436, 250] width 467 height 24
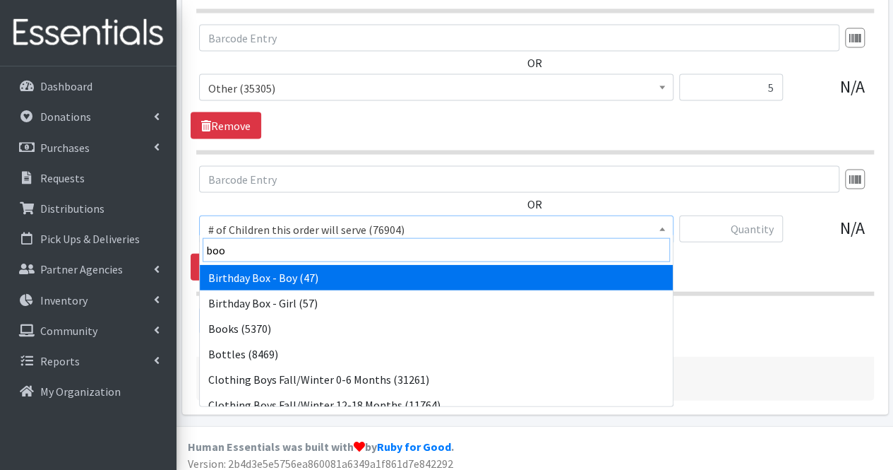
type input "book"
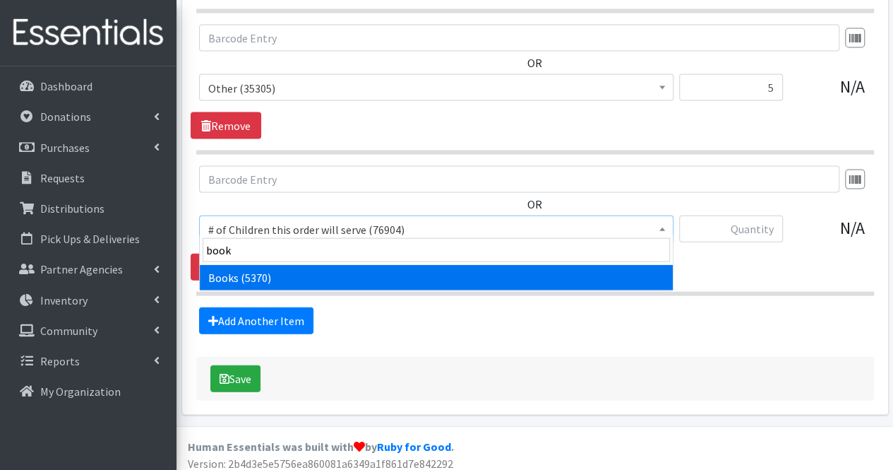
select select "1947"
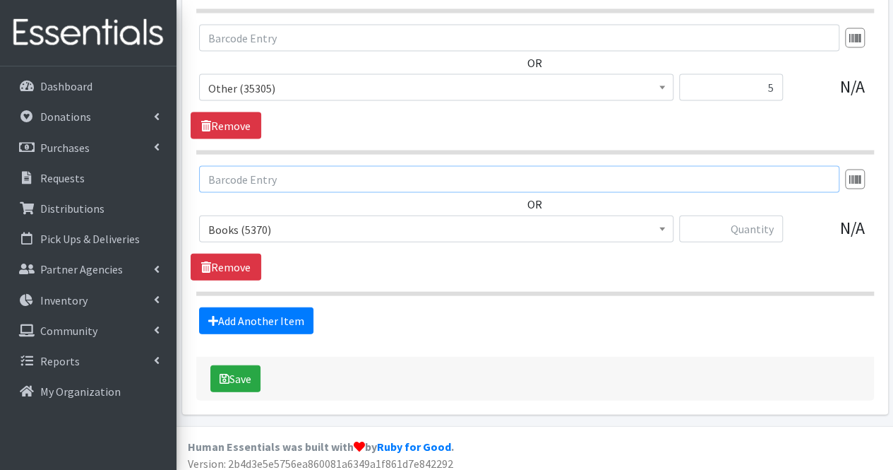
click at [665, 181] on input "text" at bounding box center [519, 179] width 640 height 27
click at [738, 224] on input "text" at bounding box center [731, 228] width 104 height 27
type input "5"
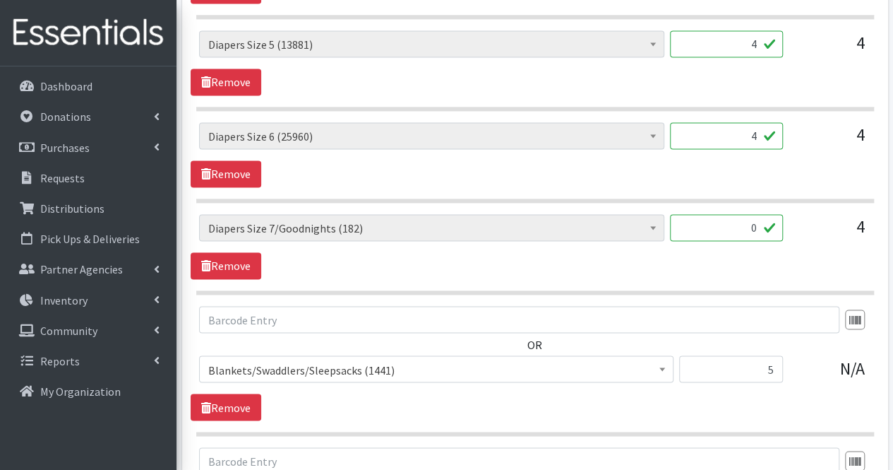
scroll to position [1022, 0]
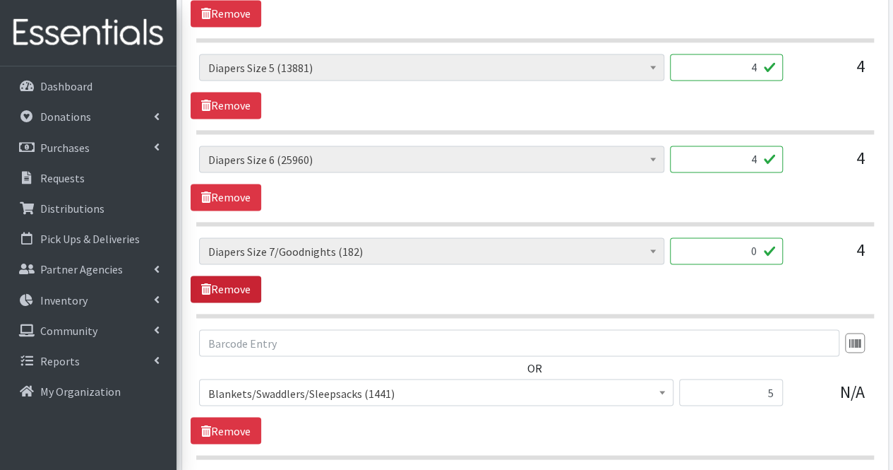
click at [249, 283] on link "Remove" at bounding box center [226, 288] width 71 height 27
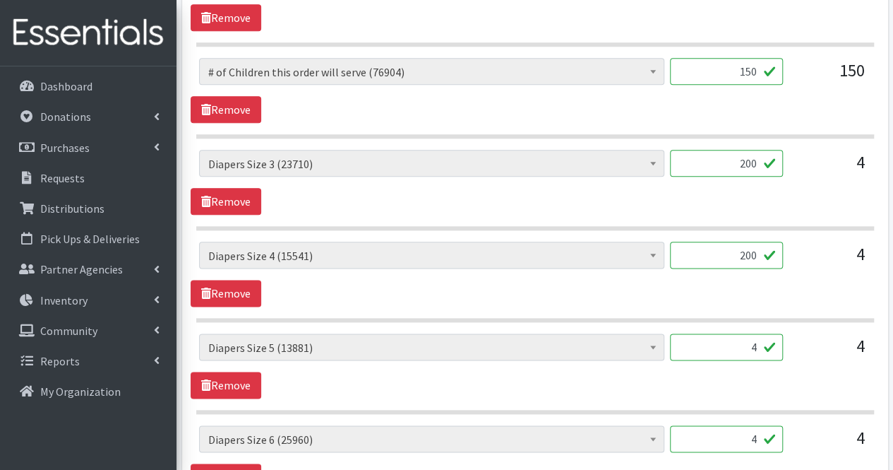
scroll to position [741, 0]
click at [722, 351] on input "4" at bounding box center [726, 347] width 113 height 27
type input "200"
click at [746, 441] on input "4" at bounding box center [726, 439] width 113 height 27
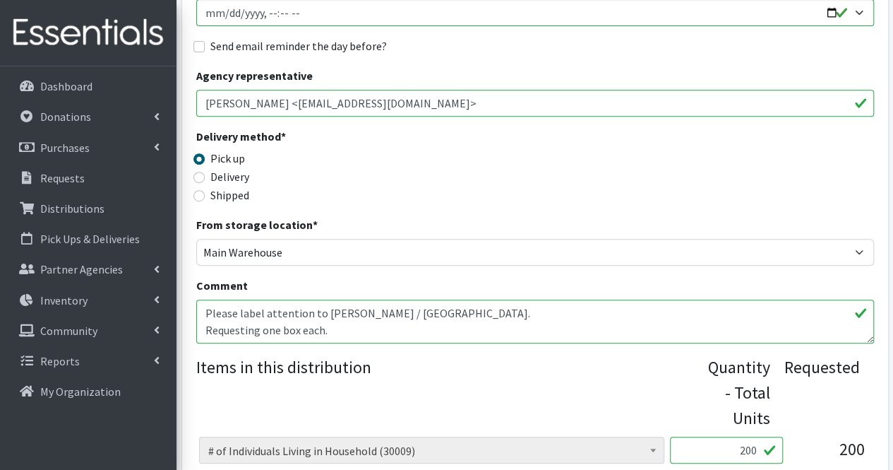
scroll to position [258, 0]
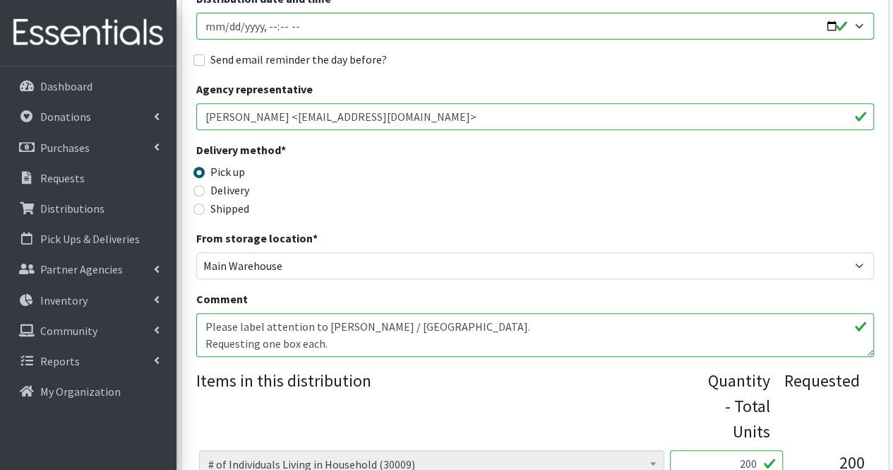
type input "200"
click at [477, 342] on textarea "Please label attention to Iretiogo Akinde / Newark. Requesting one box each." at bounding box center [535, 335] width 678 height 44
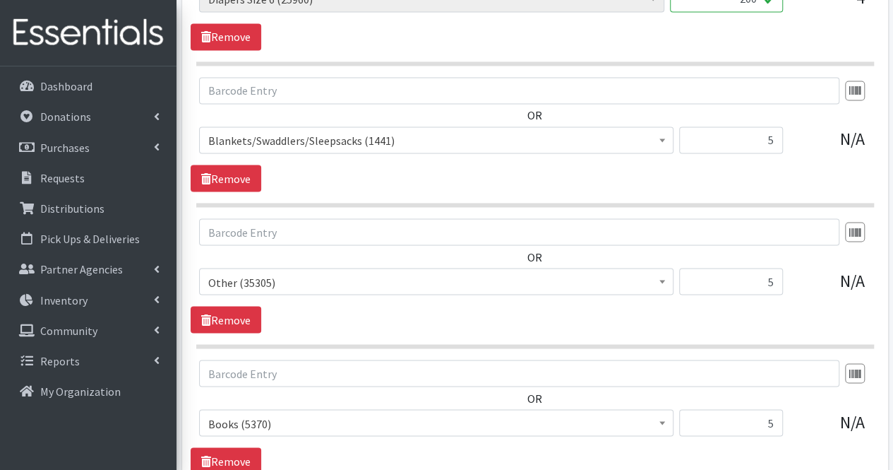
scroll to position [1376, 0]
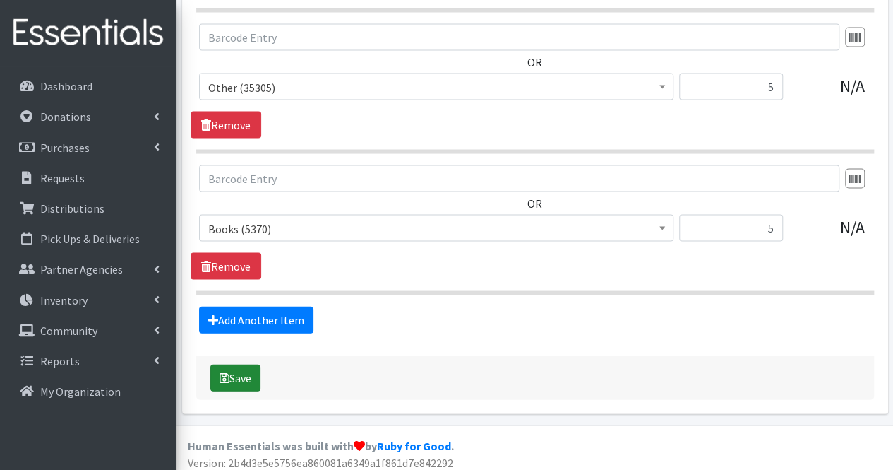
type textarea "Please label attention to Iretiogo Akinde / Newark. Requesting one box each. Mo…"
click at [239, 369] on button "Save" at bounding box center [235, 377] width 50 height 27
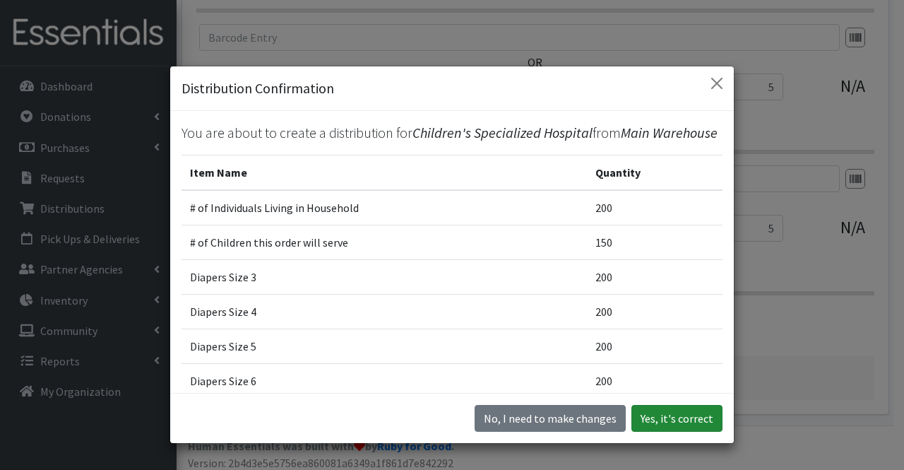
click at [664, 407] on button "Yes, it's correct" at bounding box center [676, 418] width 91 height 27
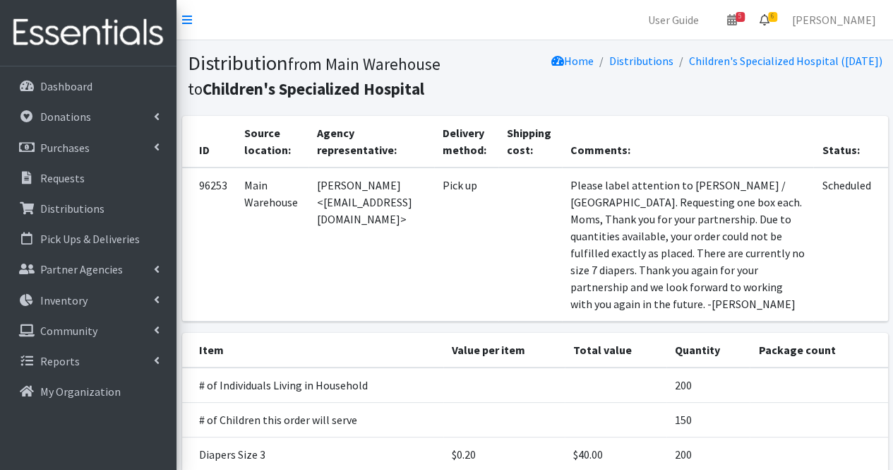
click at [770, 14] on icon at bounding box center [765, 19] width 10 height 11
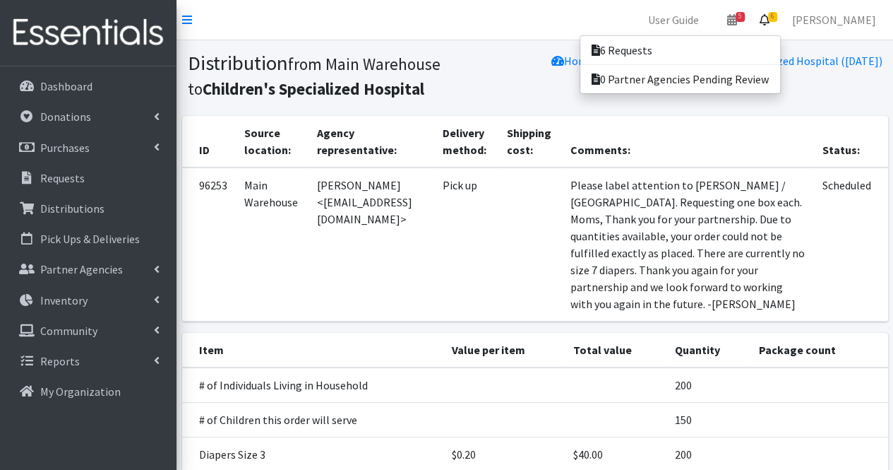
click at [748, 6] on link "6" at bounding box center [764, 20] width 32 height 28
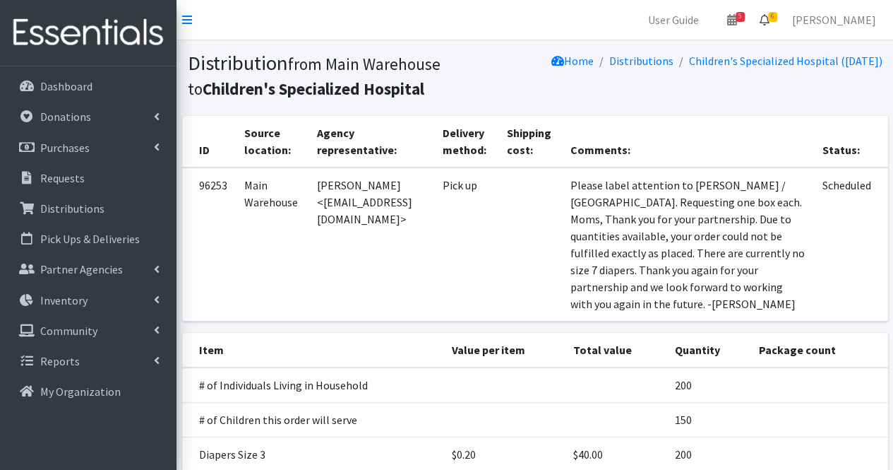
click at [777, 21] on span "6" at bounding box center [772, 17] width 9 height 10
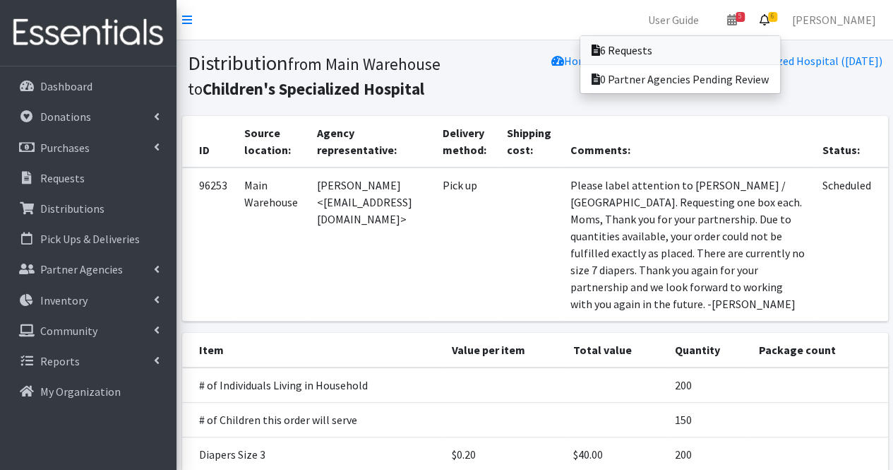
click at [734, 60] on link "6 Requests" at bounding box center [680, 50] width 200 height 28
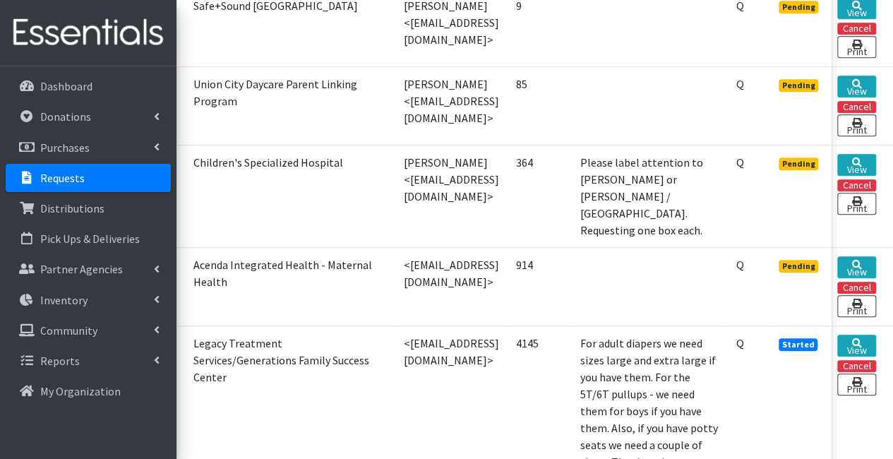
scroll to position [460, 75]
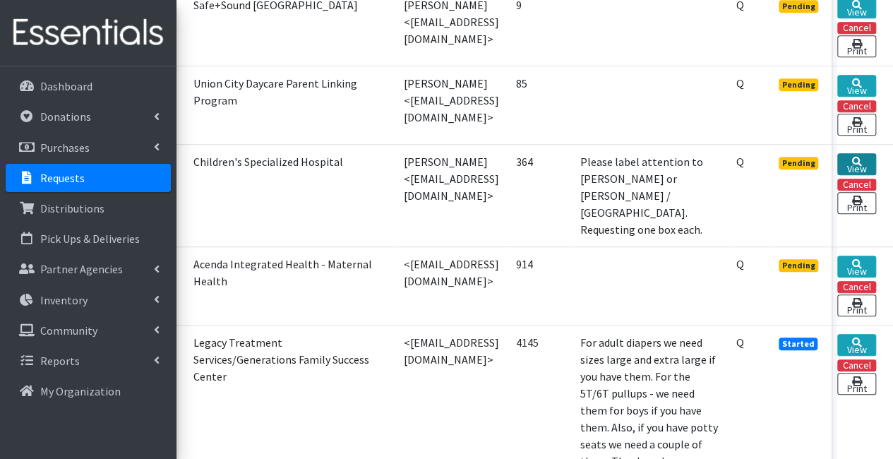
click at [876, 157] on link "View" at bounding box center [856, 164] width 39 height 22
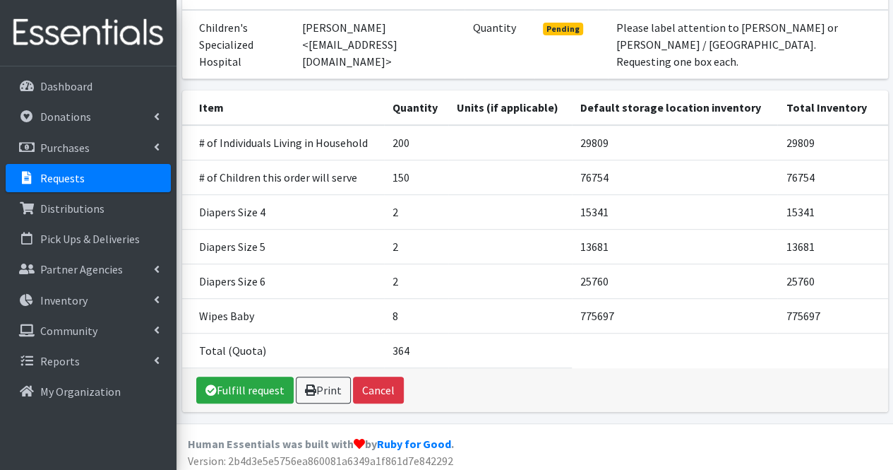
scroll to position [182, 0]
click at [246, 386] on link "Fulfill request" at bounding box center [244, 389] width 97 height 27
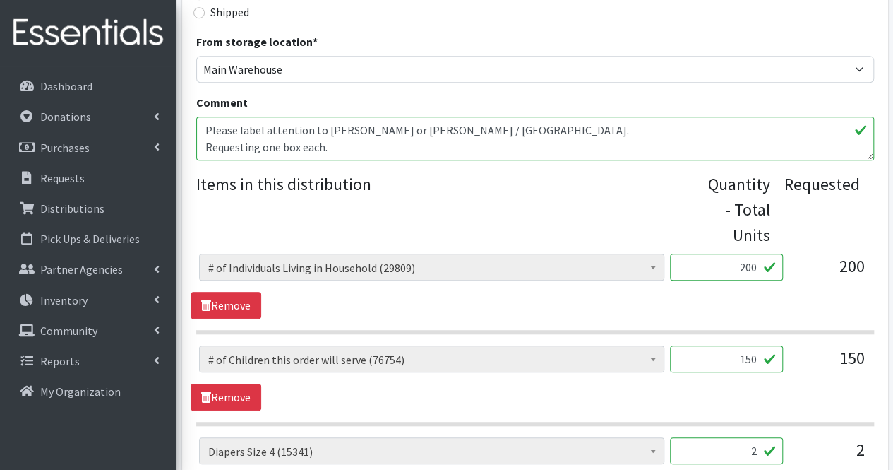
scroll to position [459, 0]
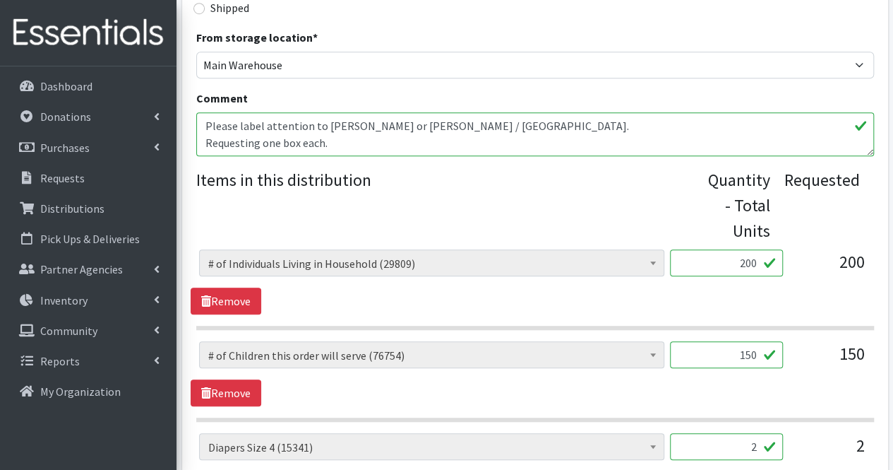
click at [761, 446] on input "2" at bounding box center [726, 446] width 113 height 27
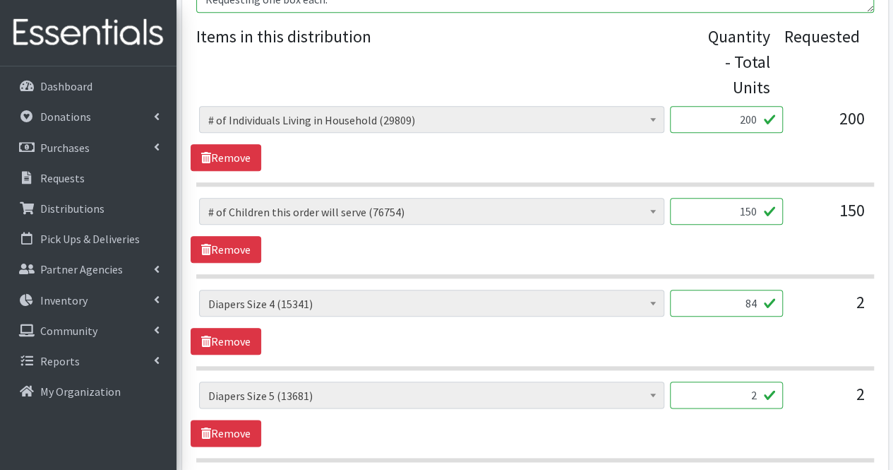
scroll to position [603, 0]
type input "84"
click at [739, 388] on input "2" at bounding box center [726, 394] width 113 height 27
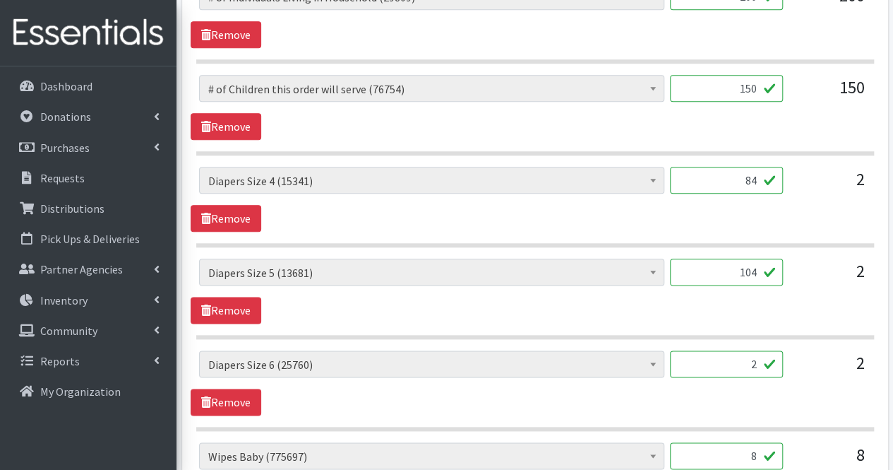
scroll to position [726, 0]
type input "104"
click at [748, 354] on input "2" at bounding box center [726, 363] width 113 height 27
click at [764, 179] on input "84" at bounding box center [726, 179] width 113 height 27
type input "8"
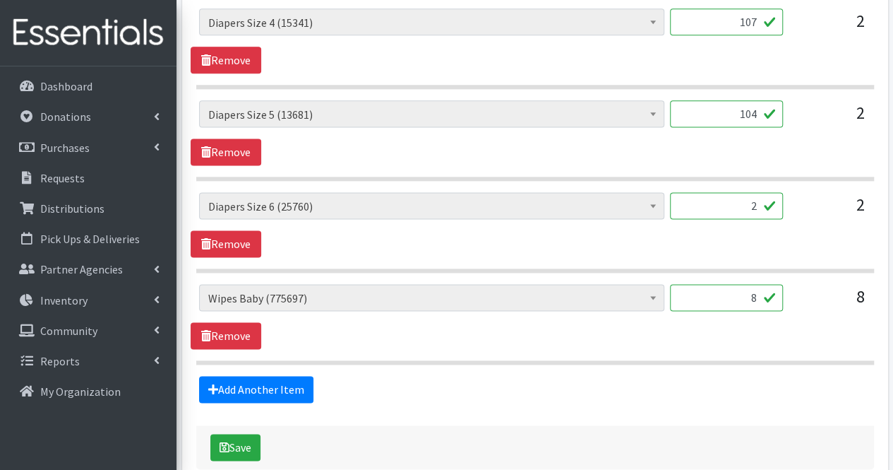
scroll to position [890, 0]
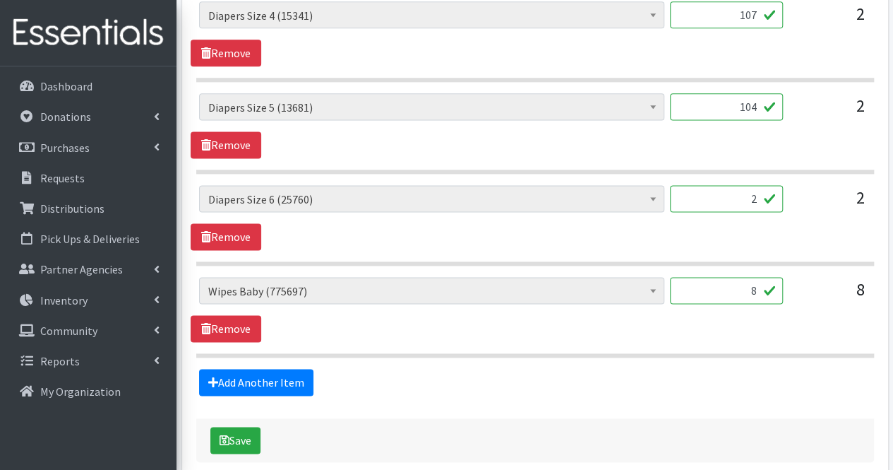
type input "107"
click at [761, 190] on input "2" at bounding box center [726, 198] width 113 height 27
type input "97"
click at [740, 290] on input "8" at bounding box center [726, 290] width 113 height 27
type input "640"
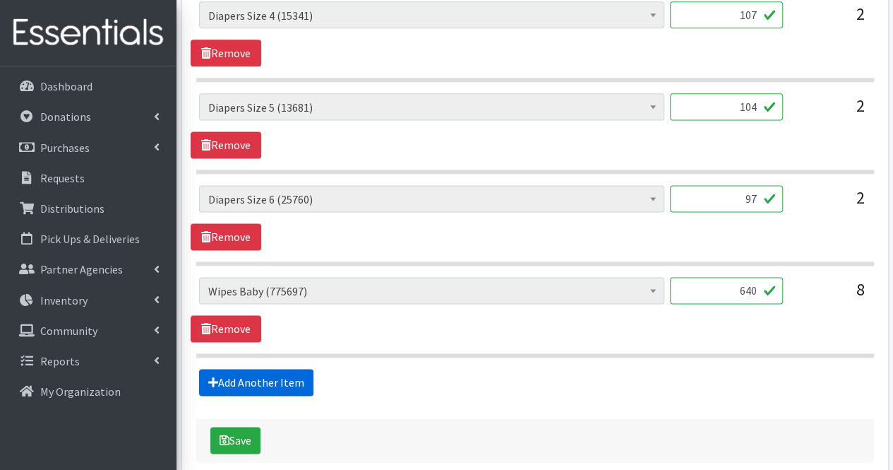
click at [221, 376] on link "Add Another Item" at bounding box center [256, 382] width 114 height 27
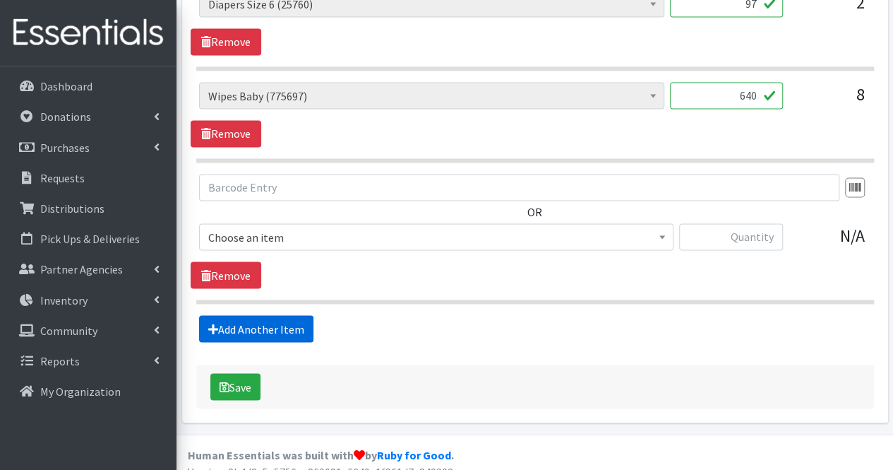
scroll to position [1095, 0]
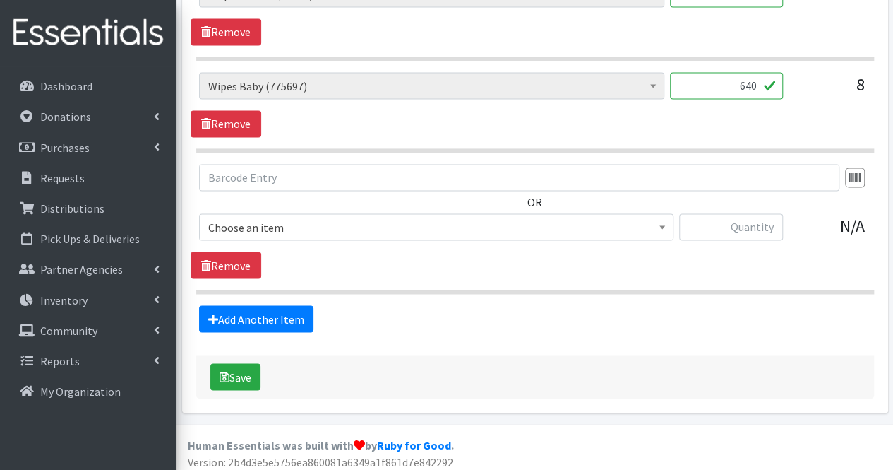
click at [354, 226] on span "Choose an item" at bounding box center [436, 227] width 456 height 20
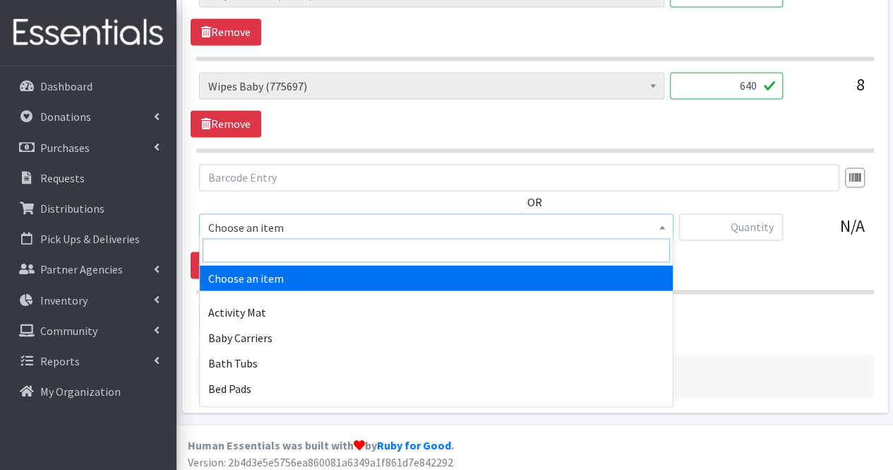
click at [326, 249] on input "search" at bounding box center [436, 250] width 467 height 24
type input "bl"
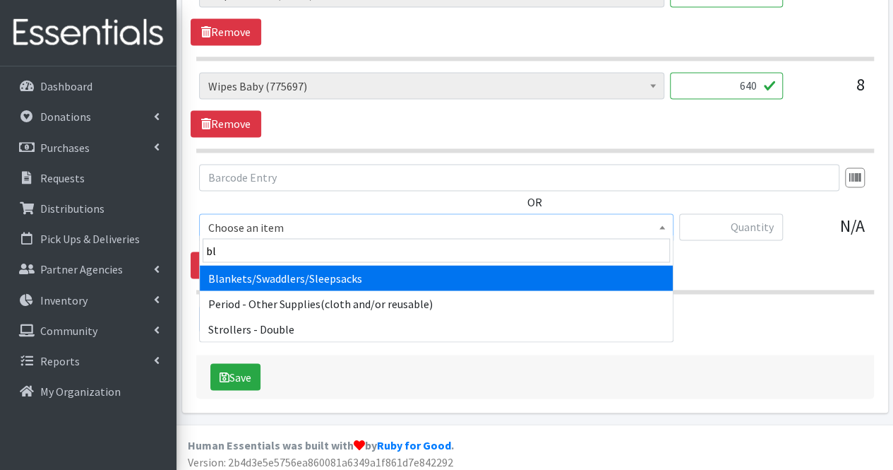
select select "1933"
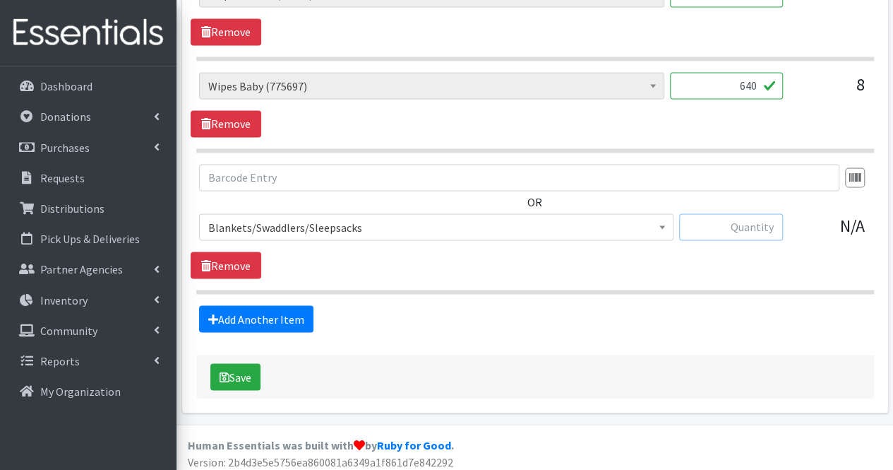
click at [736, 224] on input "text" at bounding box center [731, 226] width 104 height 27
type input "5"
click at [290, 305] on link "Add Another Item" at bounding box center [256, 318] width 114 height 27
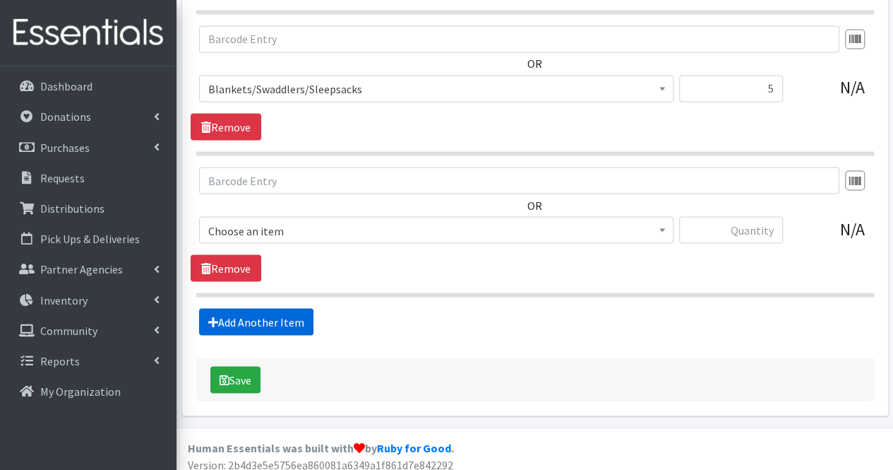
scroll to position [1236, 0]
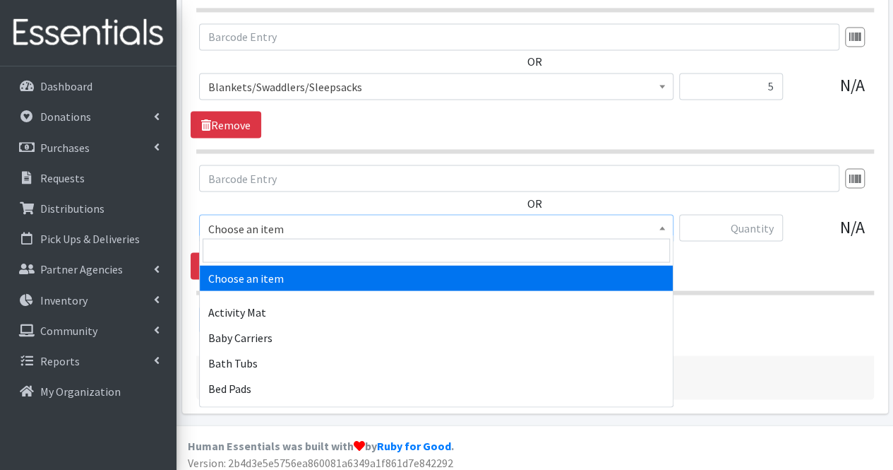
click at [276, 218] on span "Choose an item" at bounding box center [436, 228] width 456 height 20
click at [269, 247] on input "search" at bounding box center [436, 250] width 467 height 24
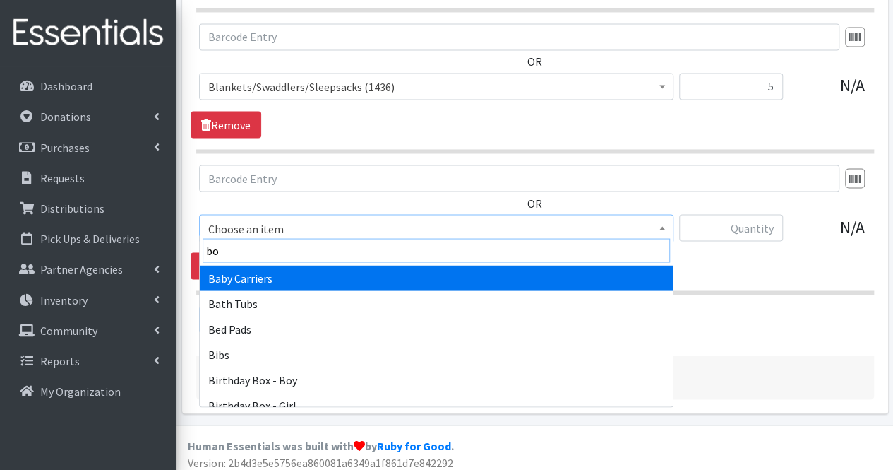
type input "boo"
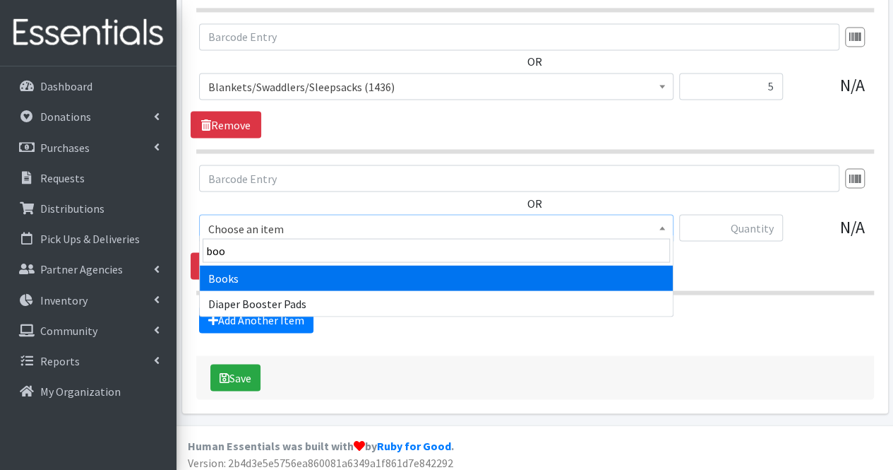
select select "1947"
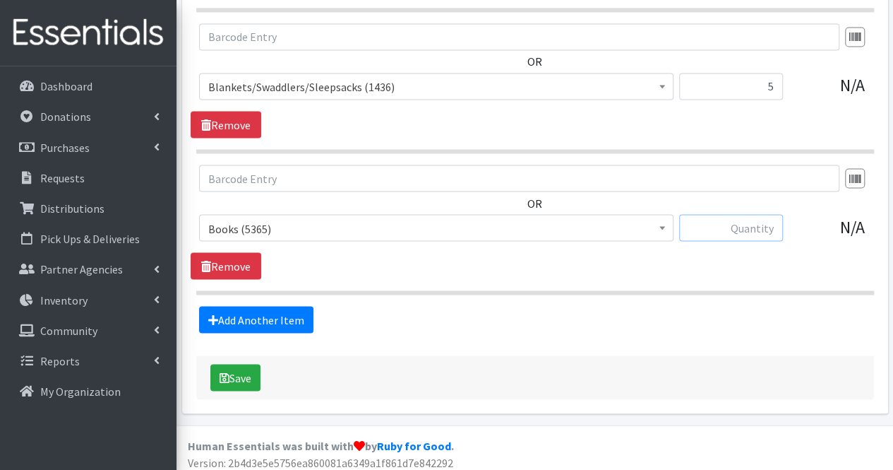
click at [736, 225] on input "text" at bounding box center [731, 227] width 104 height 27
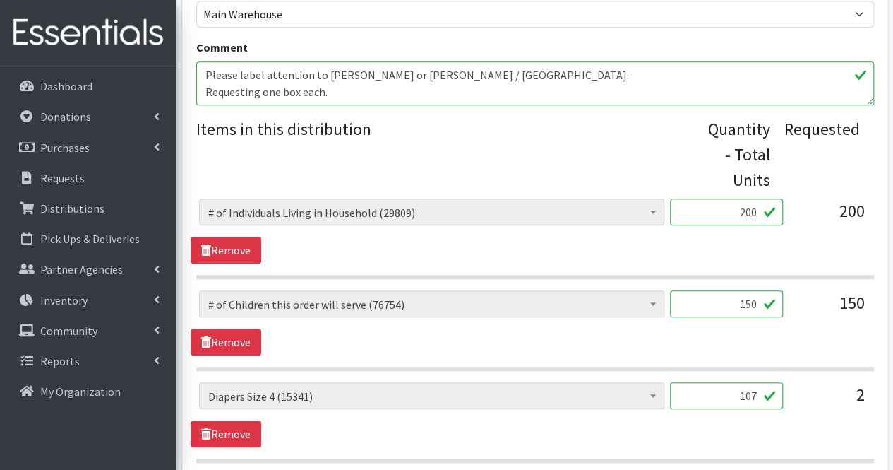
scroll to position [521, 0]
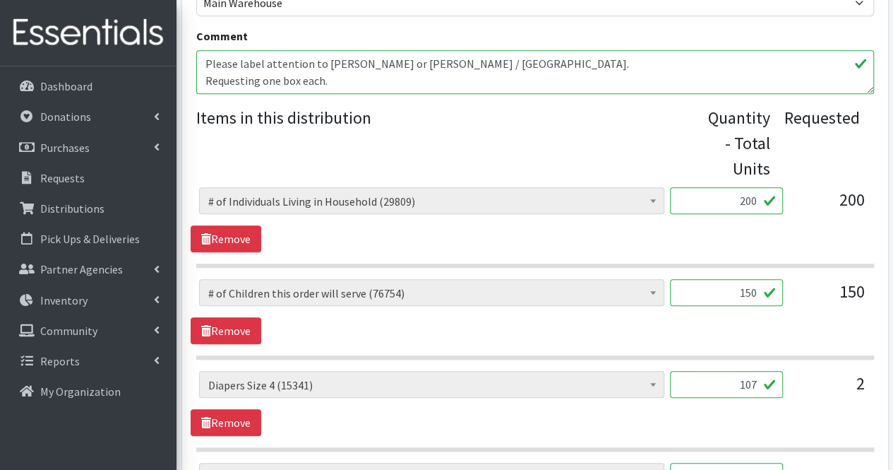
type input "10"
click at [452, 78] on textarea "Please label attention to [PERSON_NAME] or [PERSON_NAME] / [GEOGRAPHIC_DATA]. R…" at bounding box center [535, 72] width 678 height 44
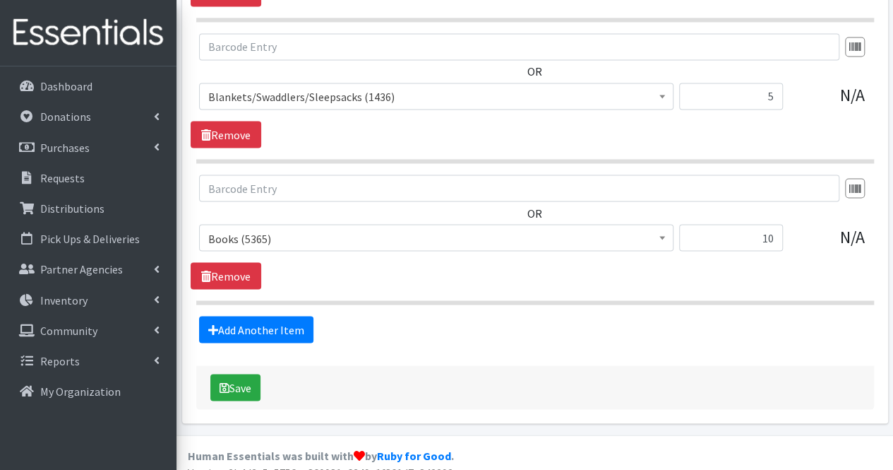
scroll to position [1225, 0]
type textarea "Please label attention to Jennifer Gilbride or Andrea Ward / East Brunswick. Re…"
click at [241, 366] on div "Save" at bounding box center [535, 388] width 678 height 44
click at [241, 375] on button "Save" at bounding box center [235, 387] width 50 height 27
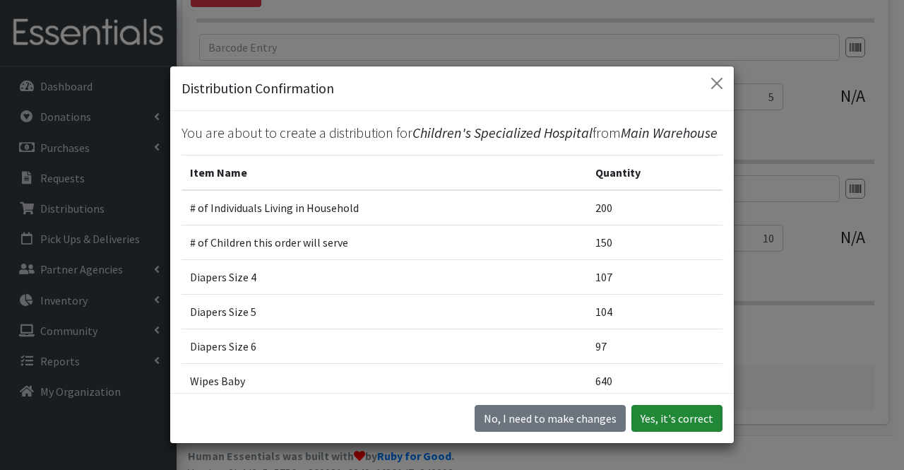
click at [679, 419] on button "Yes, it's correct" at bounding box center [676, 418] width 91 height 27
